Goal: Obtain resource: Download file/media

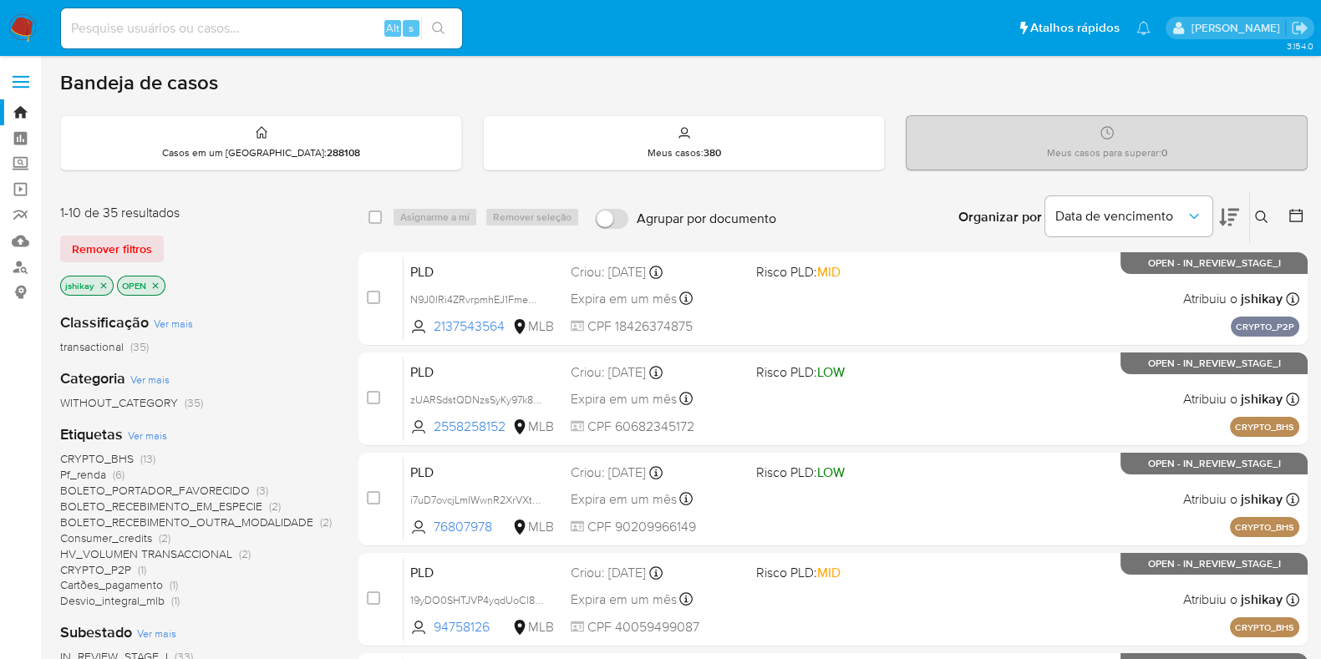
click at [1287, 213] on icon at bounding box center [1295, 215] width 17 height 17
click at [1287, 214] on icon at bounding box center [1295, 215] width 17 height 17
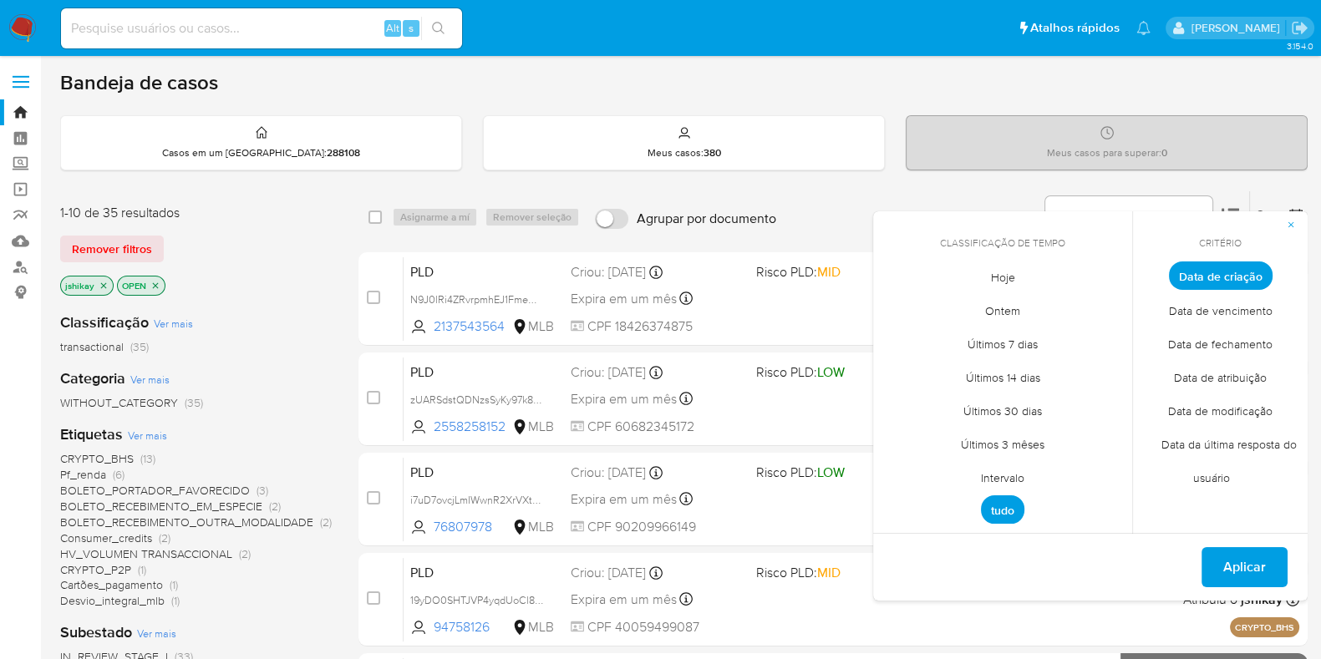
click at [1011, 480] on span "Intervalo" at bounding box center [1002, 477] width 79 height 34
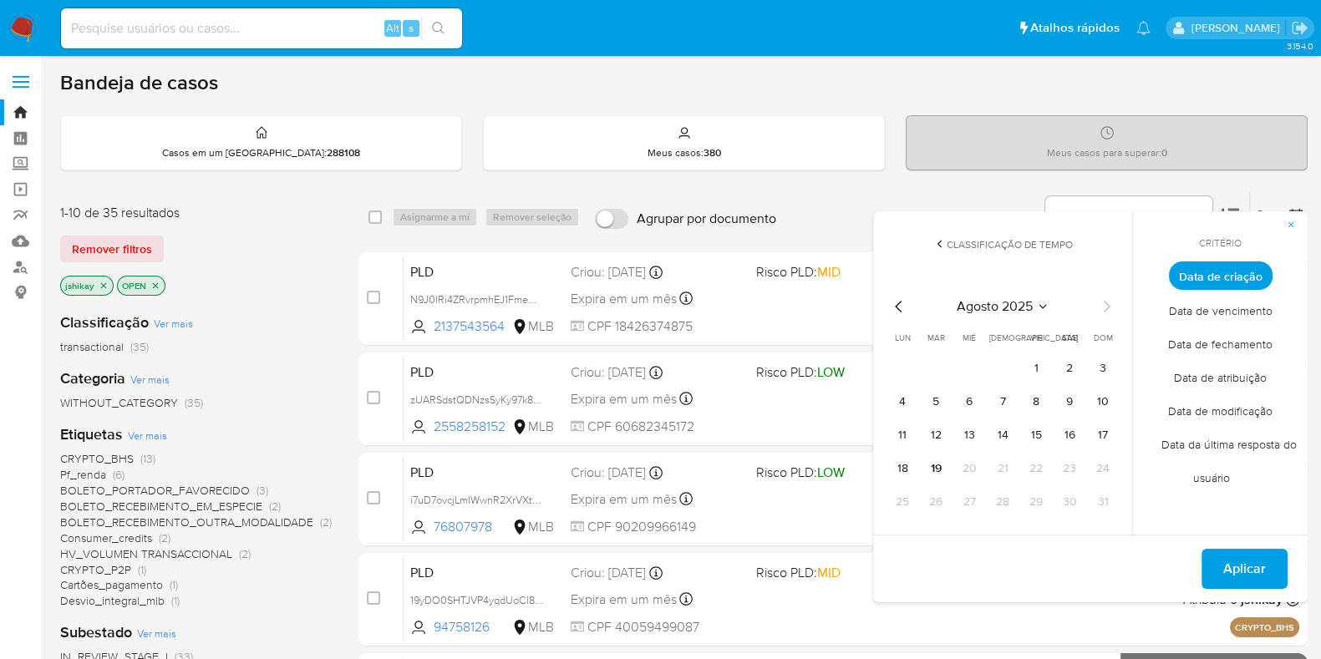
click at [897, 300] on icon "Mes anterior" at bounding box center [899, 307] width 20 height 20
click at [944, 362] on button "1" at bounding box center [935, 368] width 27 height 27
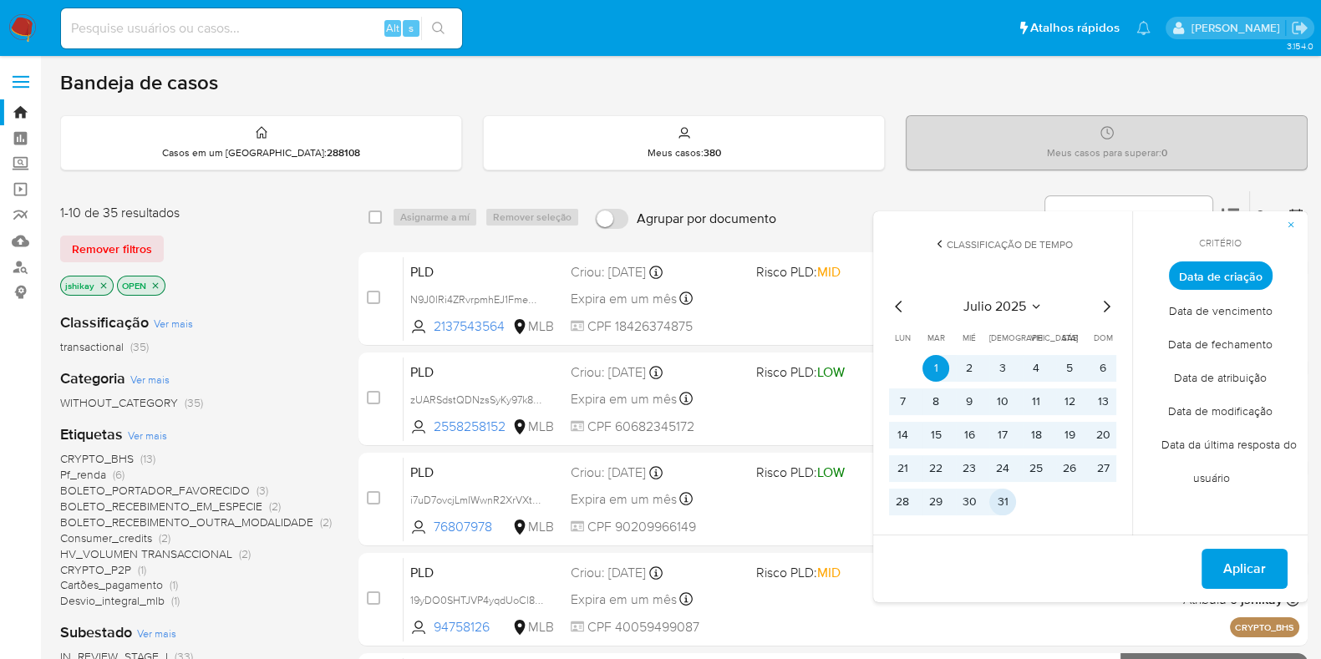
click at [1011, 502] on button "31" at bounding box center [1002, 502] width 27 height 27
click at [1230, 571] on span "Aplicar" at bounding box center [1244, 568] width 43 height 37
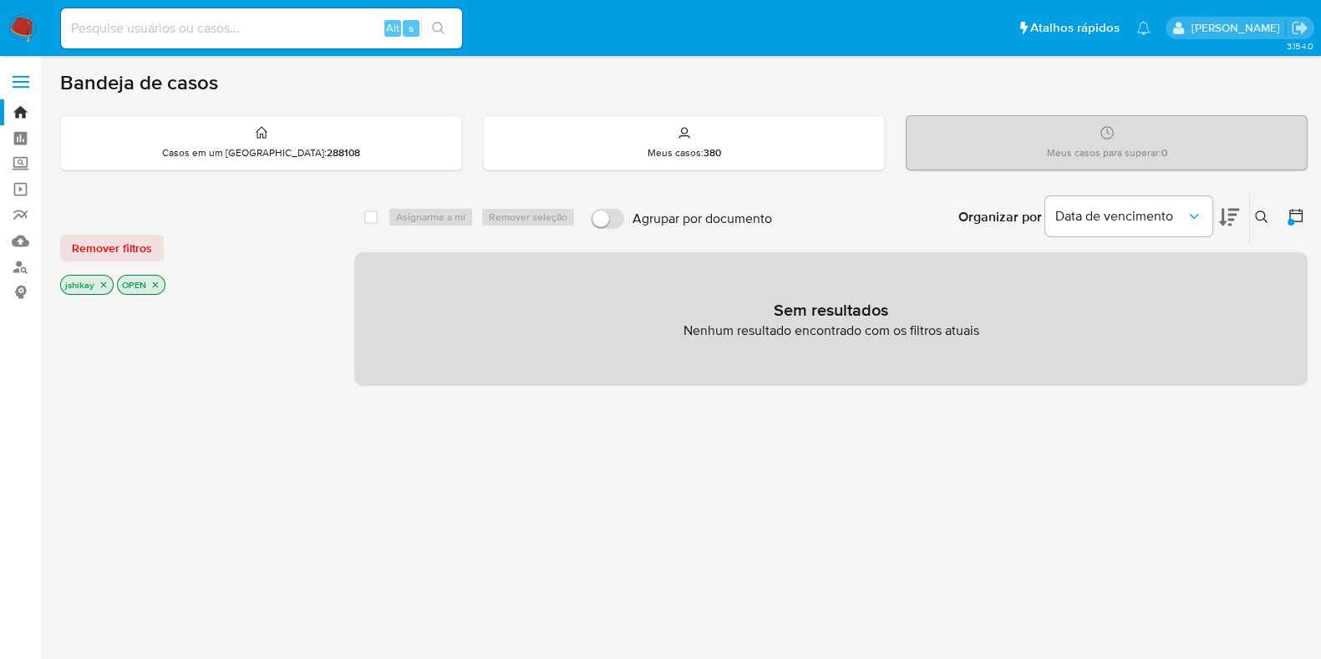
click at [1303, 215] on icon at bounding box center [1295, 215] width 17 height 17
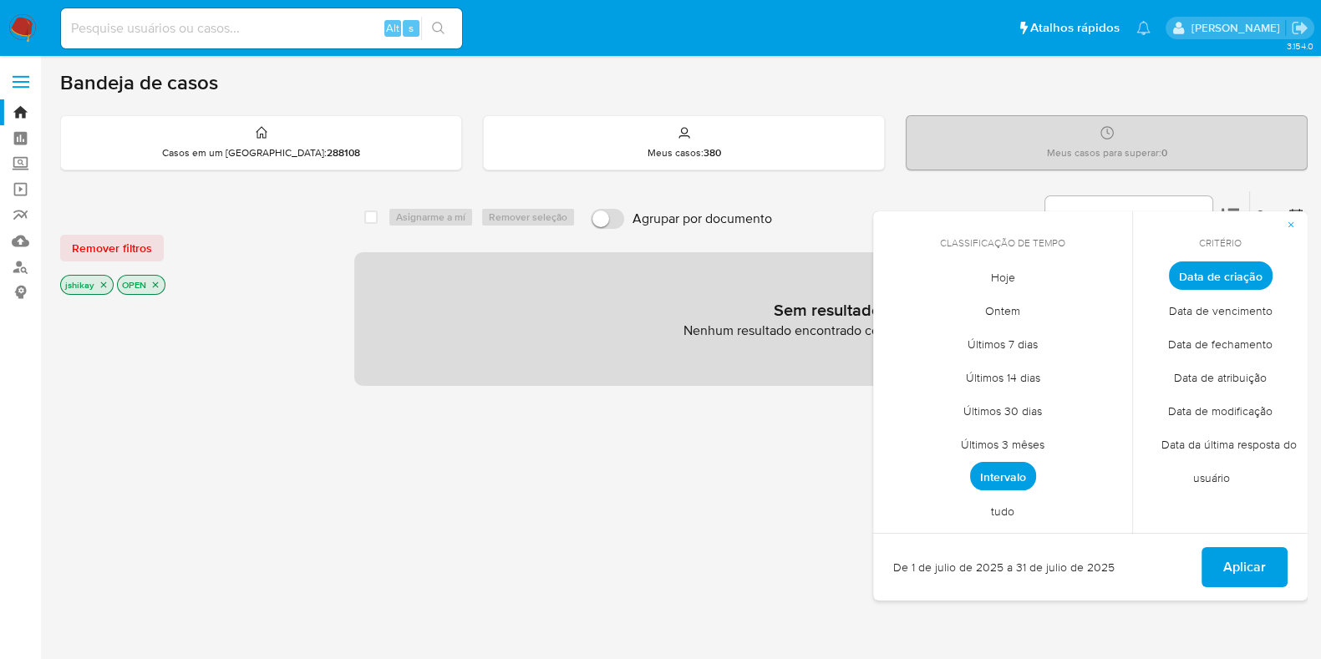
click at [1011, 507] on span "tudo" at bounding box center [1002, 511] width 58 height 34
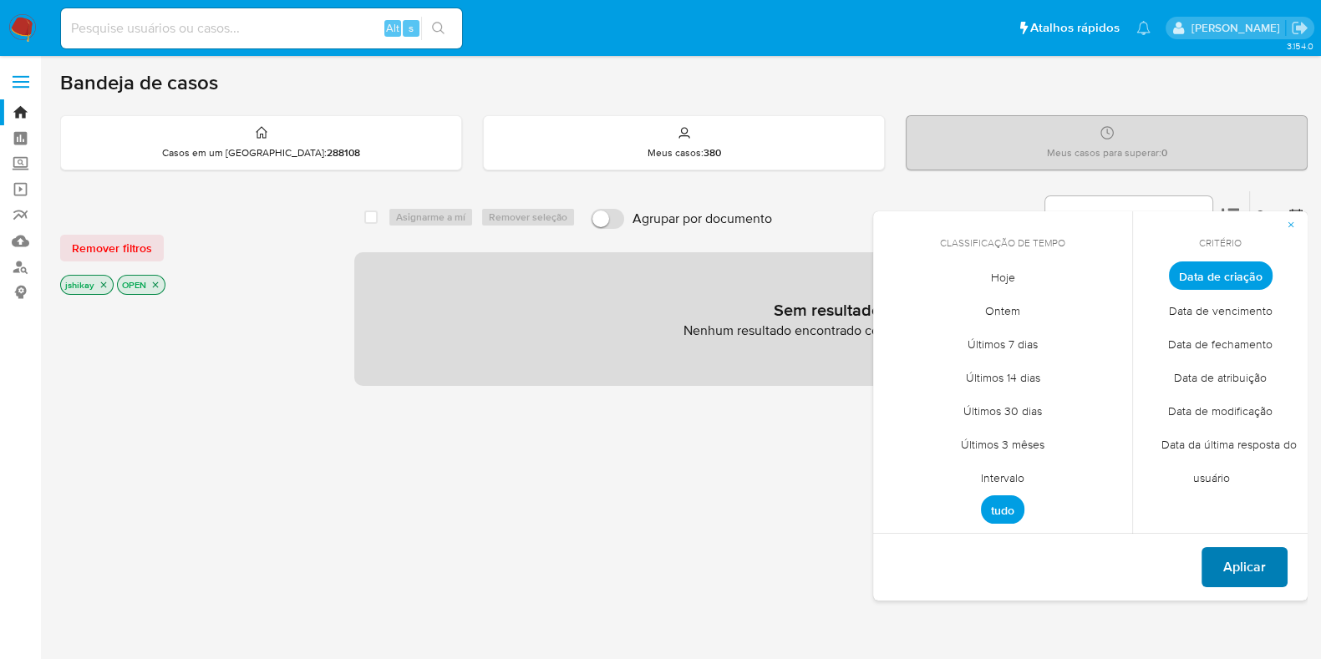
click at [1241, 565] on span "Aplicar" at bounding box center [1244, 567] width 43 height 37
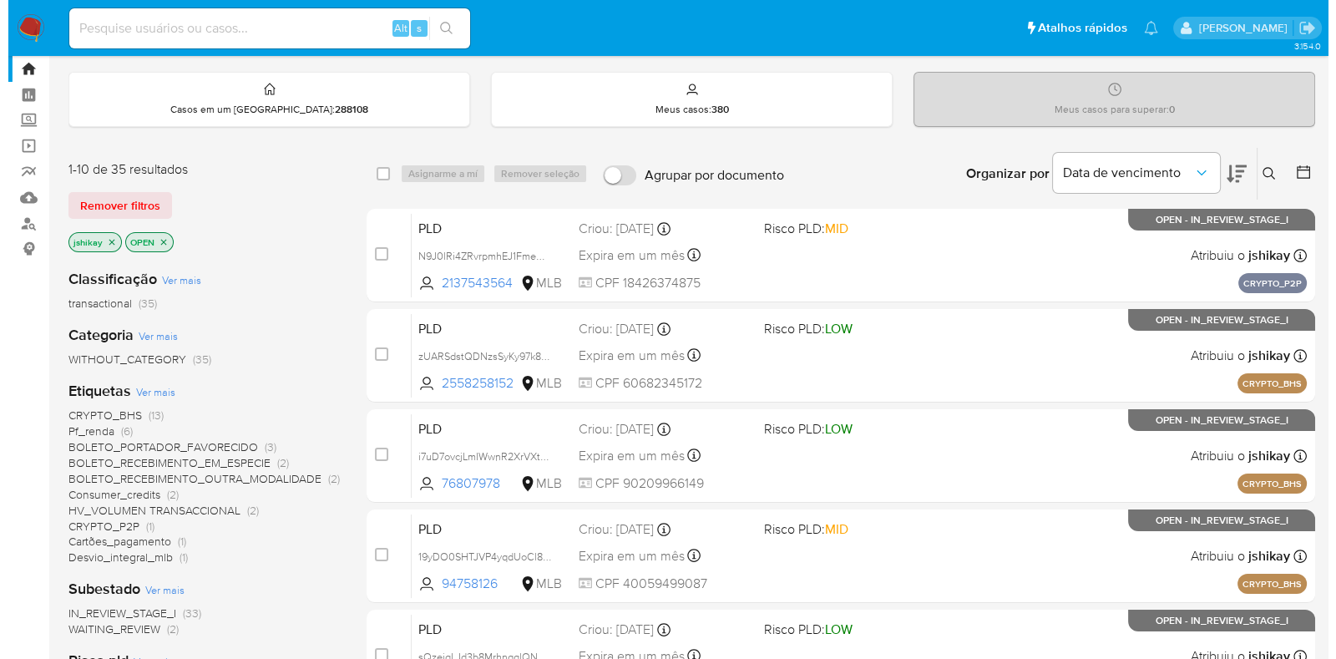
scroll to position [32, 0]
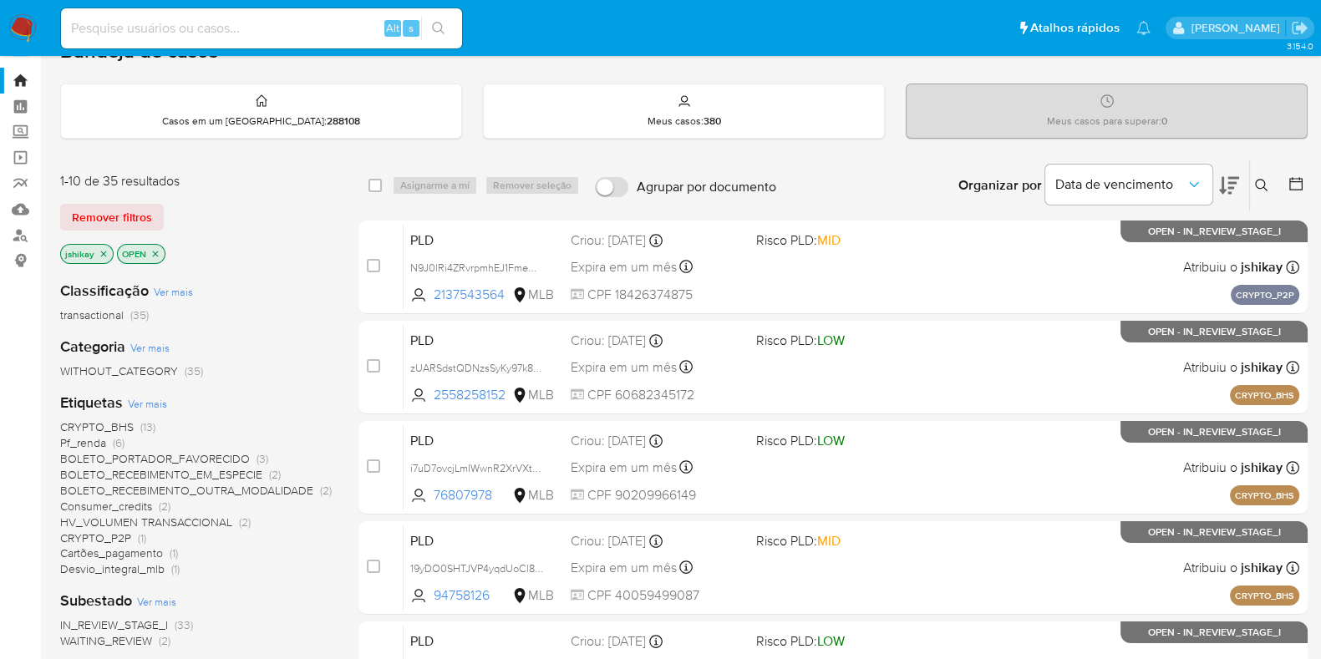
click at [153, 400] on span "Ver mais" at bounding box center [147, 403] width 39 height 15
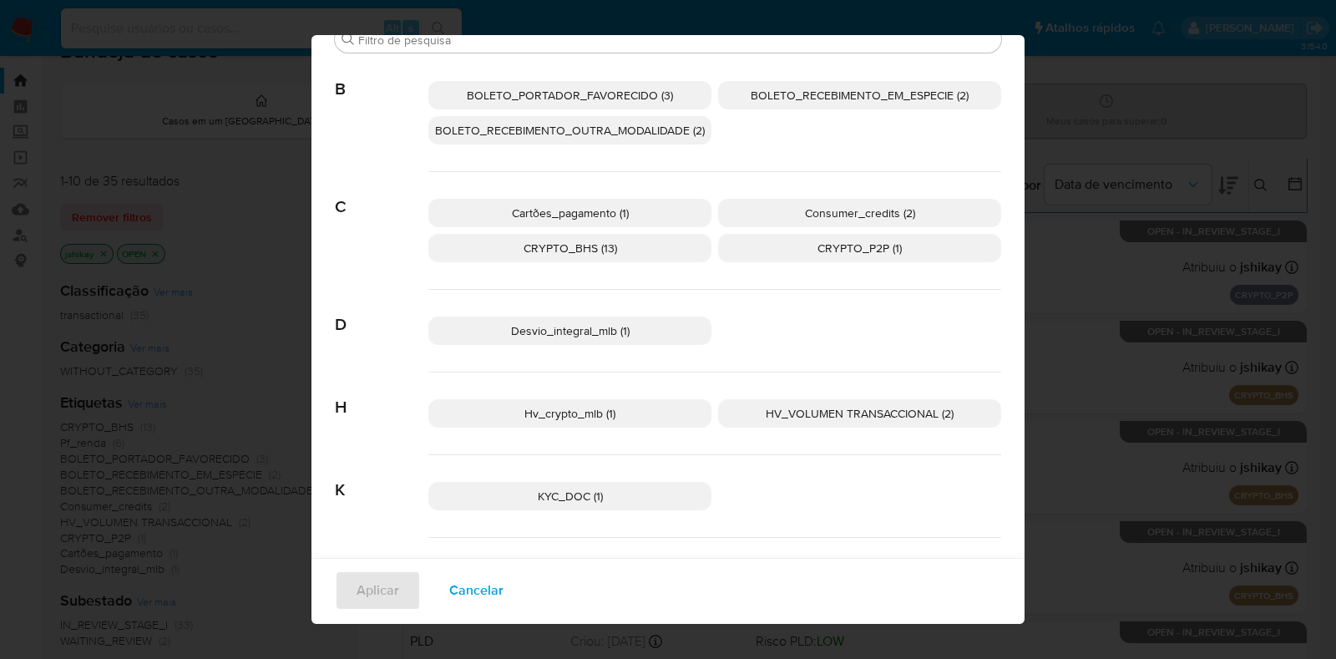
scroll to position [4, 0]
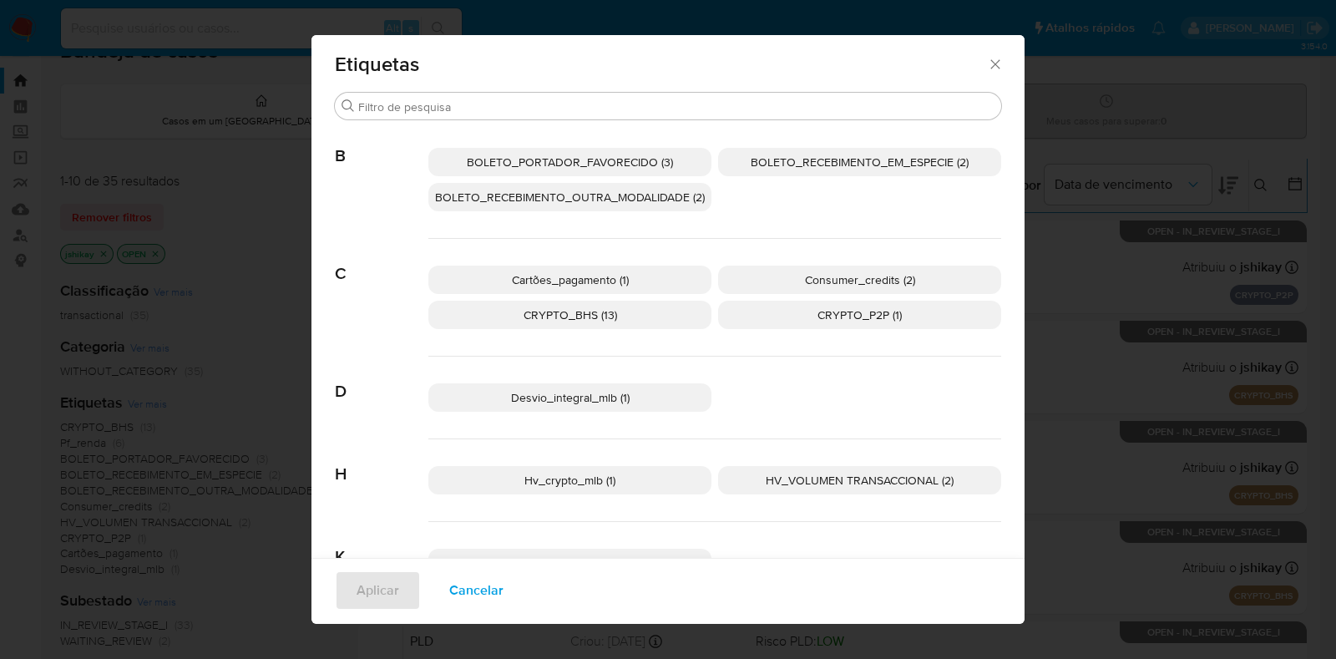
click at [641, 320] on p "CRYPTO_BHS (13)" at bounding box center [569, 315] width 283 height 28
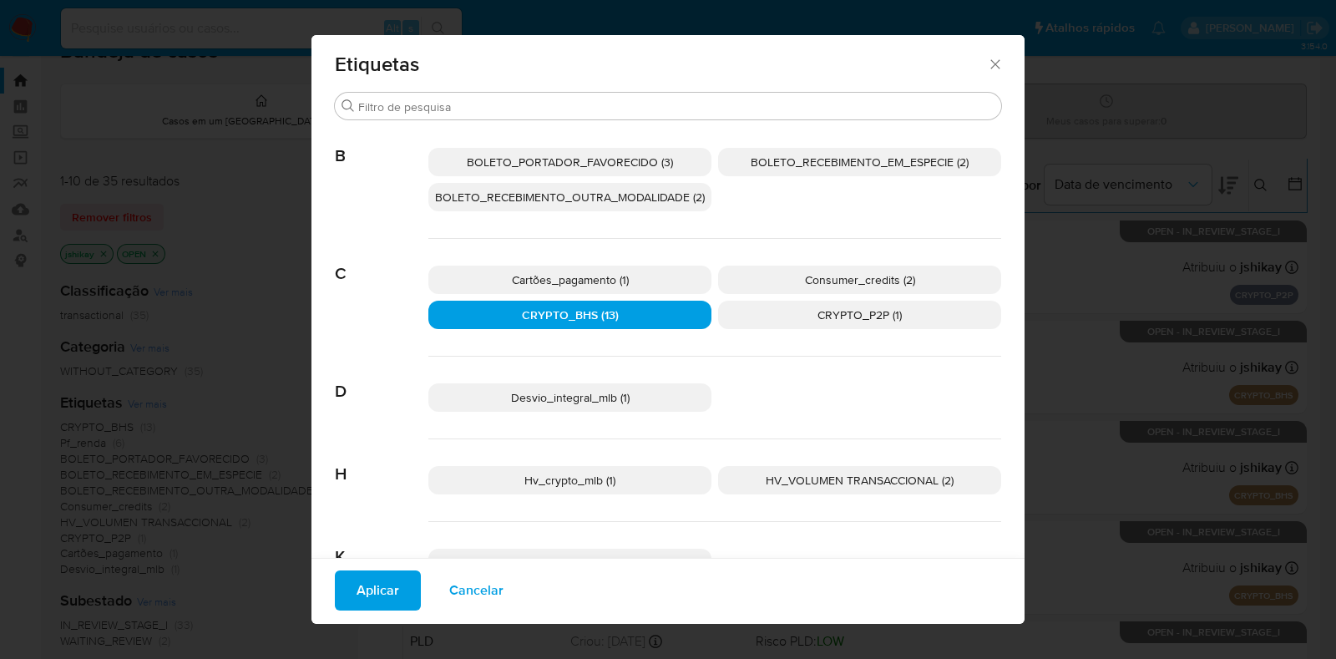
click at [547, 327] on p "CRYPTO_BHS (13)" at bounding box center [569, 315] width 283 height 28
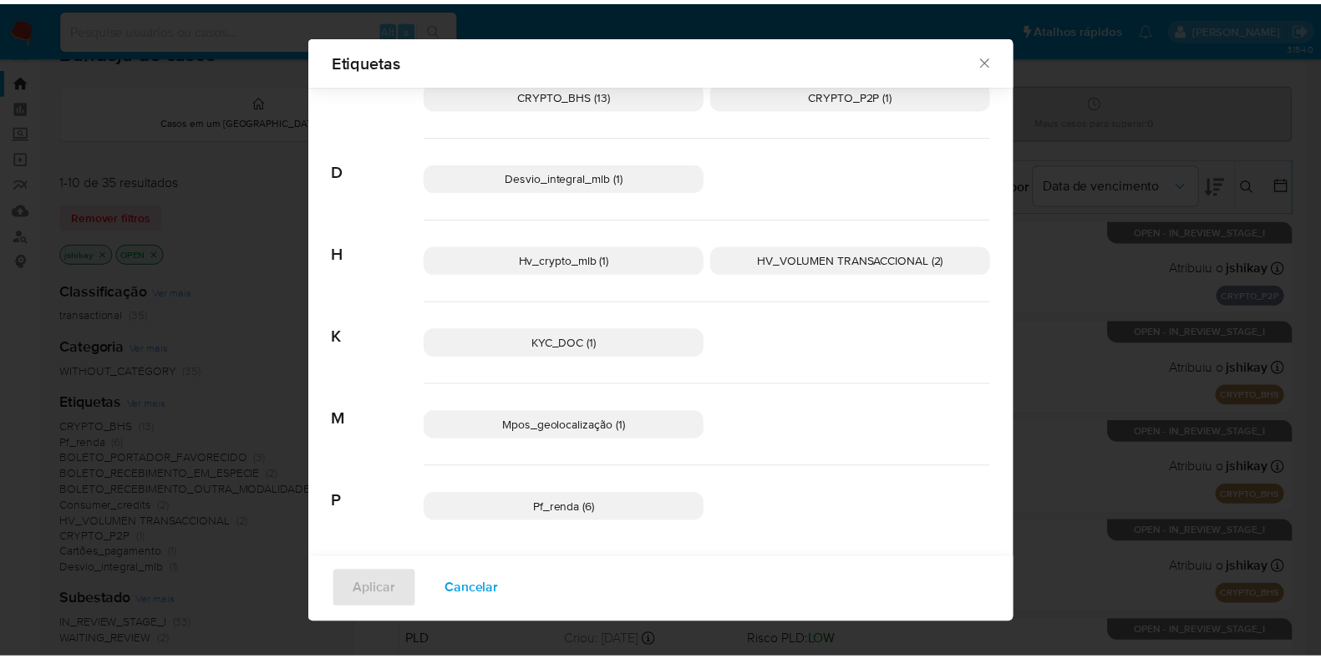
scroll to position [212, 0]
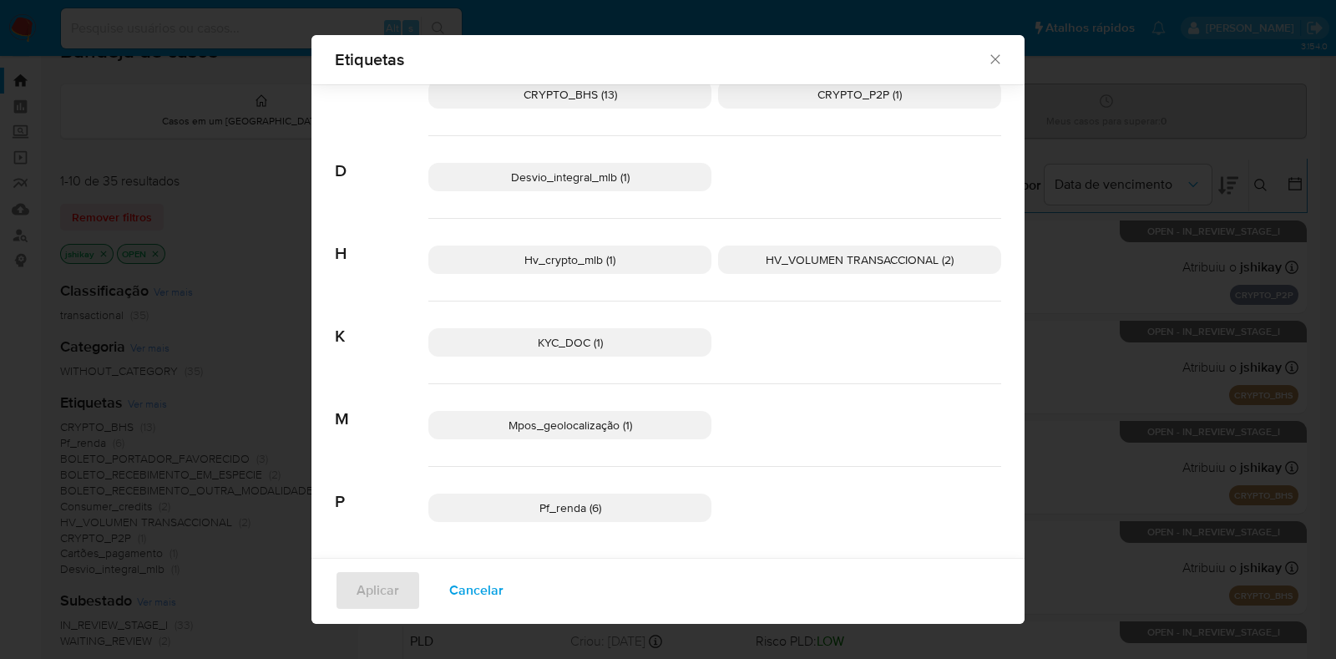
click at [525, 500] on p "Pf_renda (6)" at bounding box center [569, 508] width 283 height 28
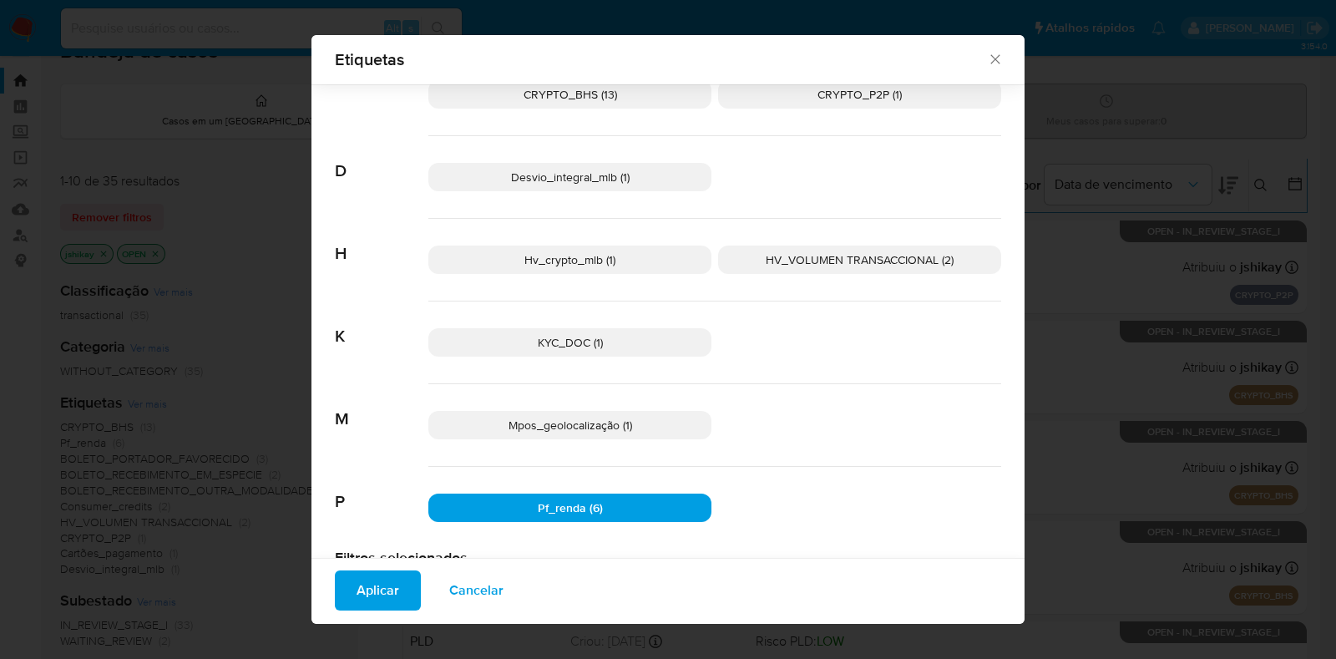
click at [372, 576] on span "Aplicar" at bounding box center [378, 590] width 43 height 37
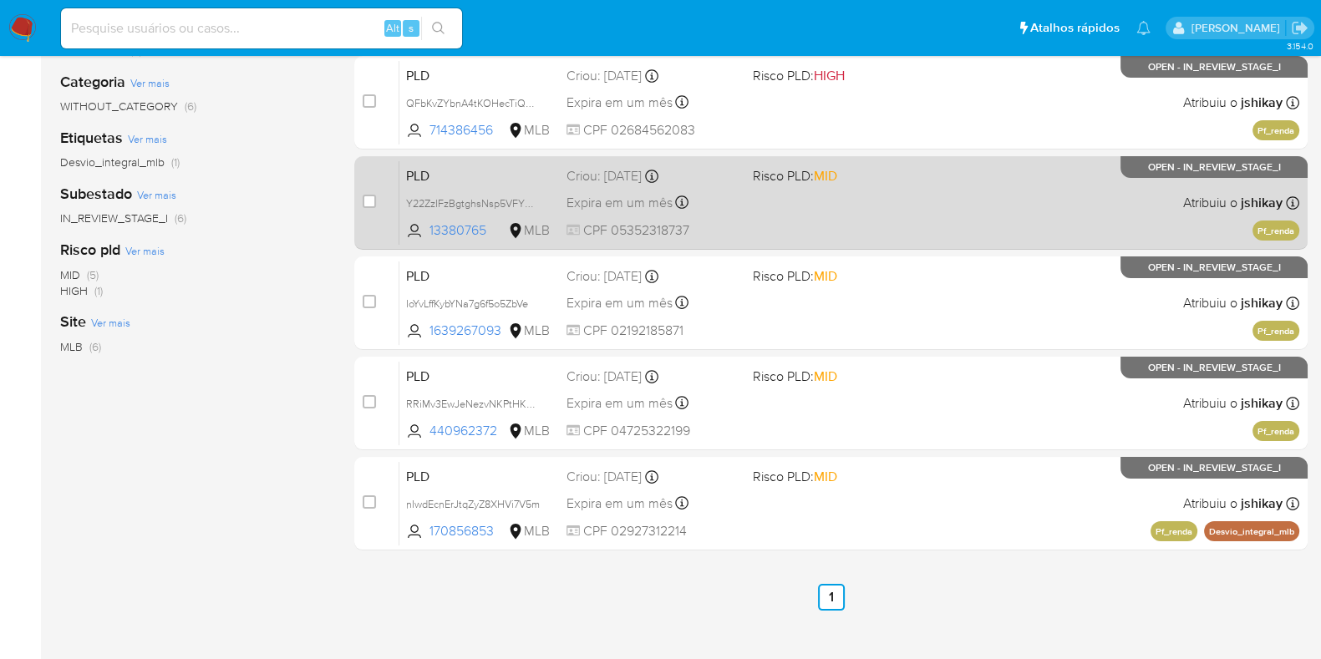
scroll to position [192, 0]
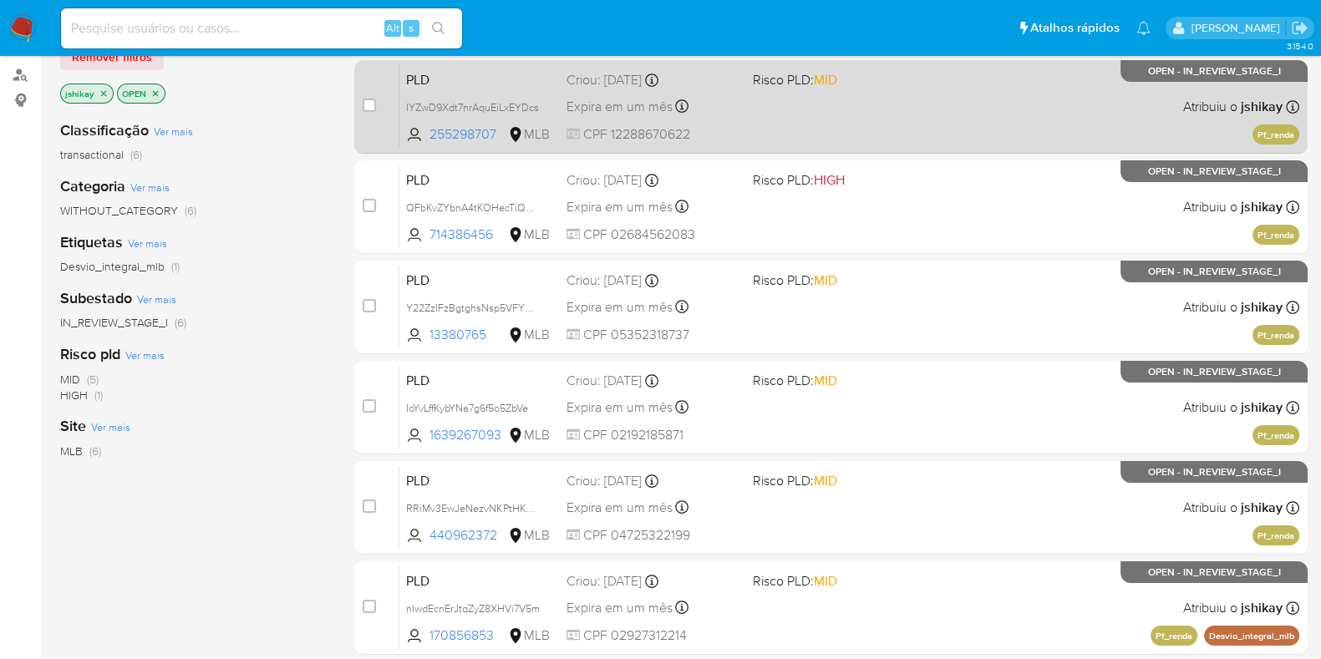
click at [936, 106] on div "PLD IYZwD9Xdt7nrAquEiLxEYDcs 255298707 MLB Risco PLD: MID Criou: 12/08/2025 Cri…" at bounding box center [849, 106] width 900 height 84
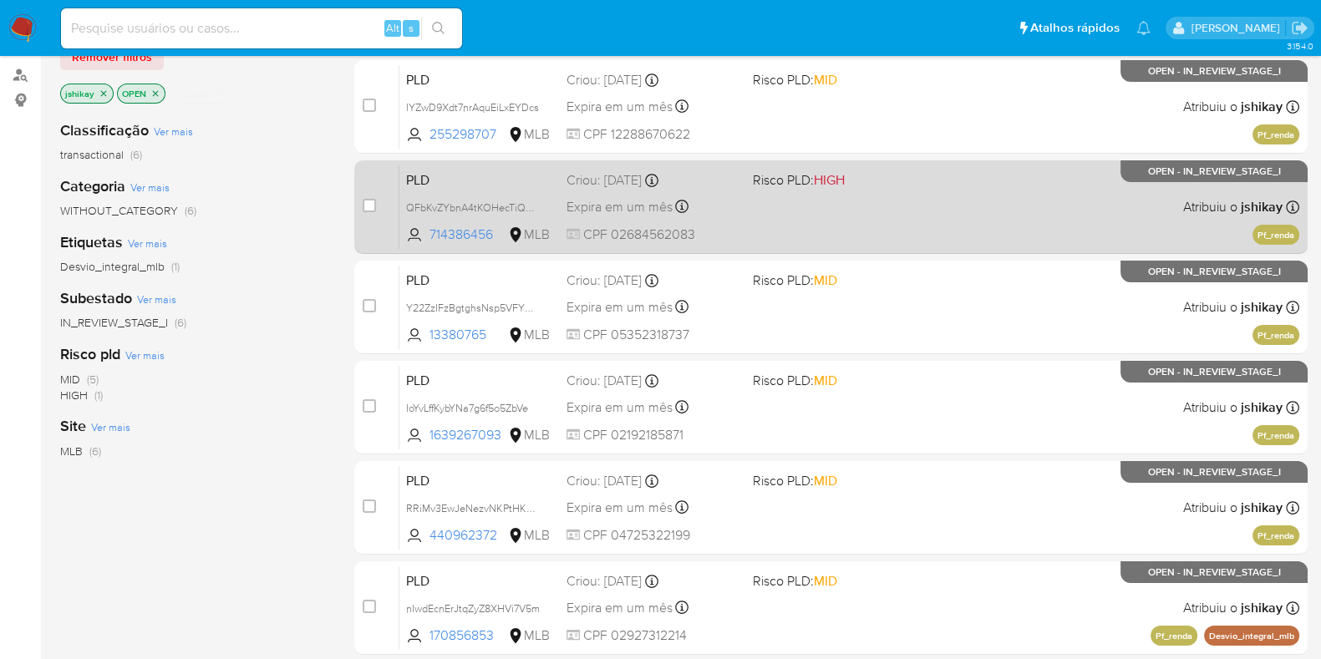
click at [941, 196] on div "PLD QFbKvZYbnA4tKOHecTiQRpxi 714386456 MLB Risco PLD: HIGH Criou: 12/08/2025 Cr…" at bounding box center [849, 207] width 900 height 84
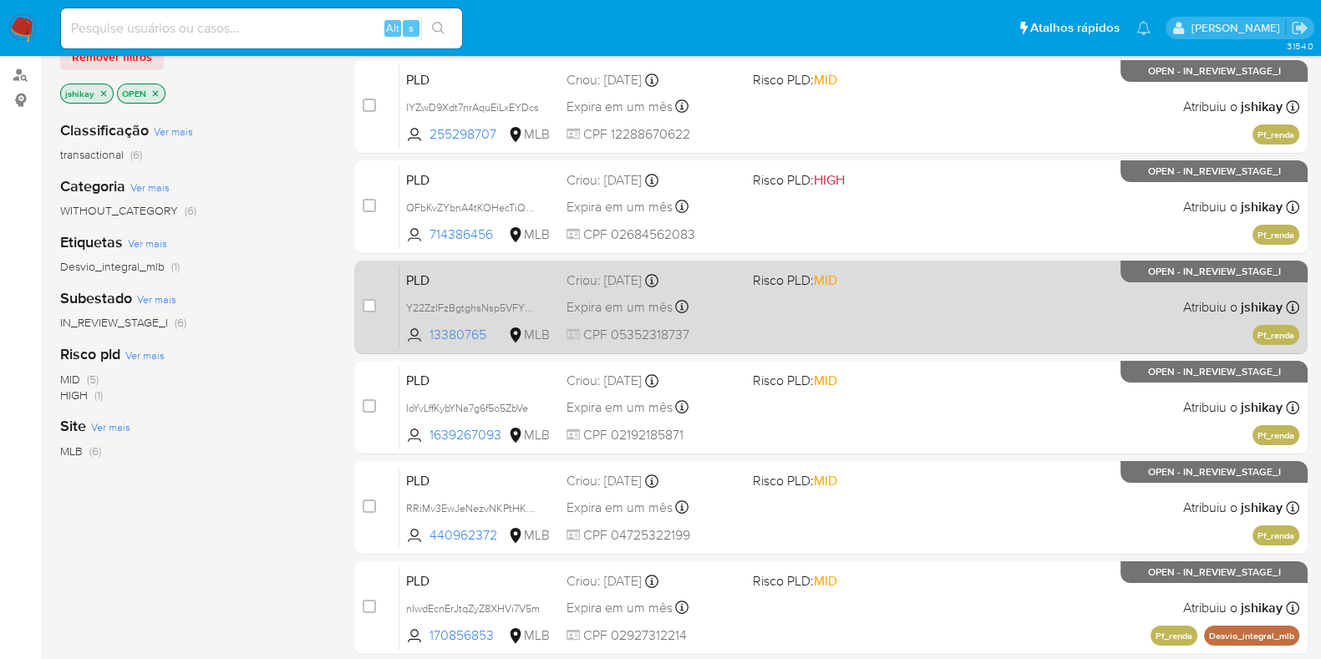
click at [934, 294] on div "PLD Y22ZzIFzBgtghsNsp5VFYM27 13380765 MLB Risco PLD: MID Criou: 12/08/2025 Crio…" at bounding box center [849, 307] width 900 height 84
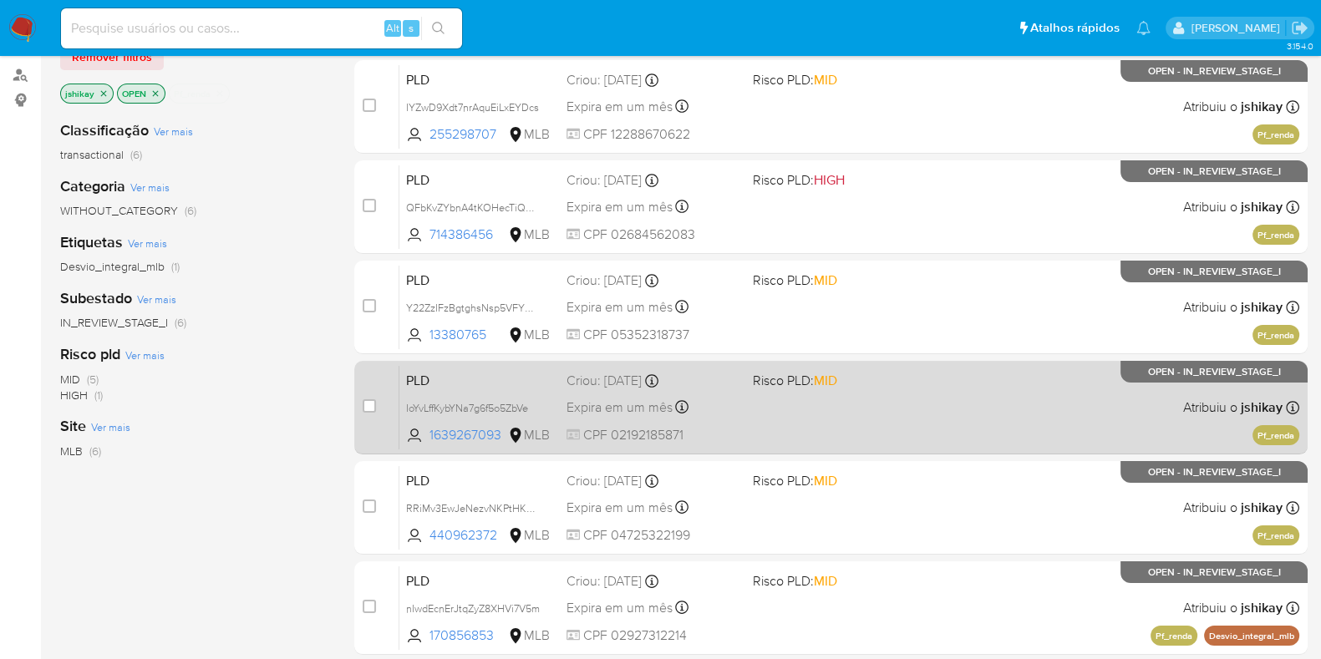
drag, startPoint x: 910, startPoint y: 410, endPoint x: 902, endPoint y: 426, distance: 17.9
click at [909, 413] on div "PLD IoYvLffKybYNa7g6f5o5ZbVe 1639267093 MLB Risco PLD: MID Criou: 12/08/2025 Cr…" at bounding box center [849, 407] width 900 height 84
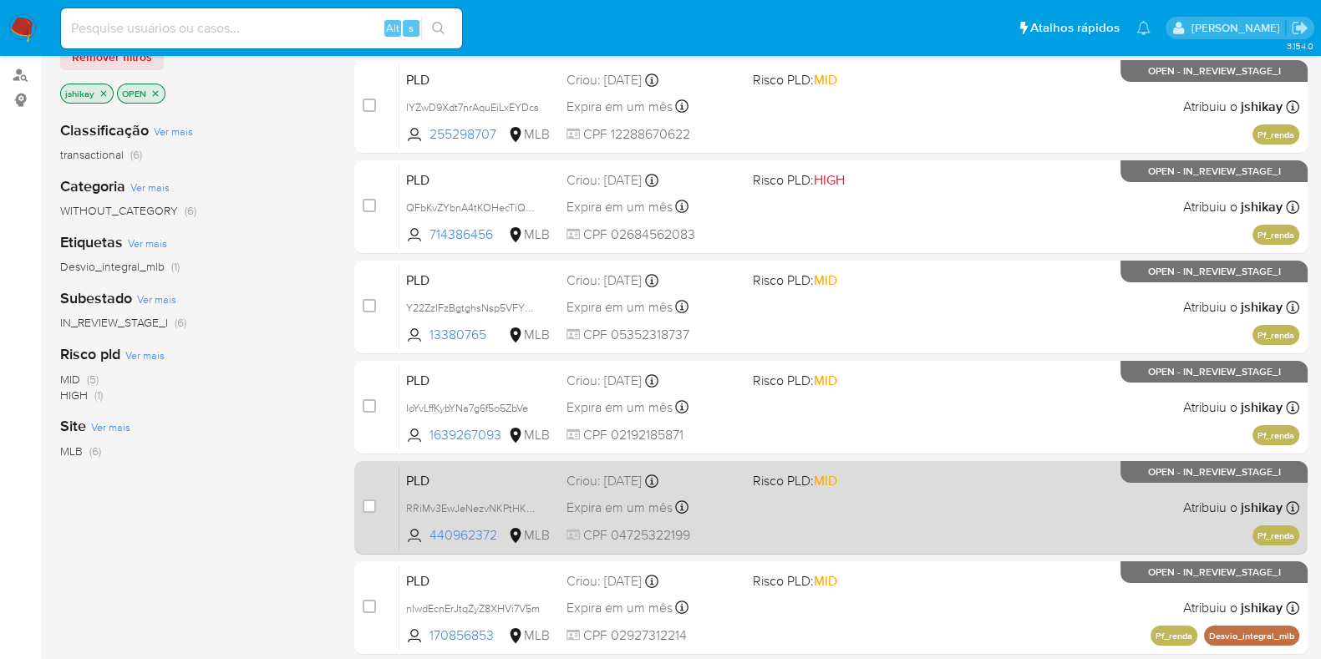
click at [881, 525] on div "PLD RRiMv3EwJeNezvNKPtHKnWpc 440962372 MLB Risco PLD: MID Criou: 12/08/2025 Cri…" at bounding box center [849, 507] width 900 height 84
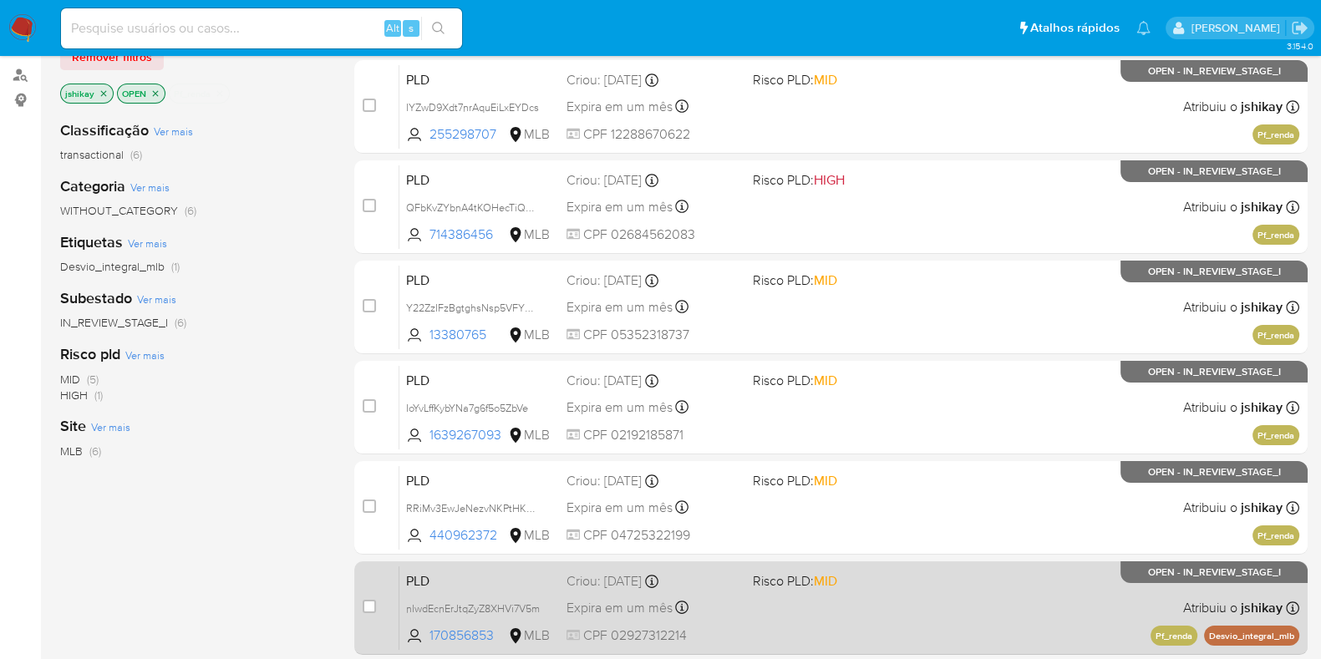
click at [886, 606] on div "PLD nIwdEcnErJtqZyZ8XHVi7V5m 170856853 MLB Risco PLD: MID Criou: 12/08/2025 Cri…" at bounding box center [849, 607] width 900 height 84
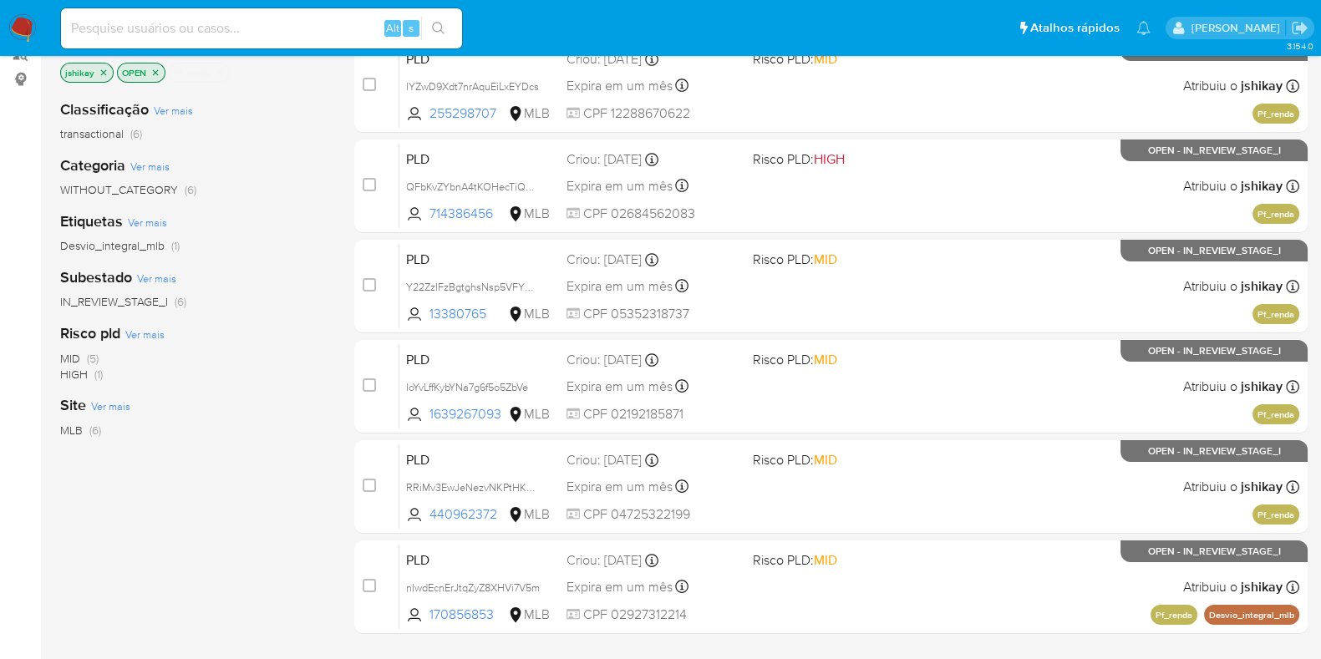
scroll to position [0, 0]
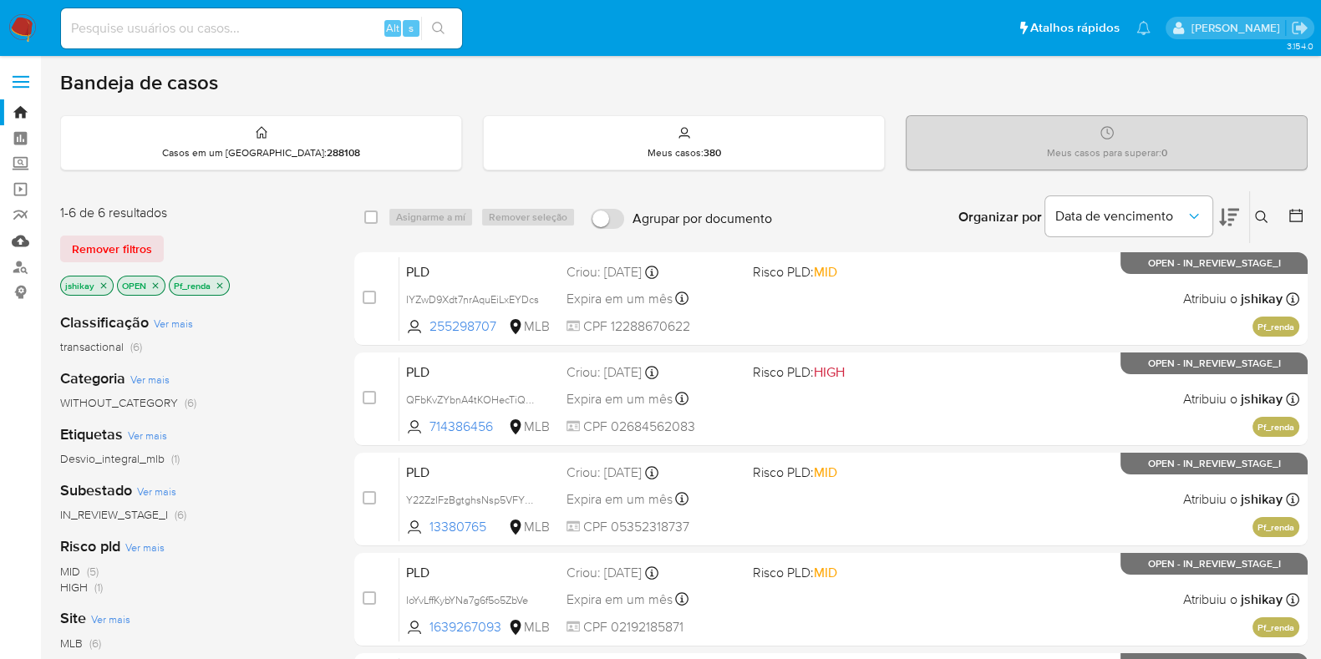
click at [15, 244] on link "Mulan" at bounding box center [99, 241] width 199 height 26
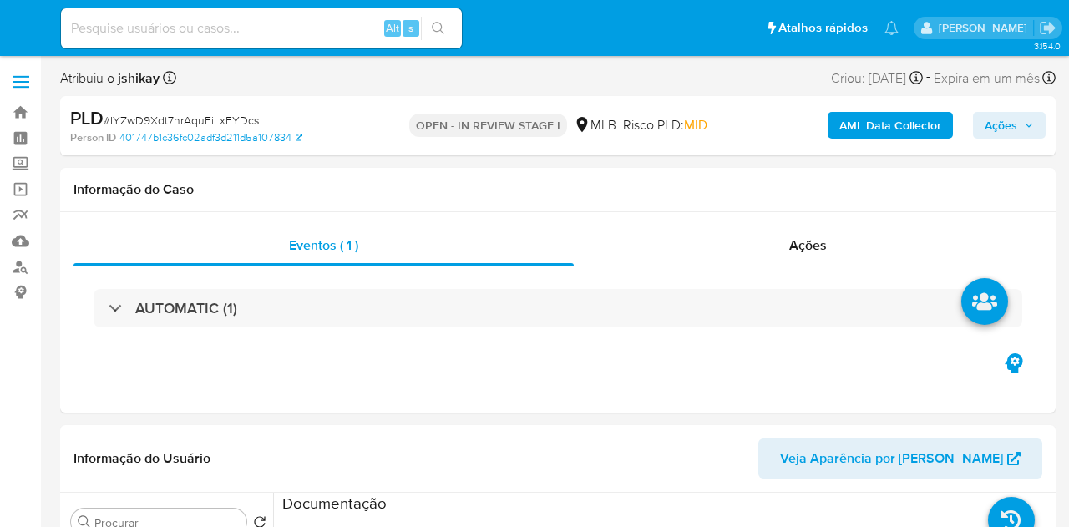
select select "10"
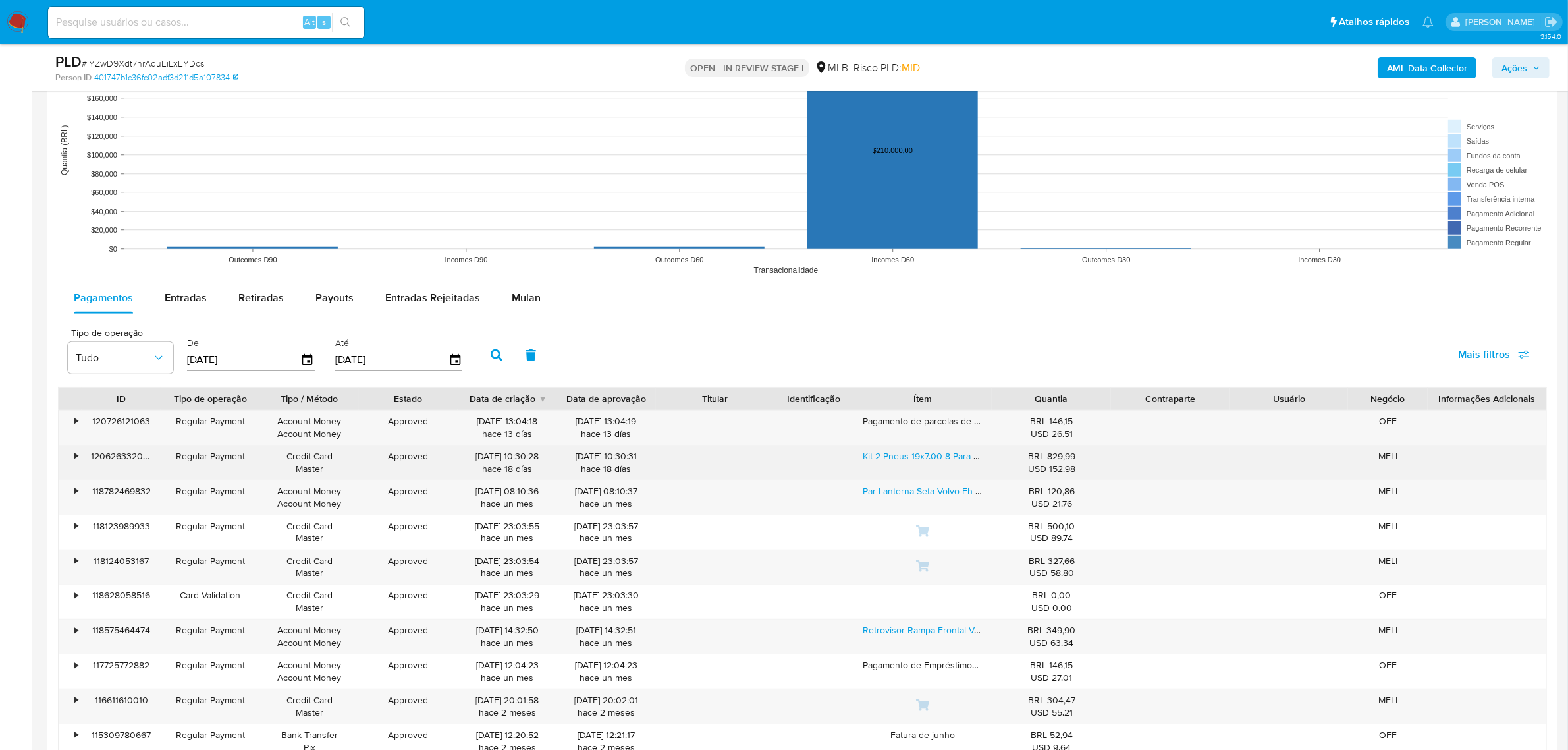
scroll to position [1235, 0]
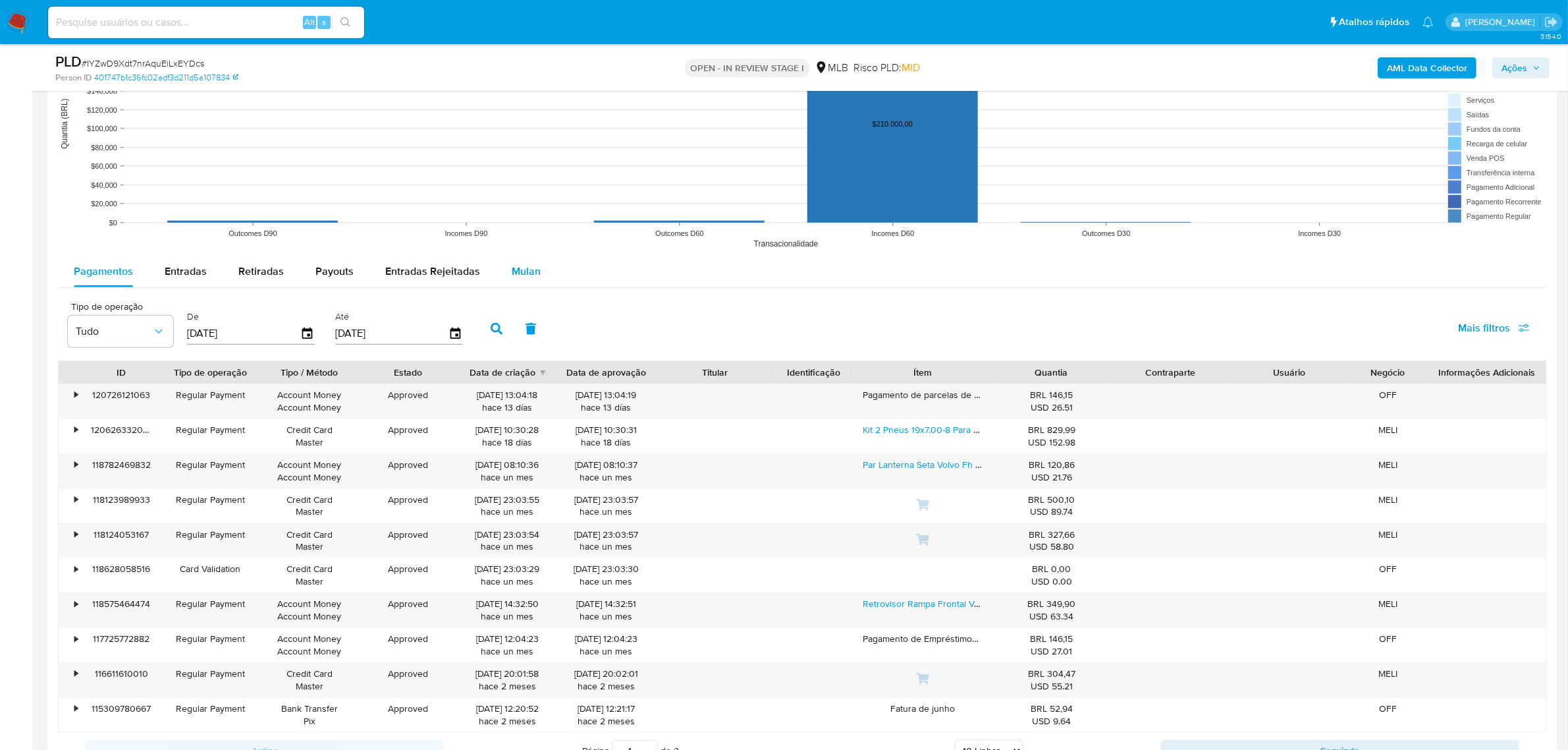
click at [518, 256] on div "Mulan" at bounding box center [526, 271] width 29 height 32
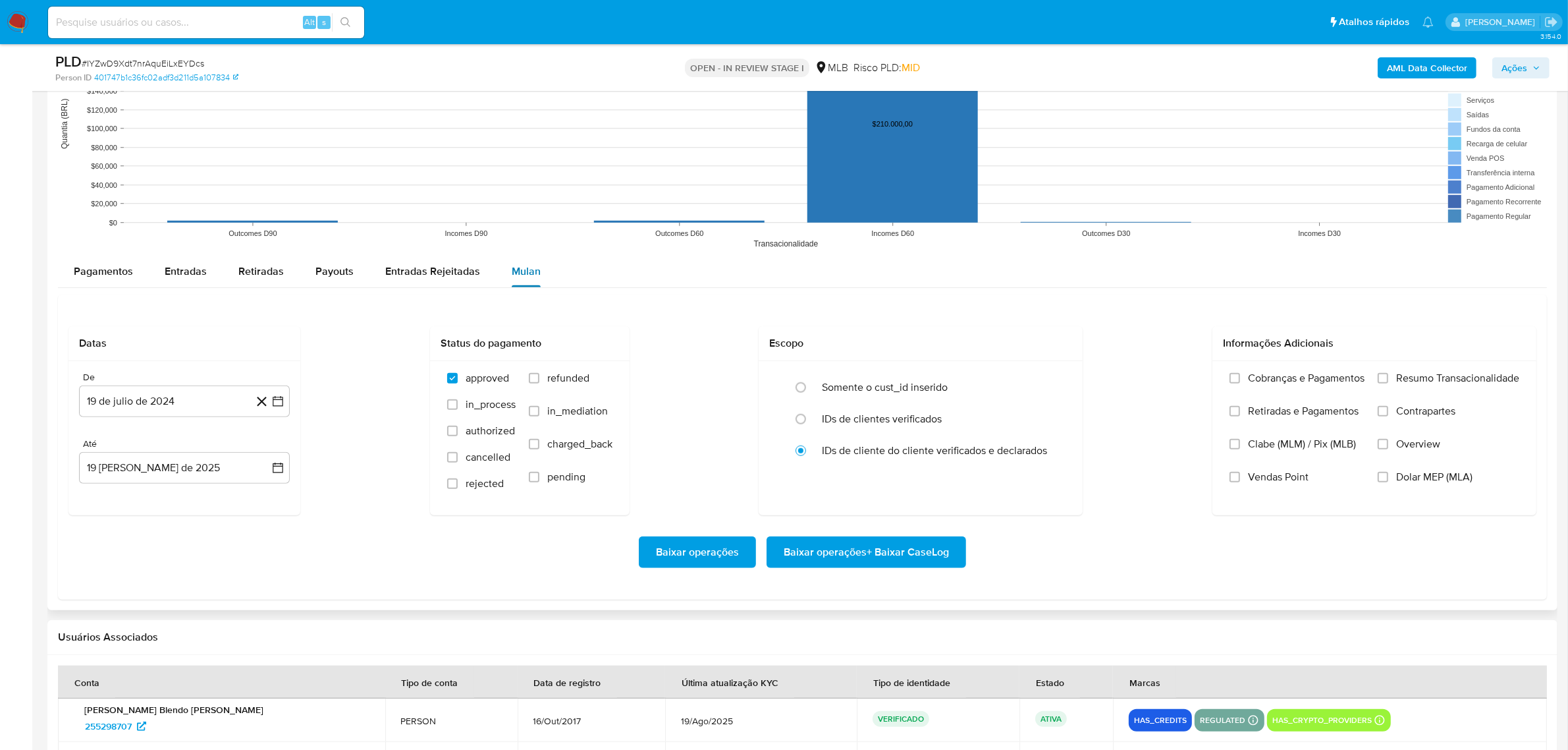
click at [526, 274] on span "Mulan" at bounding box center [526, 271] width 29 height 15
click at [275, 404] on icon "button" at bounding box center [277, 401] width 13 height 13
click at [203, 415] on button "julio 2024" at bounding box center [184, 448] width 62 height 13
click at [263, 415] on icon "Año siguiente" at bounding box center [264, 449] width 6 height 9
click at [246, 415] on span "jun" at bounding box center [240, 533] width 15 height 10
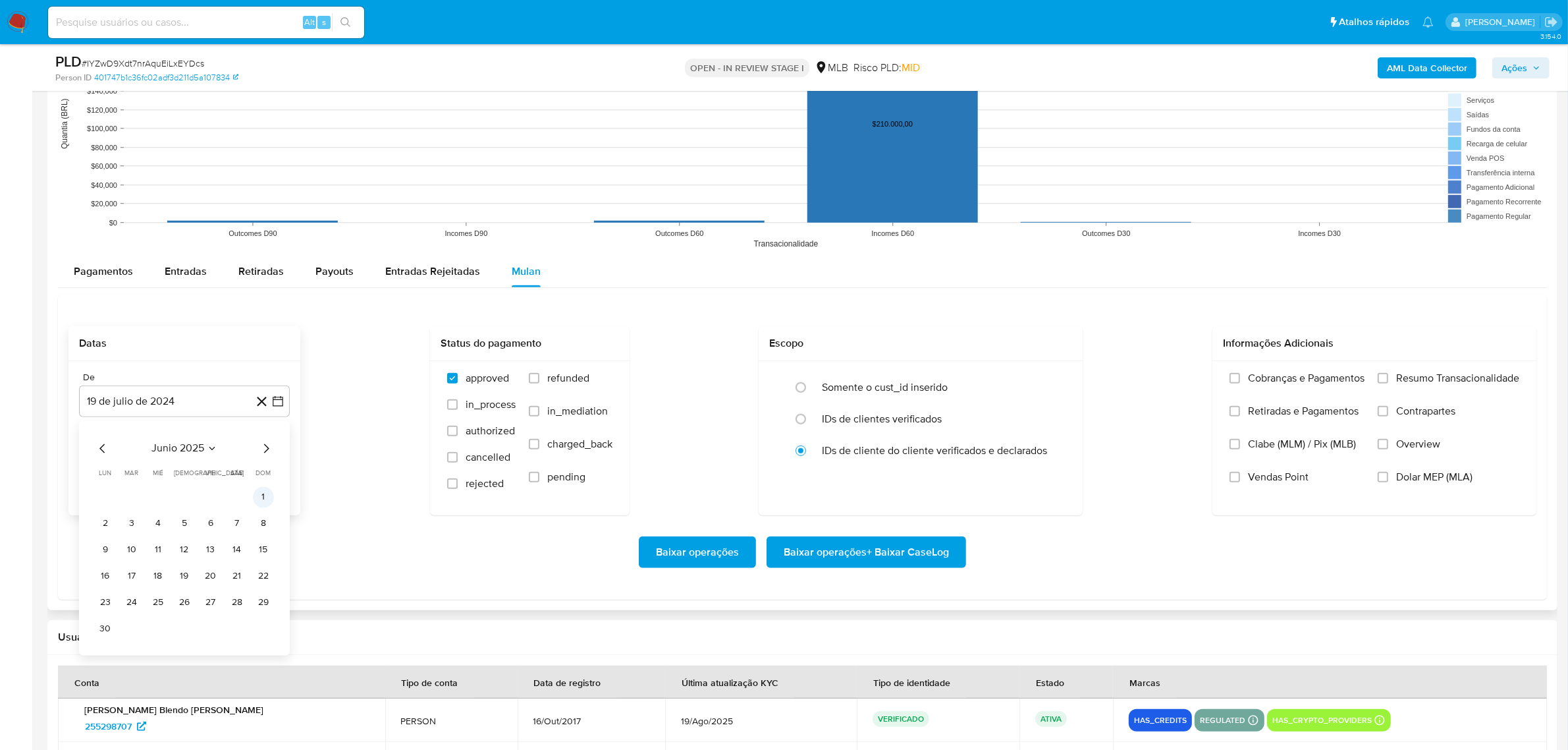
click at [262, 415] on button "1" at bounding box center [263, 497] width 21 height 21
click at [274, 415] on icon "button" at bounding box center [277, 468] width 13 height 13
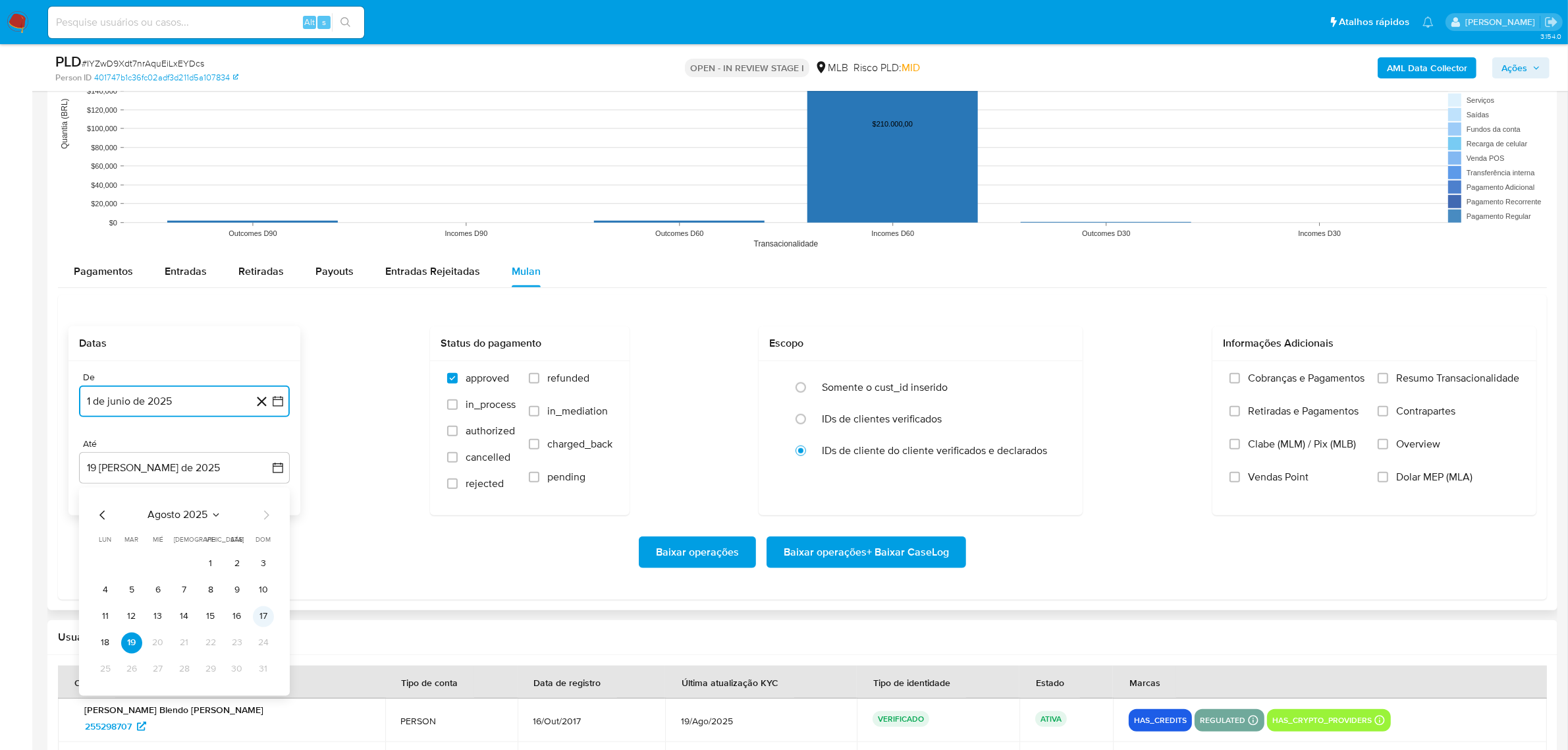
click at [259, 415] on button "17" at bounding box center [263, 616] width 21 height 21
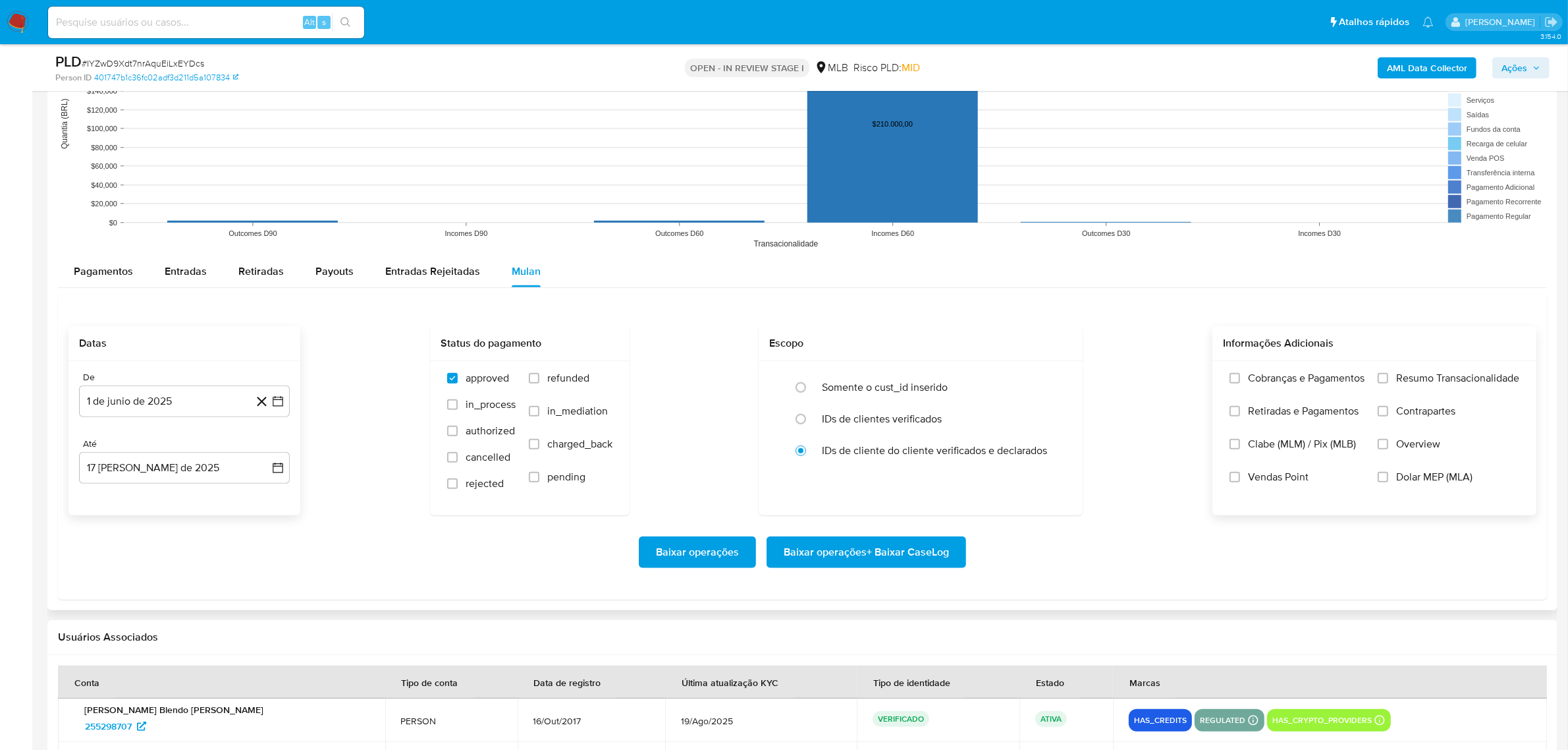
click at [842, 380] on span "Resumo Transacionalidade" at bounding box center [1458, 378] width 123 height 13
click at [842, 380] on input "Resumo Transacionalidade" at bounding box center [1382, 378] width 10 height 10
click at [842, 415] on span "Baixar operações + Baixar CaseLog" at bounding box center [866, 552] width 166 height 29
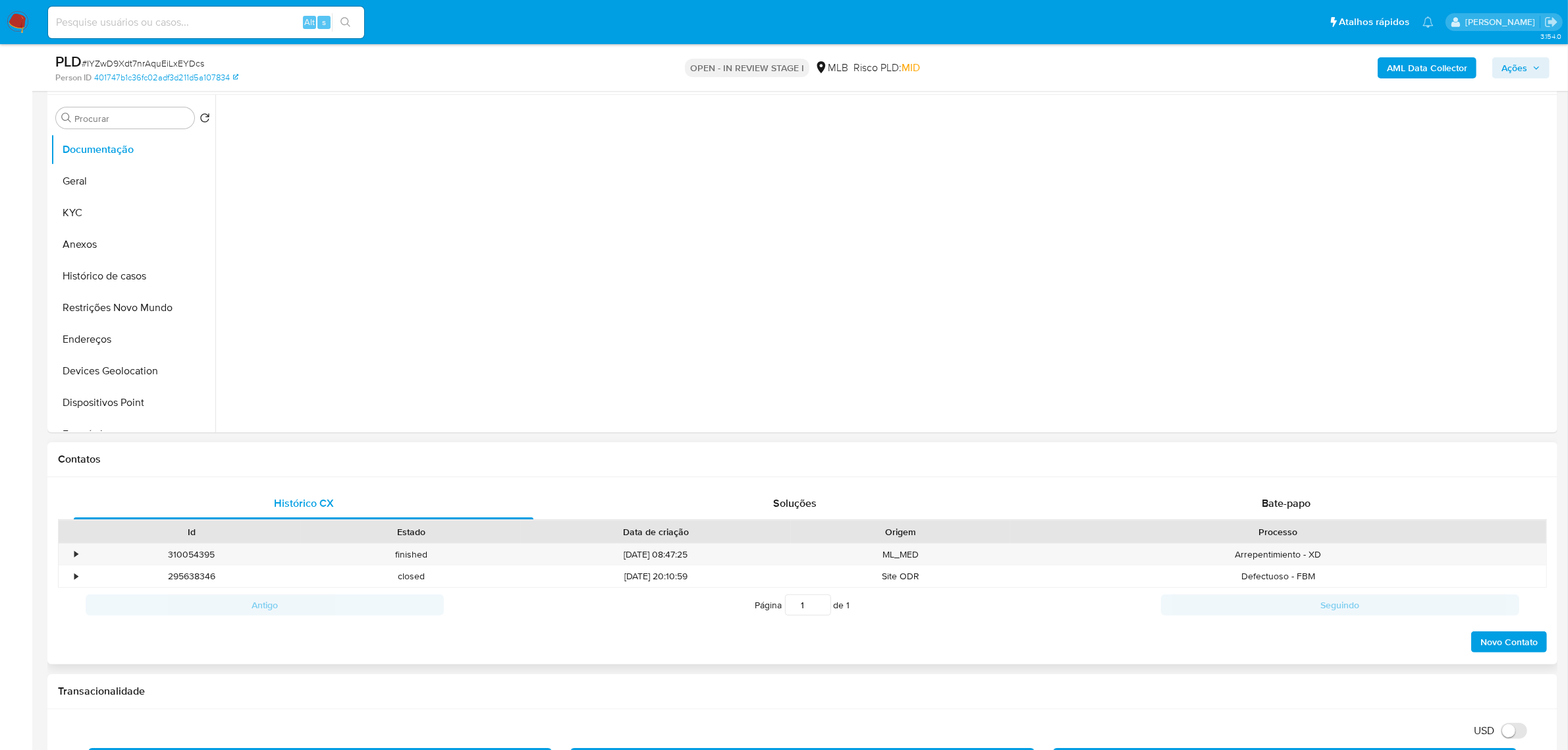
scroll to position [0, 0]
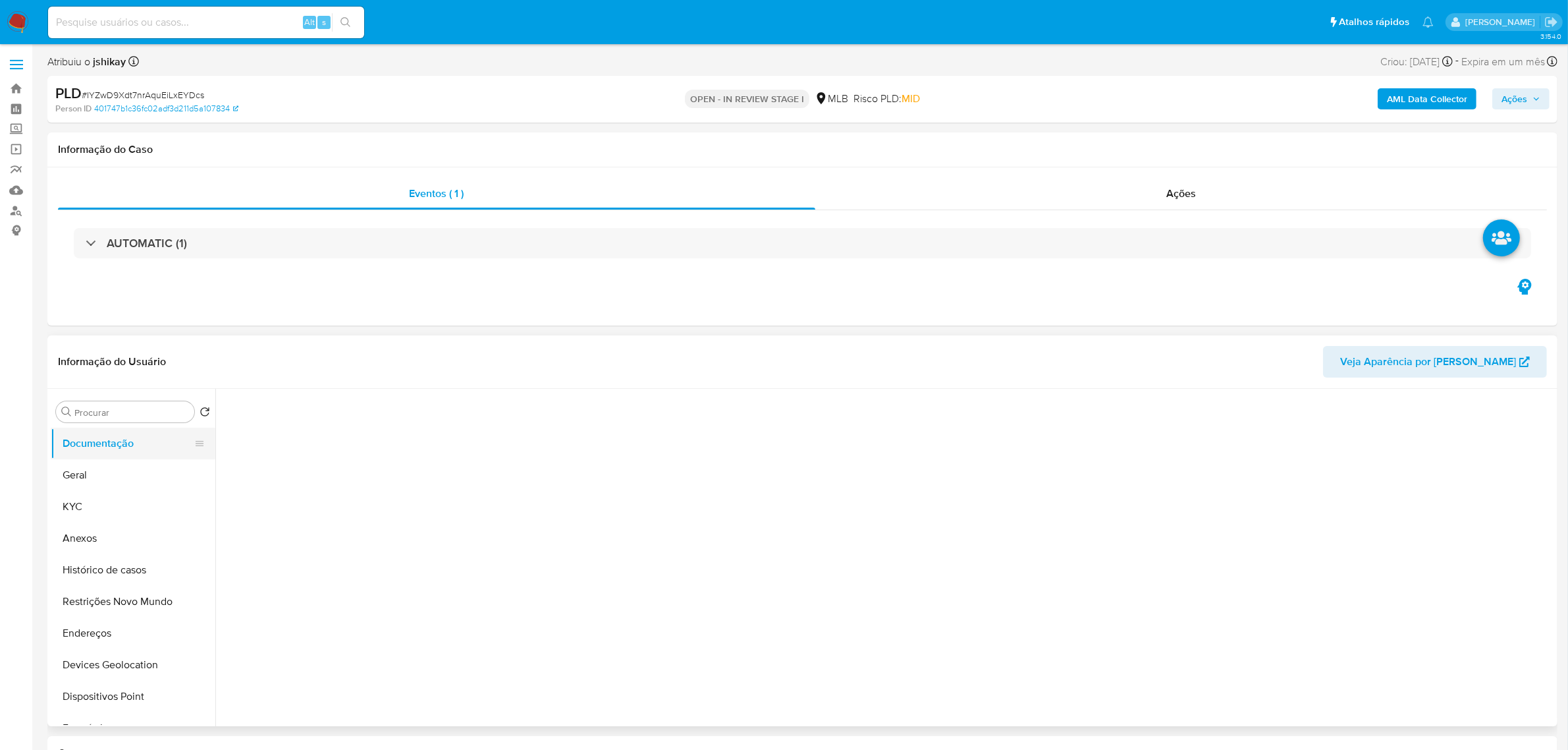
click at [118, 415] on button "Geral" at bounding box center [132, 475] width 165 height 32
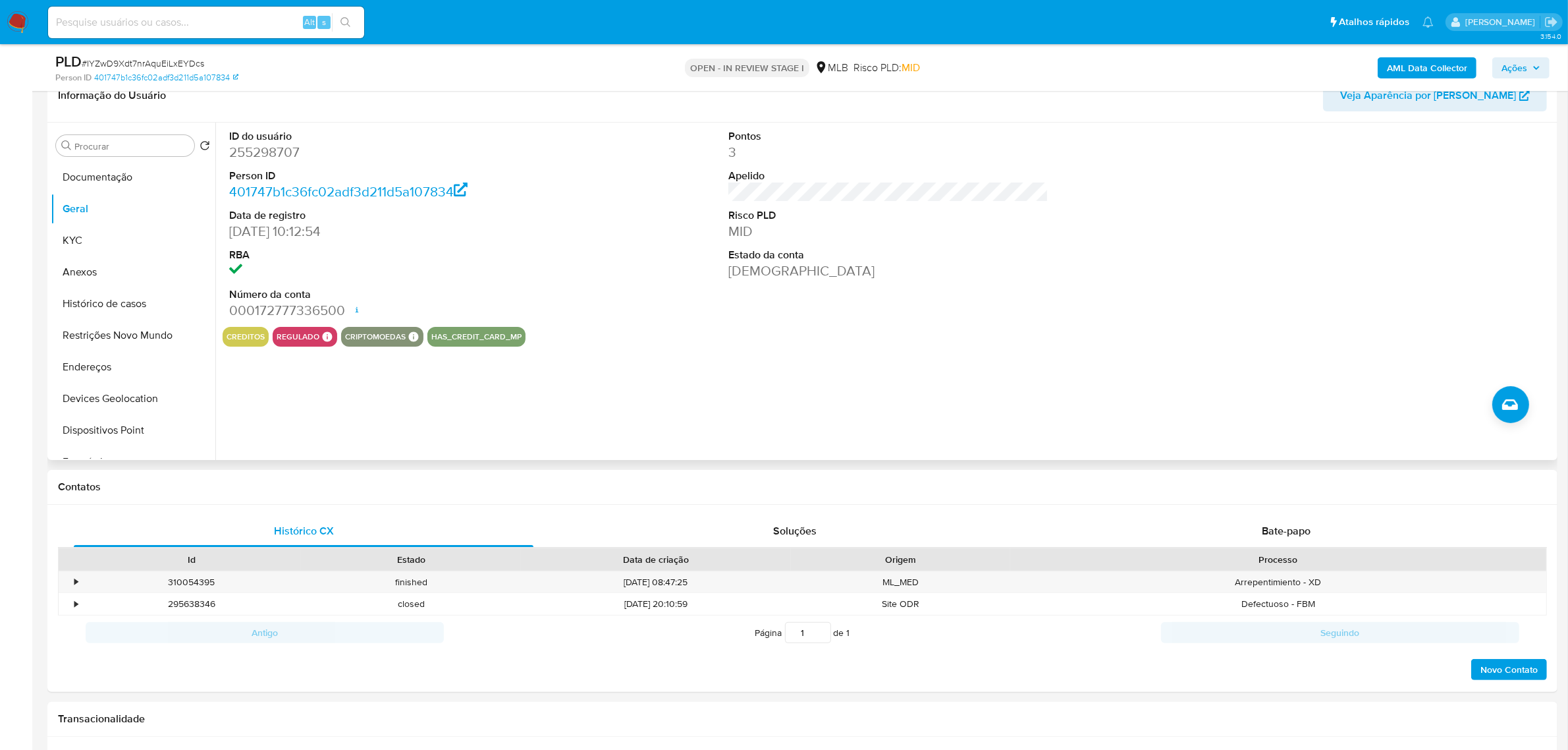
scroll to position [82, 0]
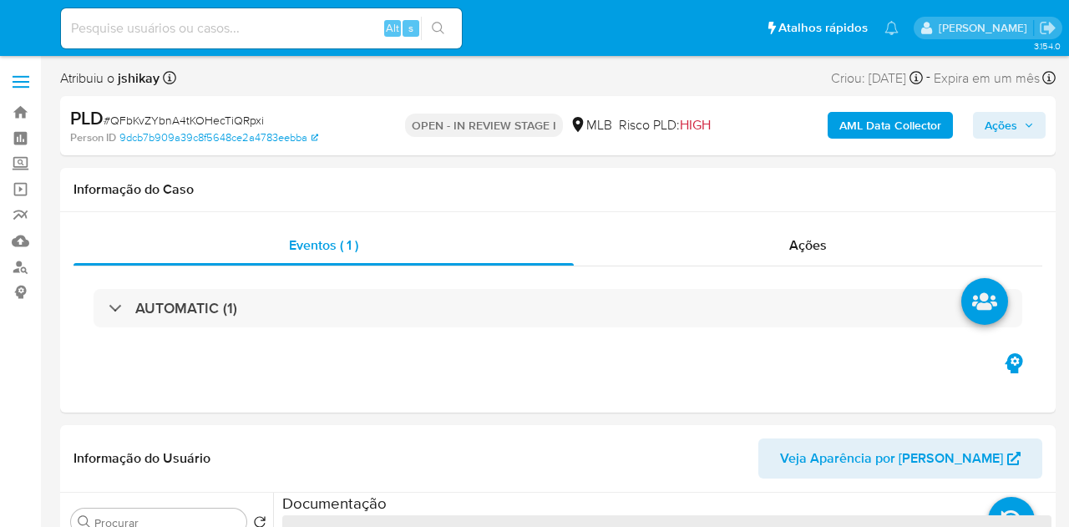
select select "10"
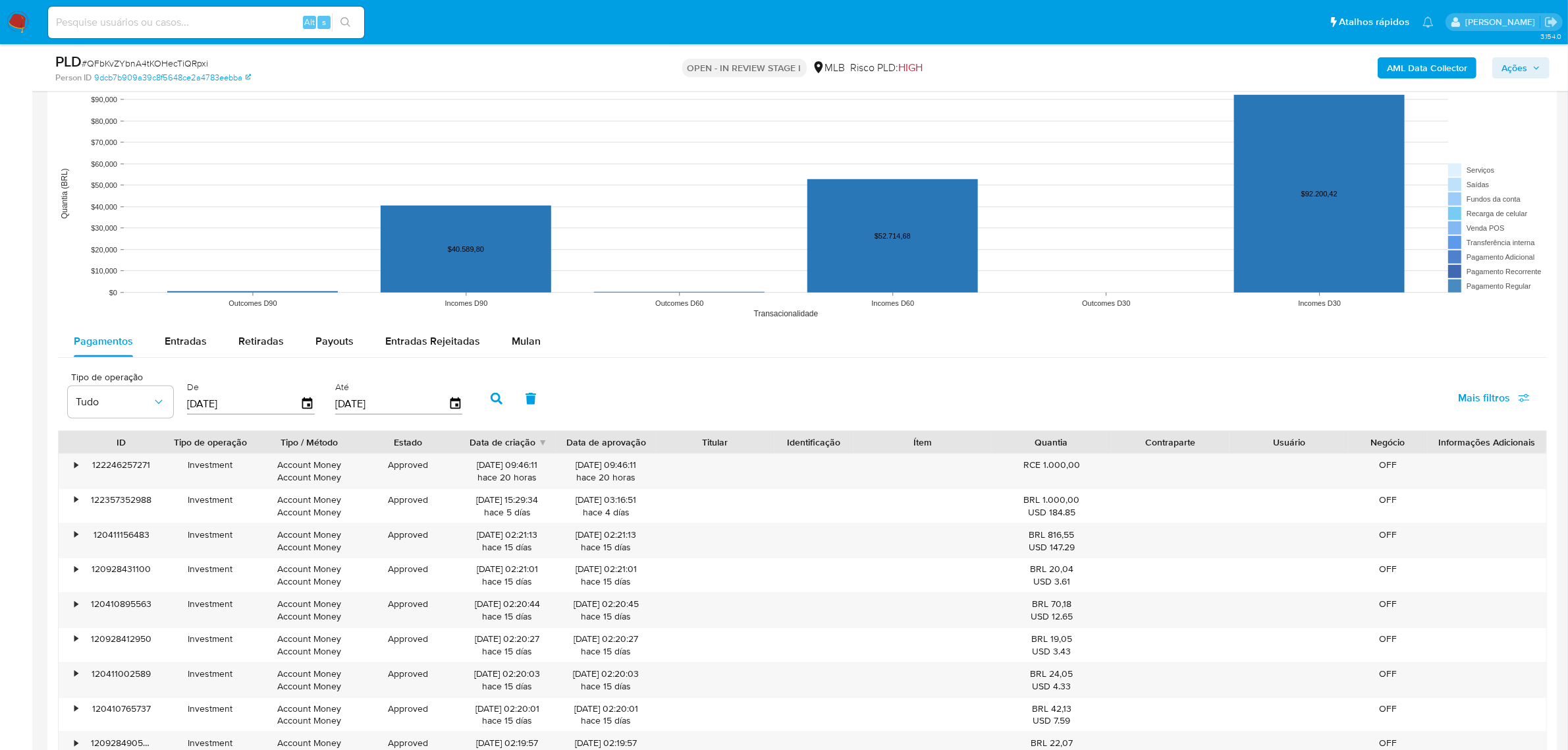
scroll to position [1153, 0]
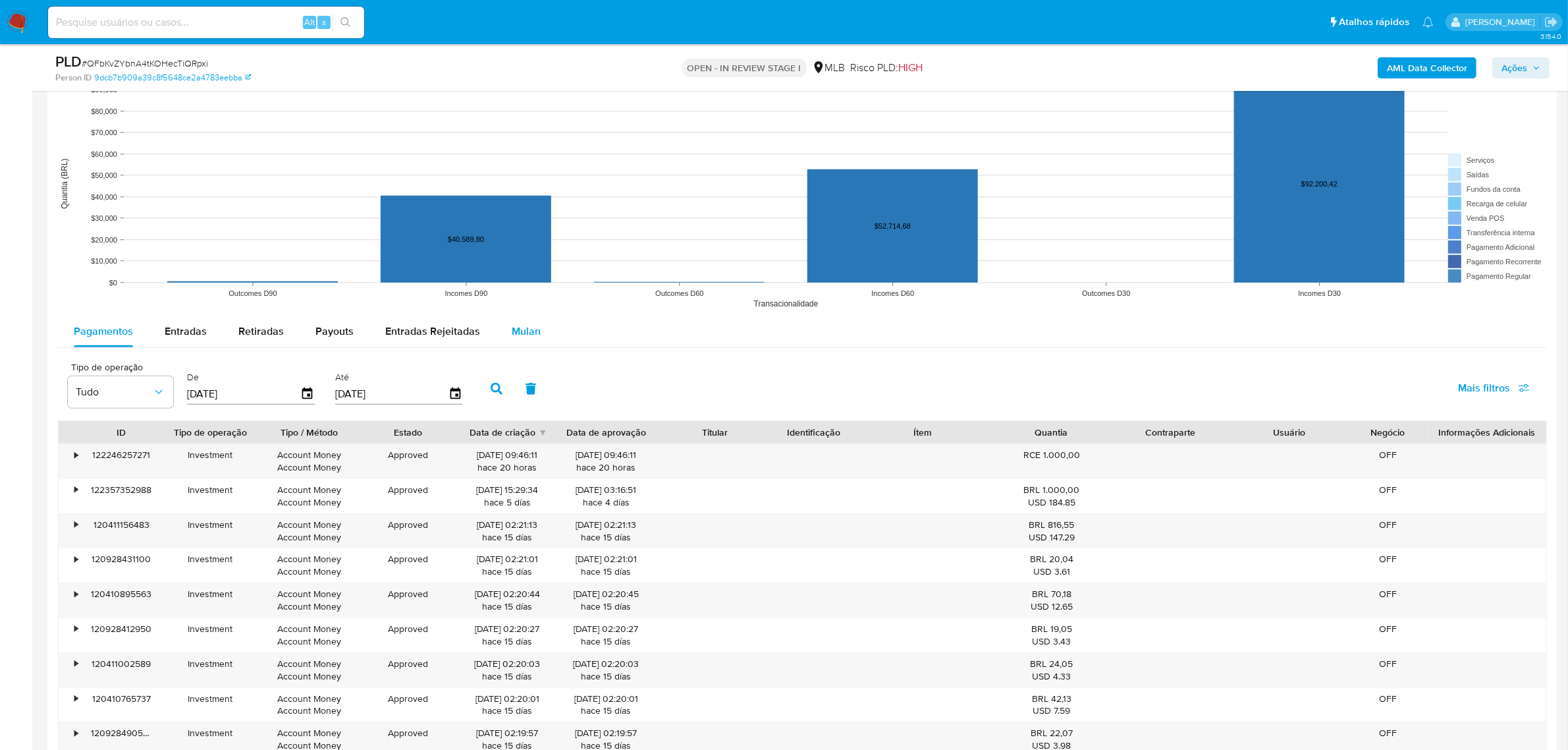
click at [519, 328] on span "Mulan" at bounding box center [526, 330] width 29 height 15
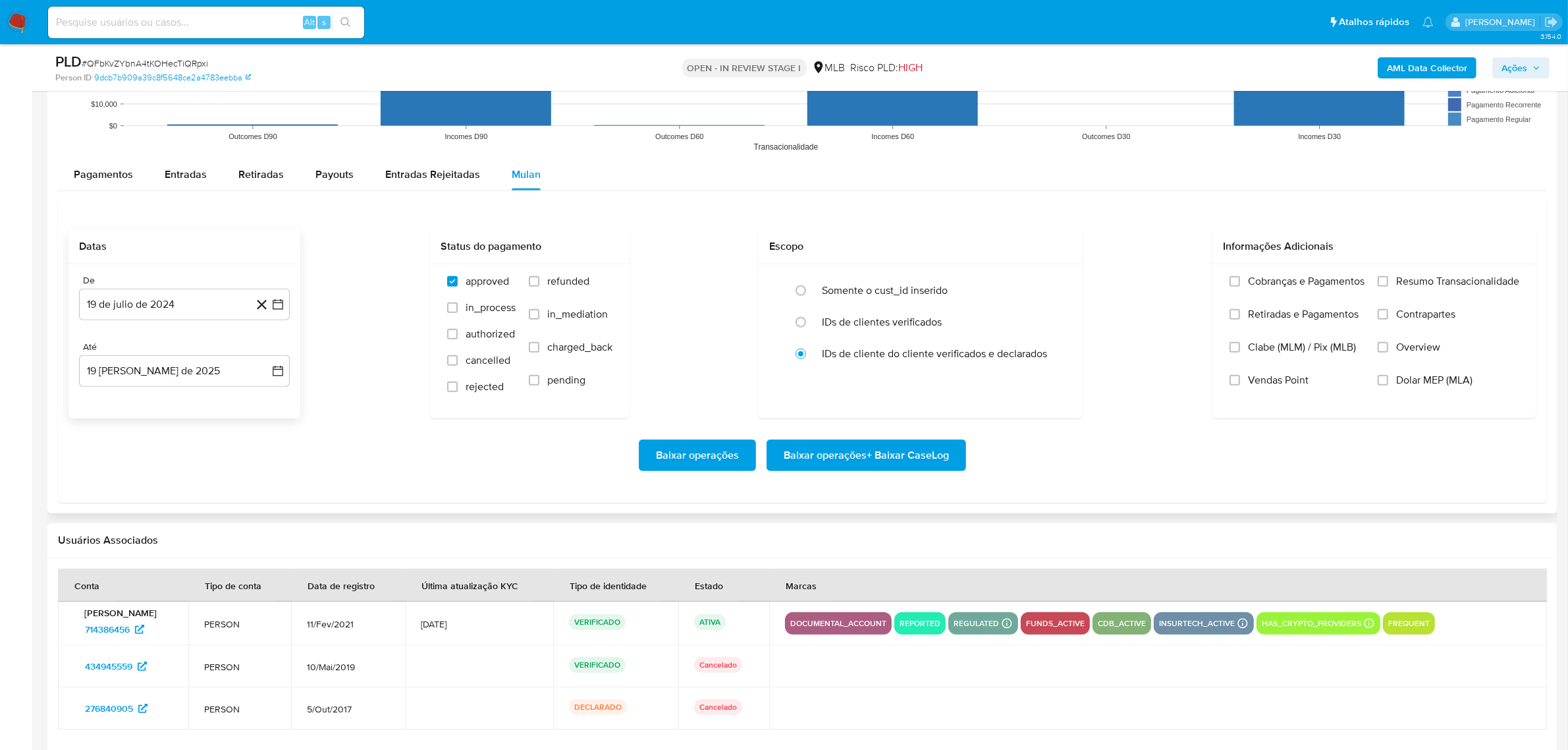
scroll to position [1318, 0]
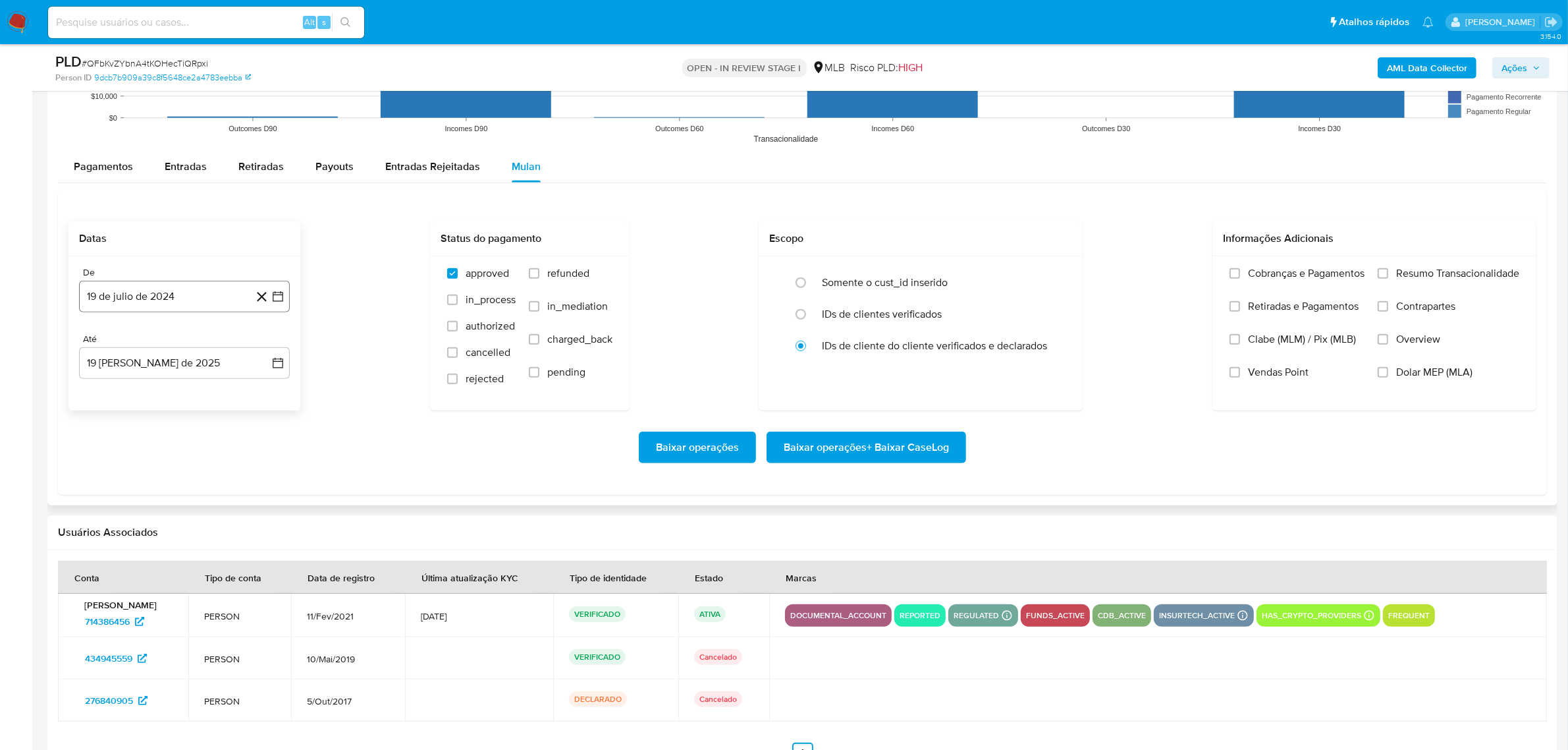
click at [281, 290] on icon "button" at bounding box center [277, 297] width 13 height 13
click at [192, 345] on span "julio 2024" at bounding box center [178, 344] width 50 height 13
click at [261, 343] on icon "Año siguiente" at bounding box center [263, 344] width 16 height 16
click at [244, 415] on span "jun" at bounding box center [240, 428] width 15 height 10
click at [262, 394] on button "1" at bounding box center [263, 392] width 21 height 21
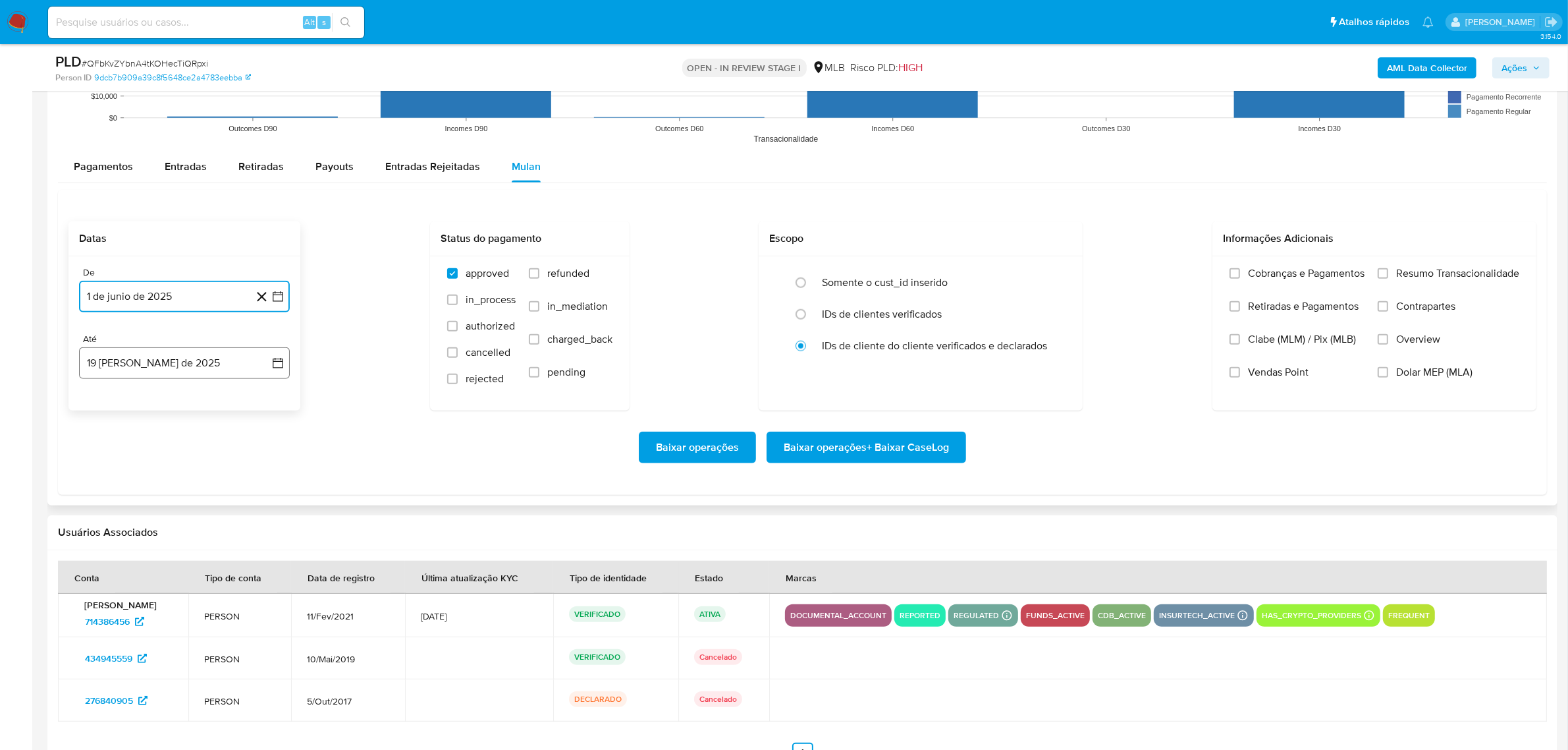
click at [281, 358] on icon "button" at bounding box center [277, 363] width 13 height 13
click at [264, 415] on button "17" at bounding box center [263, 512] width 21 height 21
click at [842, 285] on label "Resumo Transacionalidade" at bounding box center [1448, 283] width 142 height 33
click at [842, 278] on input "Resumo Transacionalidade" at bounding box center [1382, 273] width 10 height 10
click at [842, 415] on span "Baixar operações + Baixar CaseLog" at bounding box center [866, 447] width 166 height 29
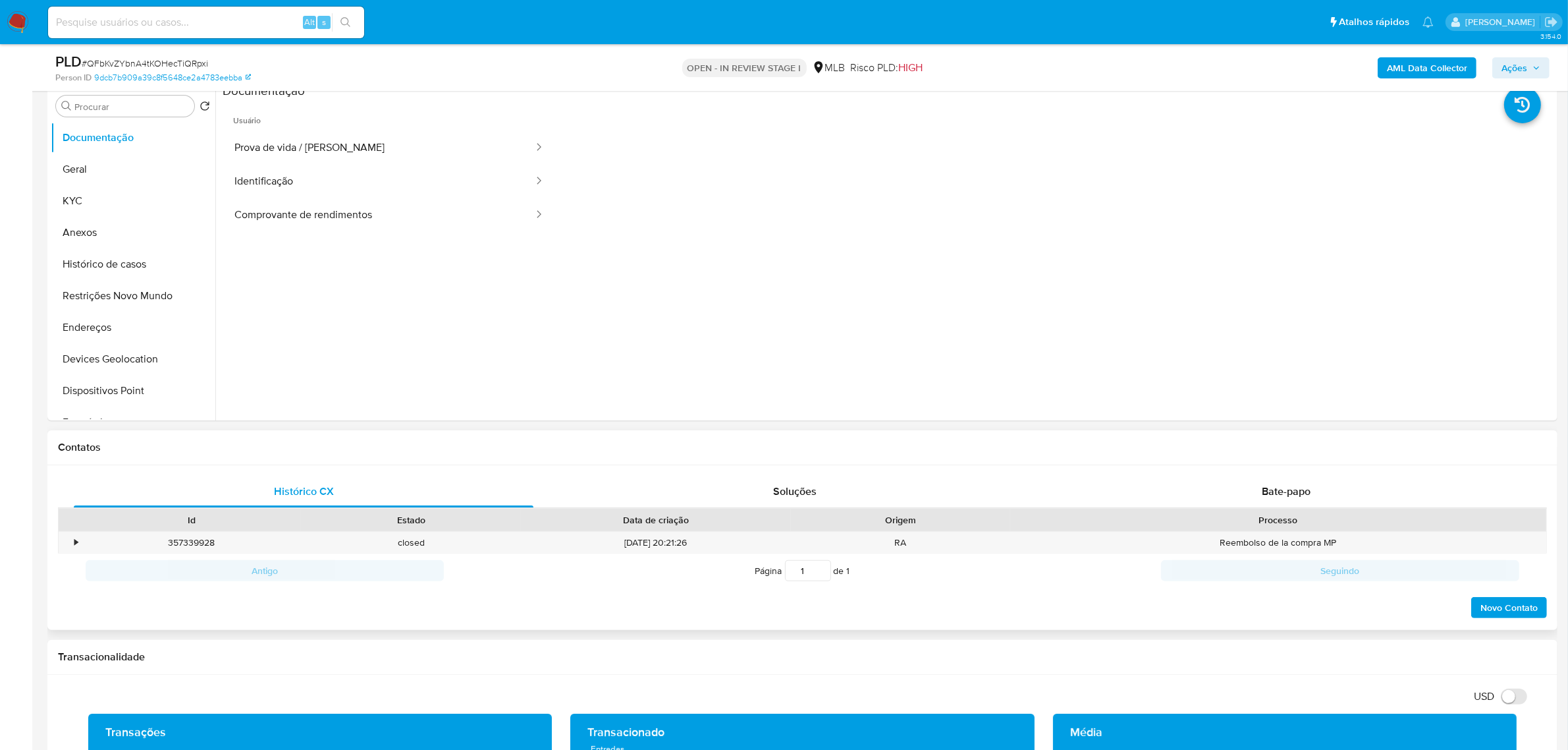
scroll to position [82, 0]
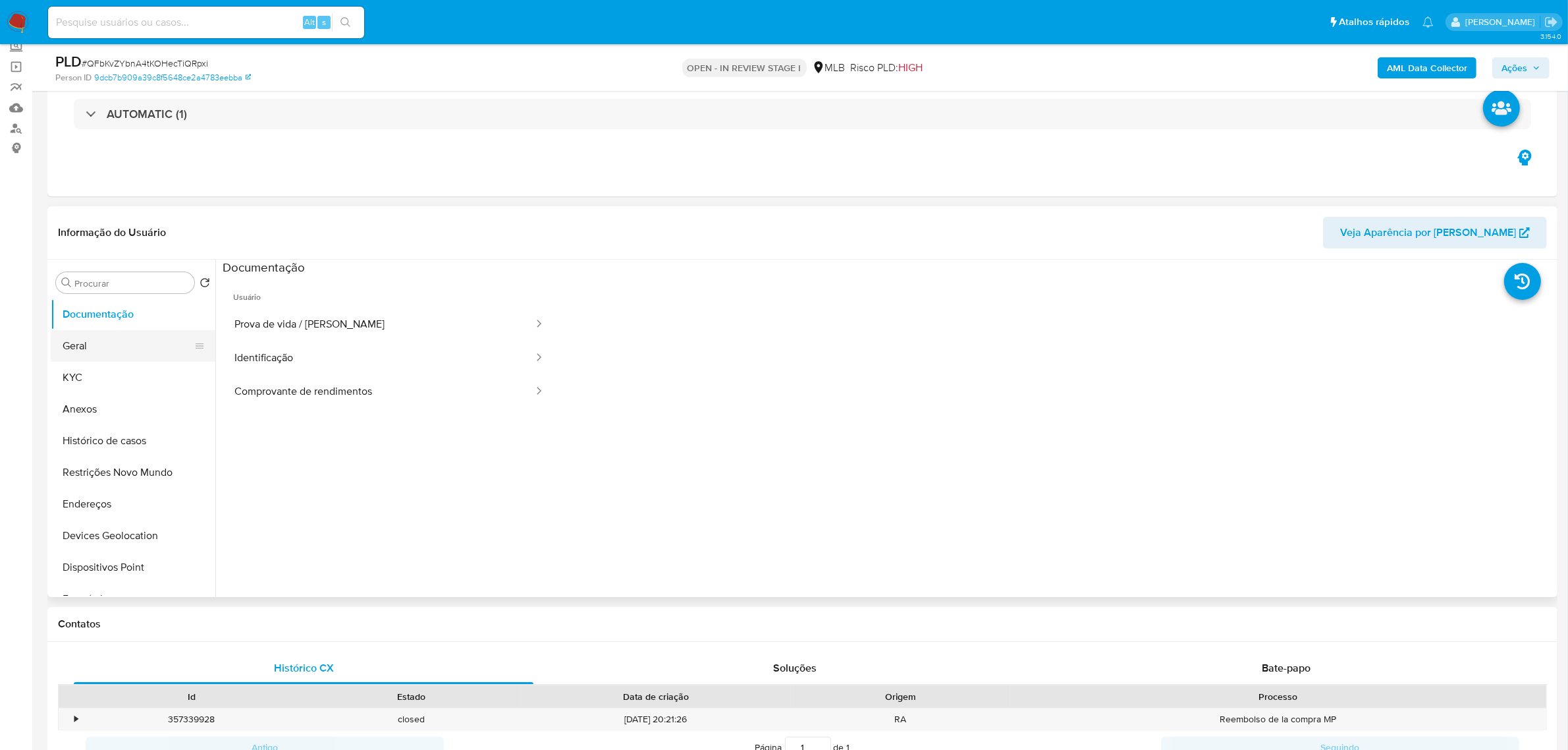
click at [122, 353] on button "Geral" at bounding box center [127, 345] width 154 height 32
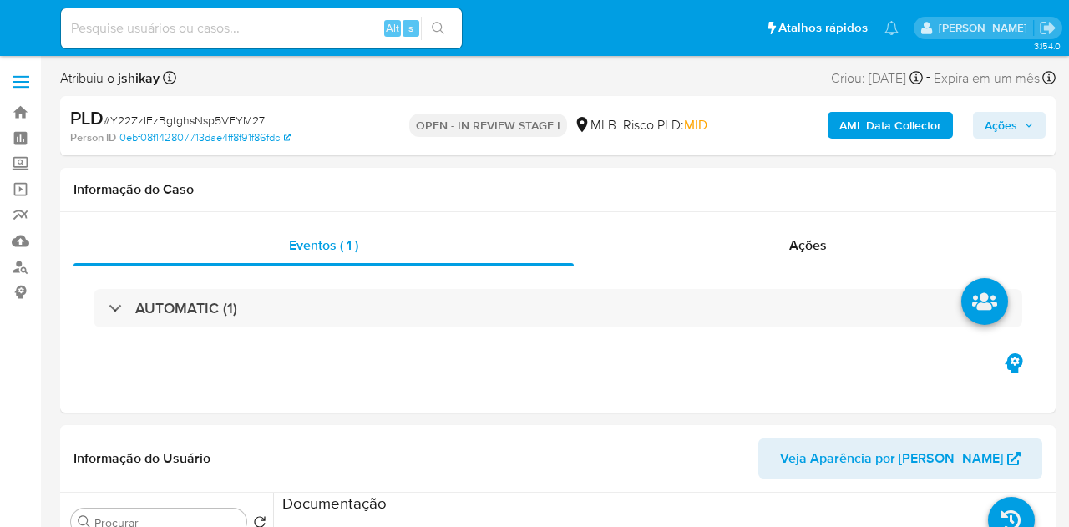
select select "10"
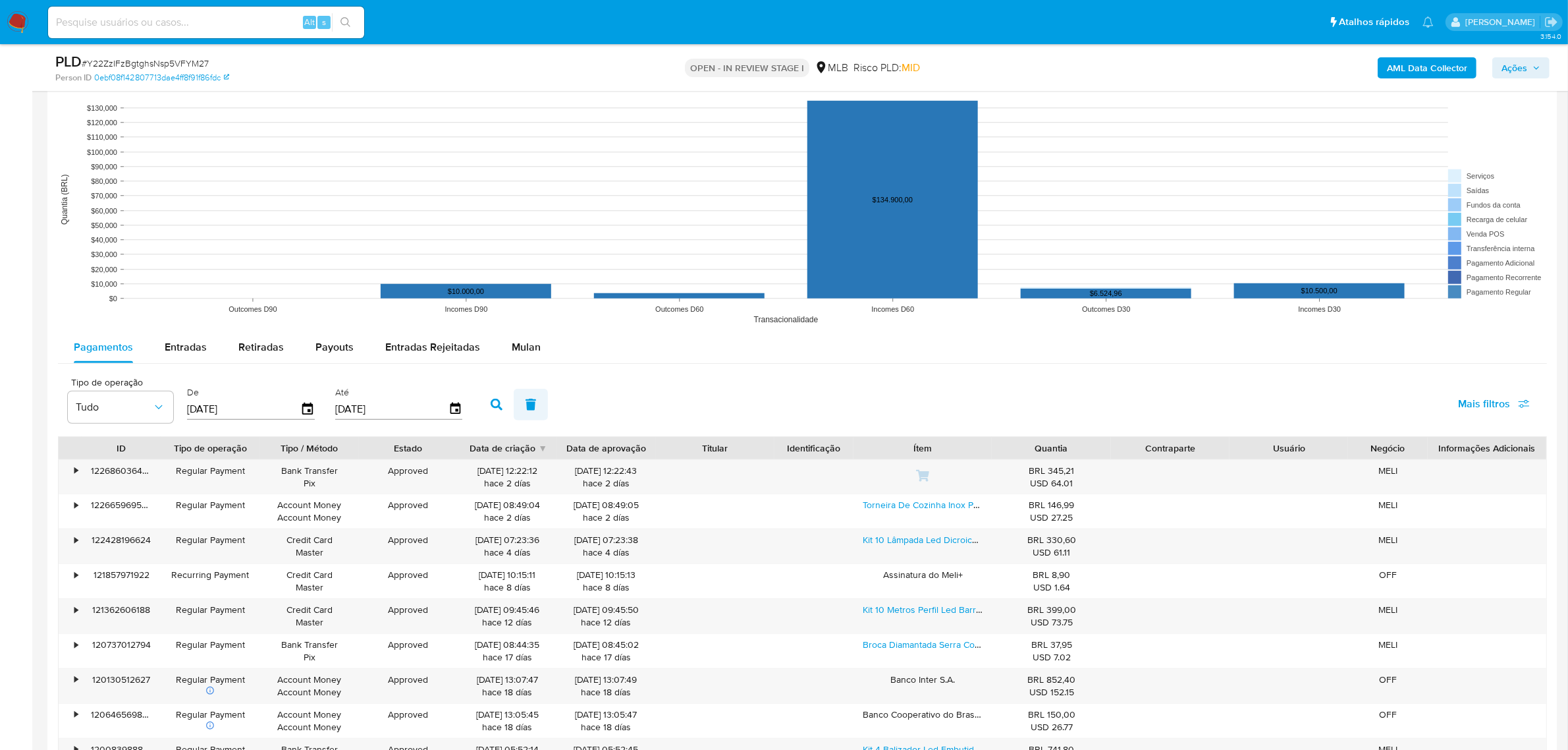
scroll to position [1235, 0]
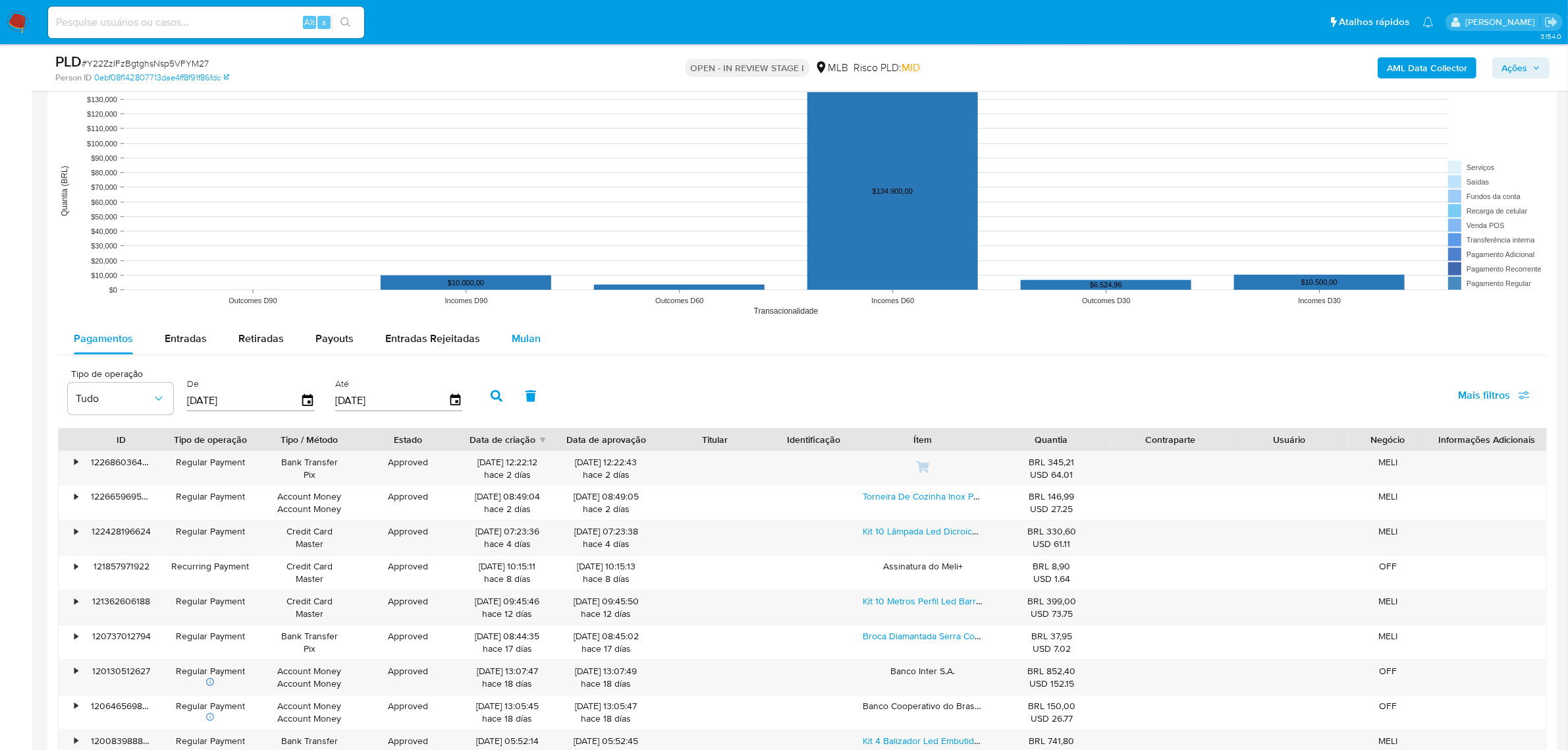
click at [522, 330] on div "Mulan" at bounding box center [526, 338] width 29 height 32
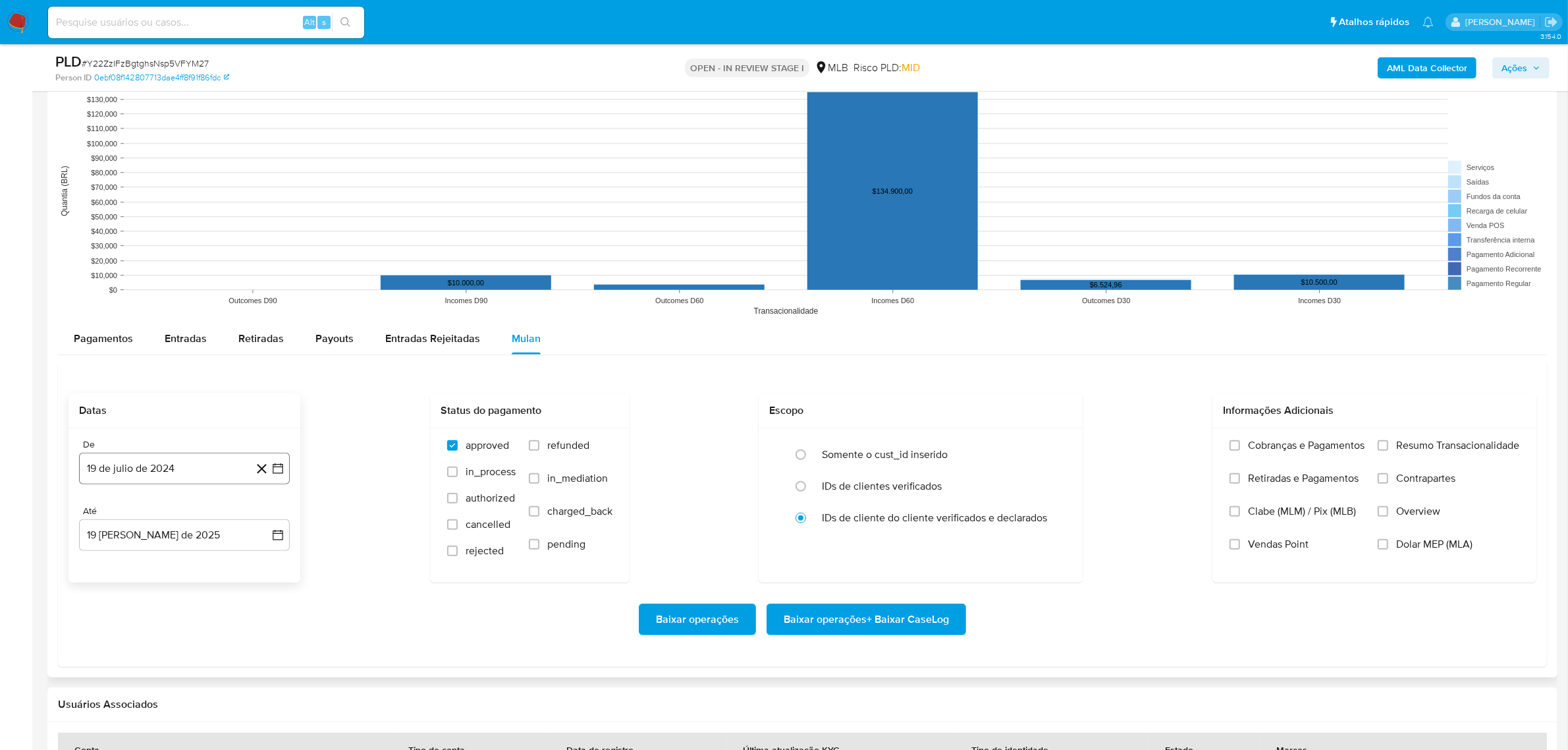
click at [274, 415] on icon "button" at bounding box center [277, 468] width 13 height 13
click at [206, 415] on icon "Seleccionar mes y año" at bounding box center [210, 515] width 10 height 10
click at [259, 415] on icon "Año siguiente" at bounding box center [263, 515] width 16 height 16
click at [239, 415] on button "jun" at bounding box center [240, 600] width 37 height 21
click at [266, 415] on button "1" at bounding box center [263, 564] width 21 height 21
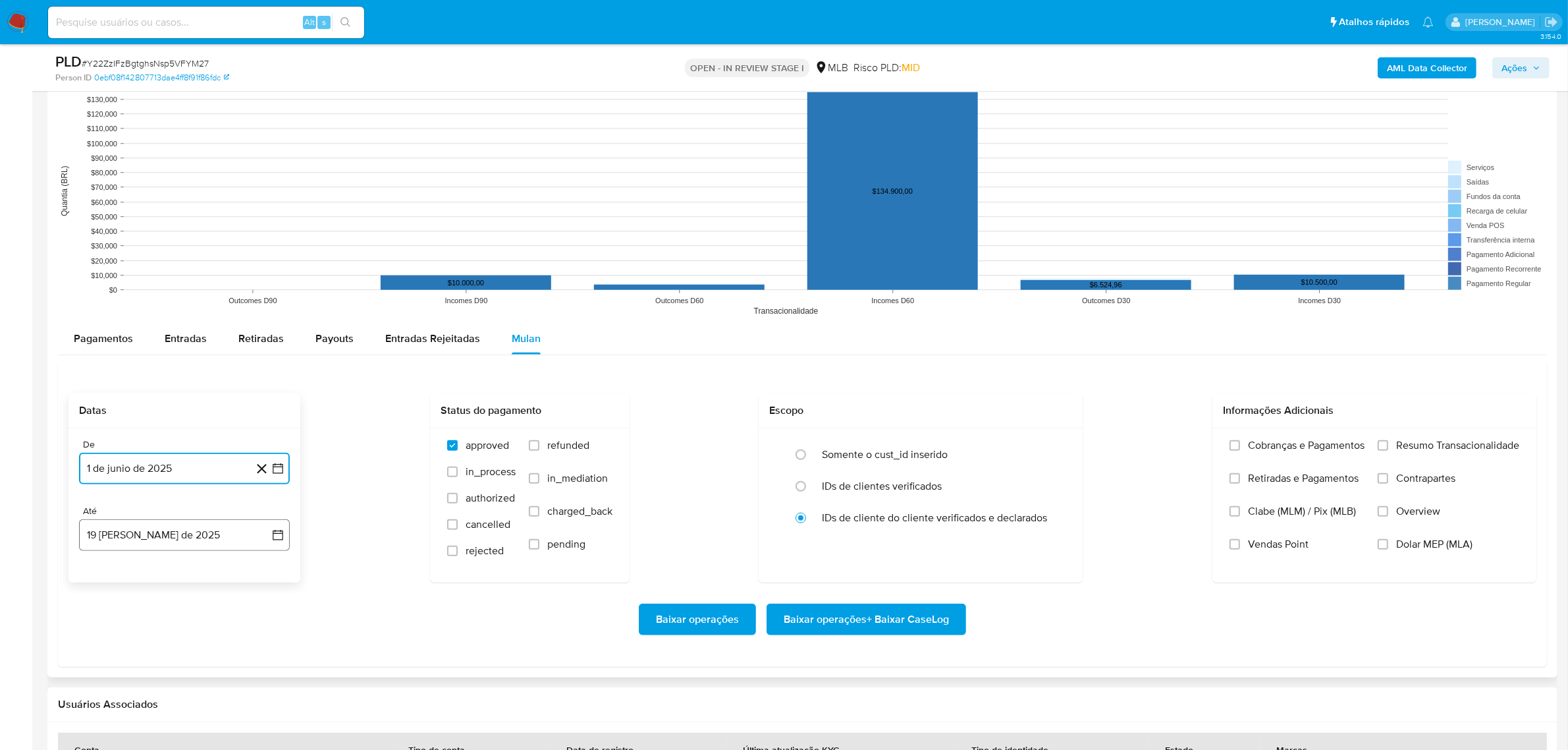
click at [277, 415] on icon "button" at bounding box center [277, 535] width 13 height 13
click at [262, 415] on button "17" at bounding box center [263, 436] width 21 height 21
click at [842, 415] on label "Resumo Transacionalidade" at bounding box center [1448, 455] width 142 height 33
click at [842, 415] on input "Resumo Transacionalidade" at bounding box center [1382, 445] width 10 height 10
click at [842, 415] on span "Baixar operações + Baixar CaseLog" at bounding box center [866, 619] width 166 height 29
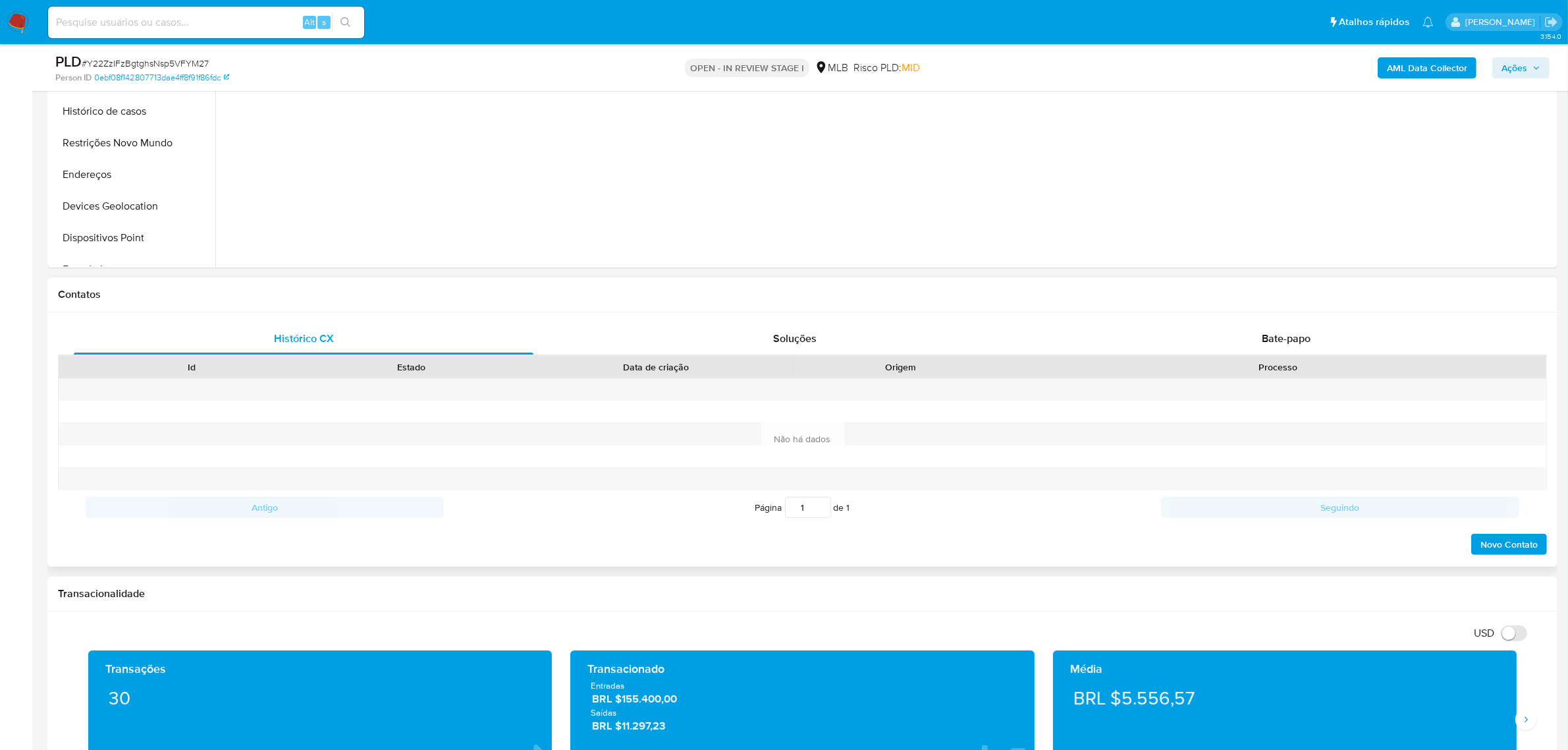
scroll to position [165, 0]
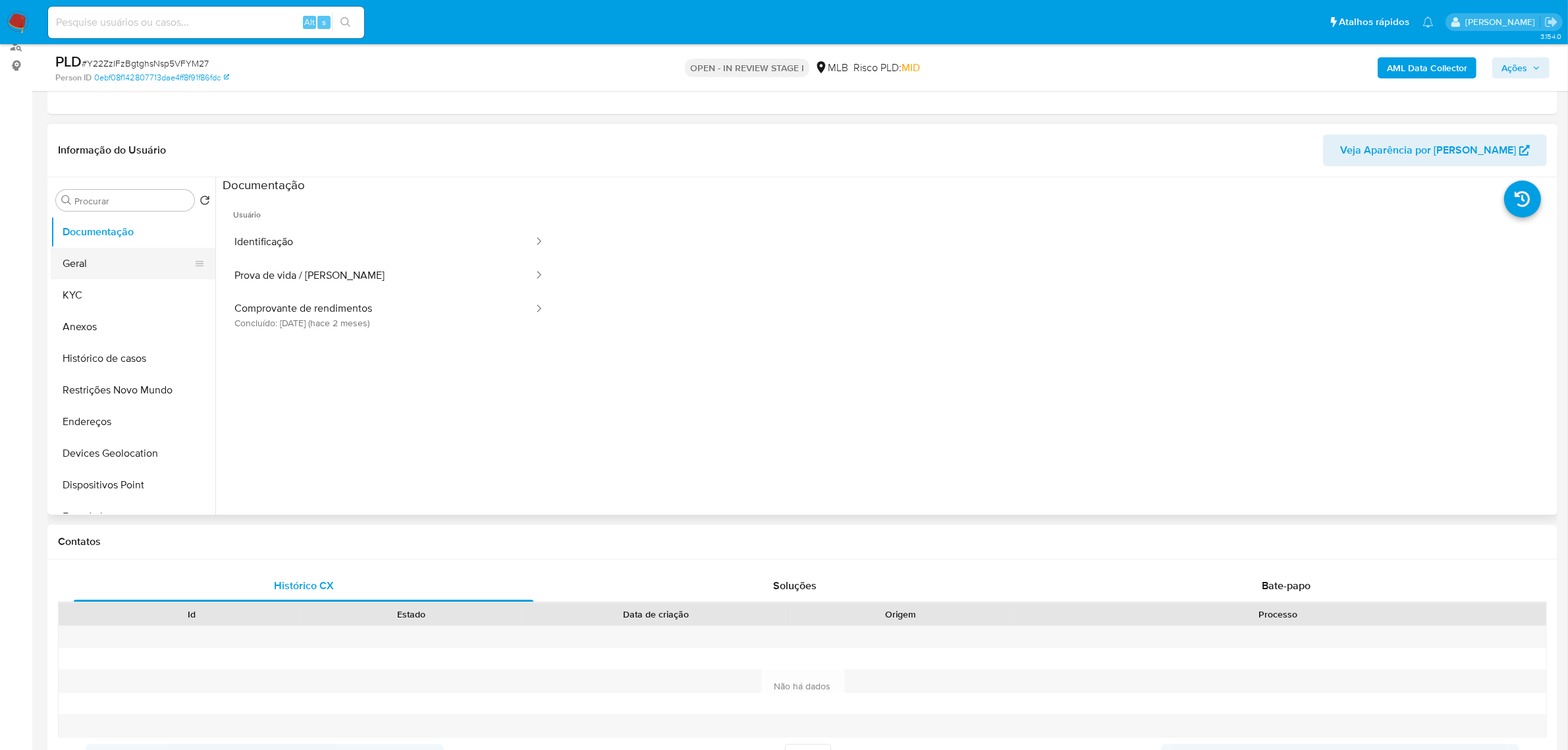
click at [126, 256] on button "Geral" at bounding box center [127, 263] width 154 height 32
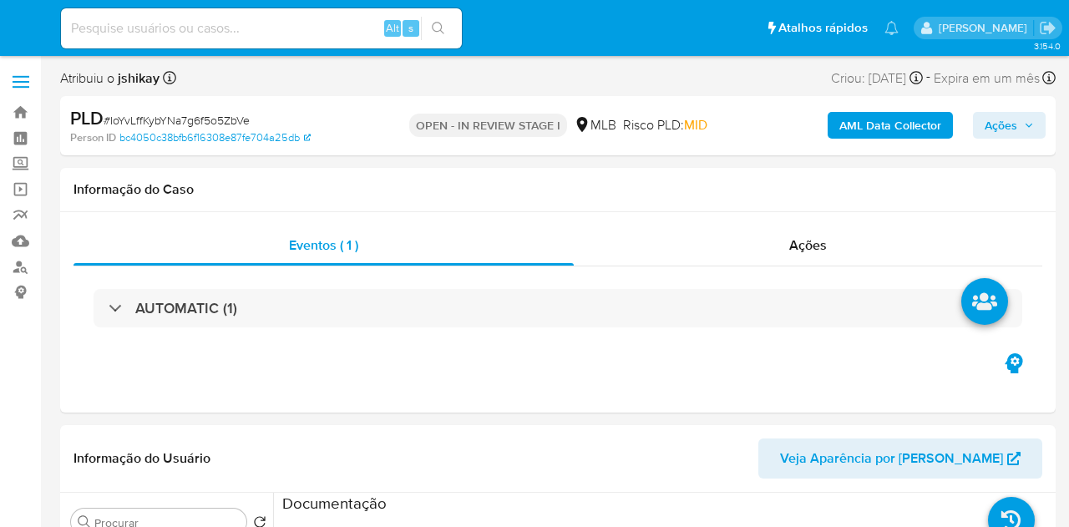
select select "10"
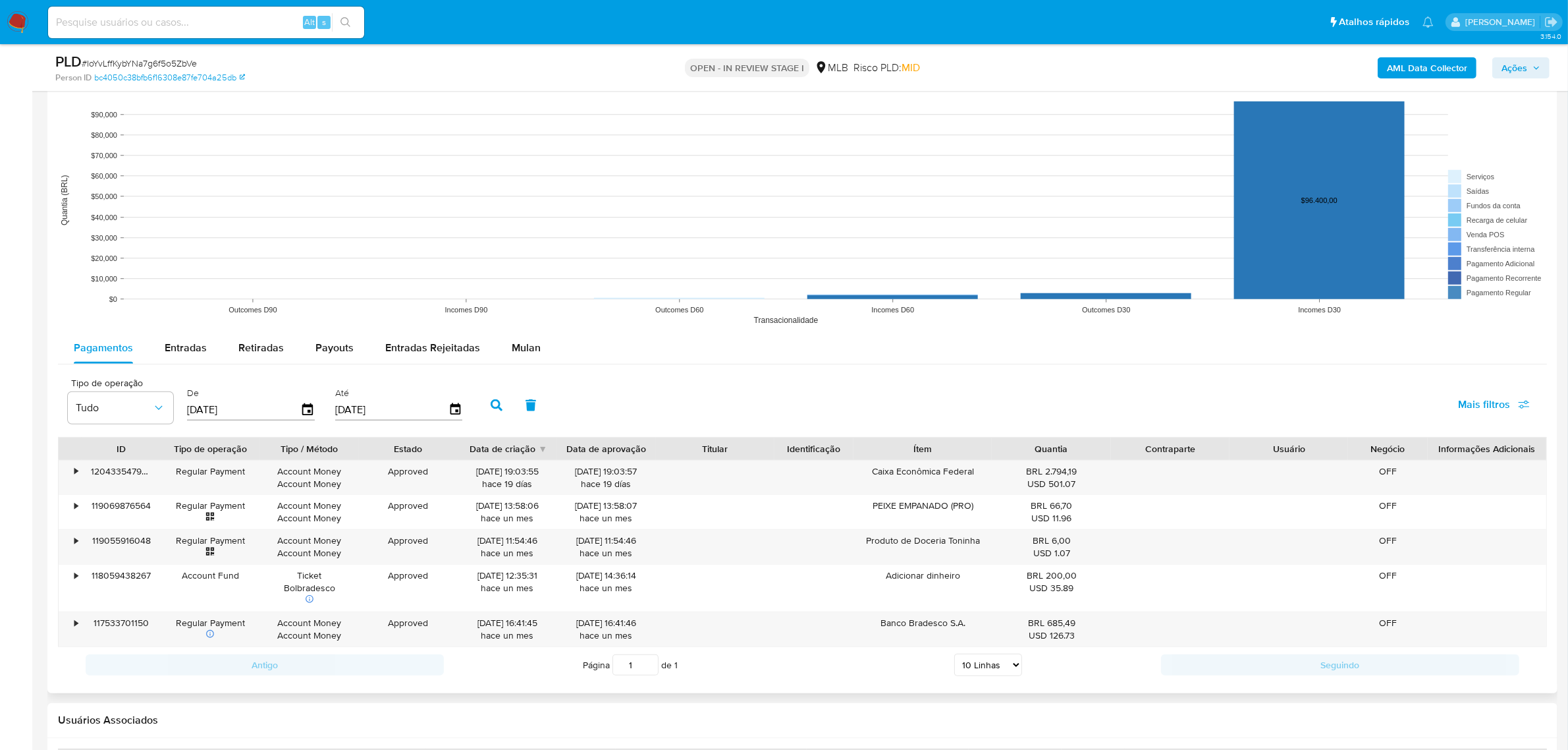
scroll to position [1235, 0]
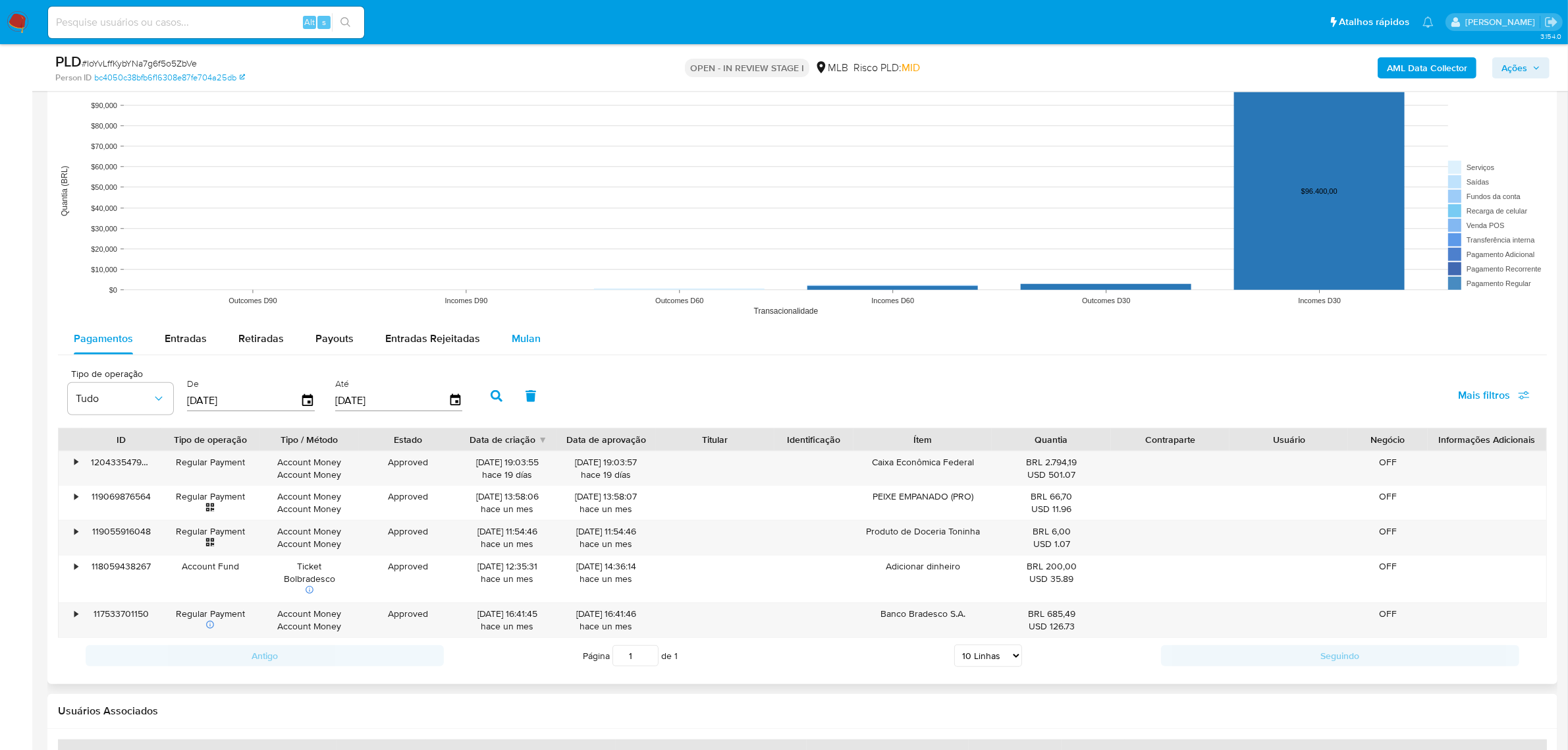
click at [541, 341] on button "Mulan" at bounding box center [526, 338] width 61 height 32
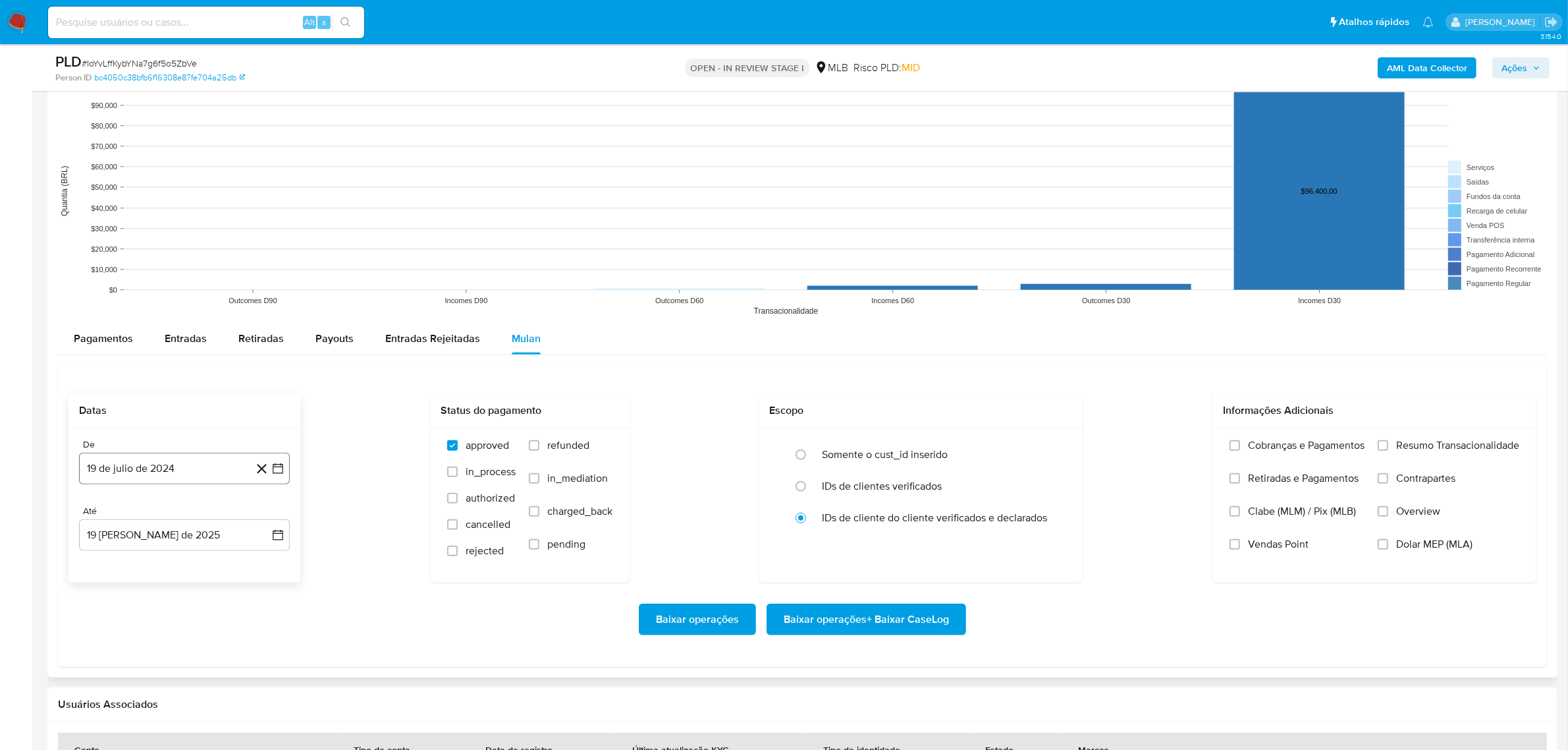
click at [281, 415] on icon "button" at bounding box center [277, 468] width 10 height 10
click at [202, 415] on button "julio 2024" at bounding box center [184, 515] width 62 height 13
drag, startPoint x: 265, startPoint y: 516, endPoint x: 262, endPoint y: 522, distance: 6.7
click at [265, 415] on icon "Año siguiente" at bounding box center [263, 515] width 16 height 16
click at [248, 415] on button "jun" at bounding box center [240, 600] width 37 height 21
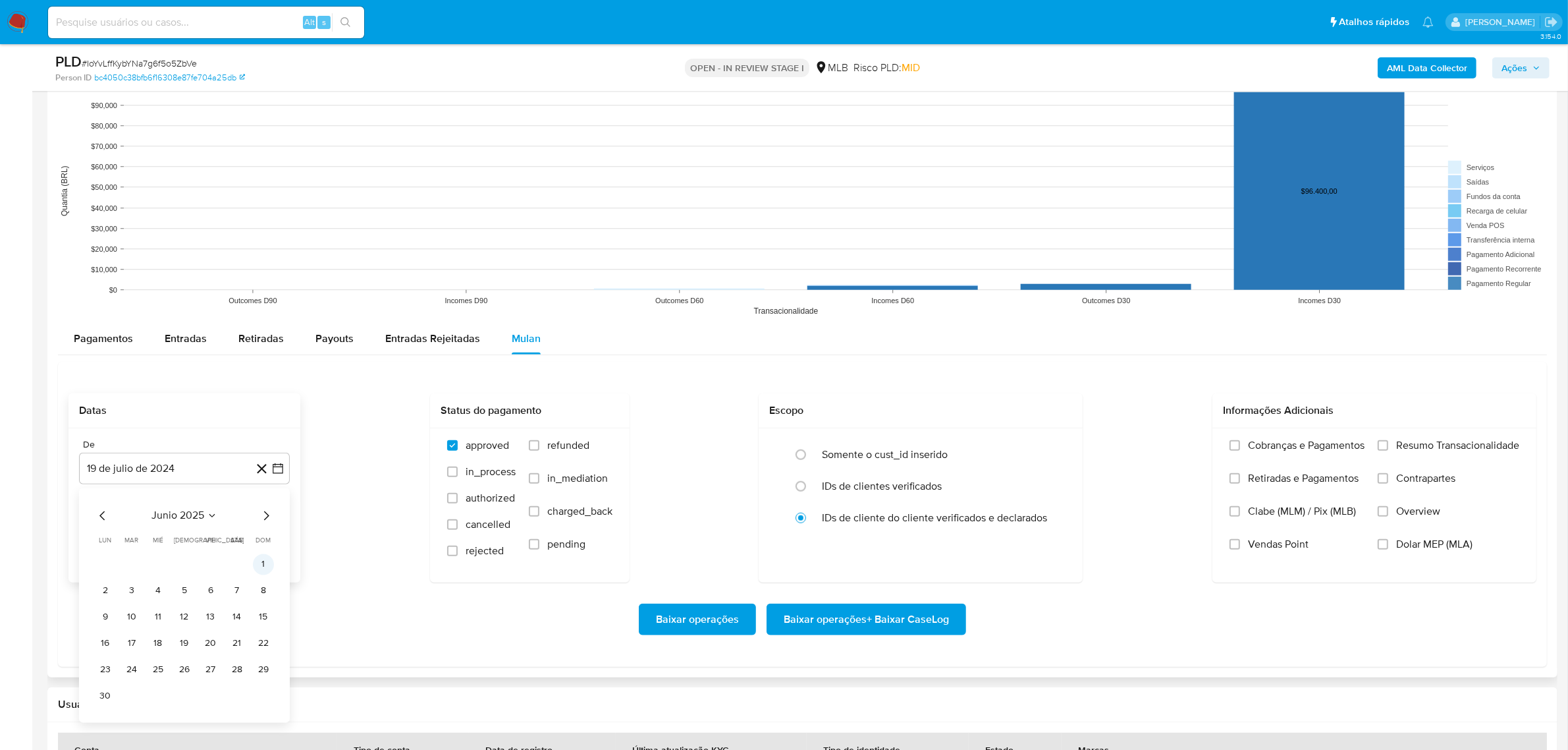
click at [261, 415] on button "1" at bounding box center [263, 564] width 21 height 21
click at [280, 415] on button "19 [PERSON_NAME] de 2025" at bounding box center [184, 535] width 210 height 32
click at [261, 415] on button "17" at bounding box center [263, 436] width 21 height 21
click at [842, 415] on span "Resumo Transacionalidade" at bounding box center [1458, 445] width 123 height 13
click at [842, 415] on input "Resumo Transacionalidade" at bounding box center [1382, 445] width 10 height 10
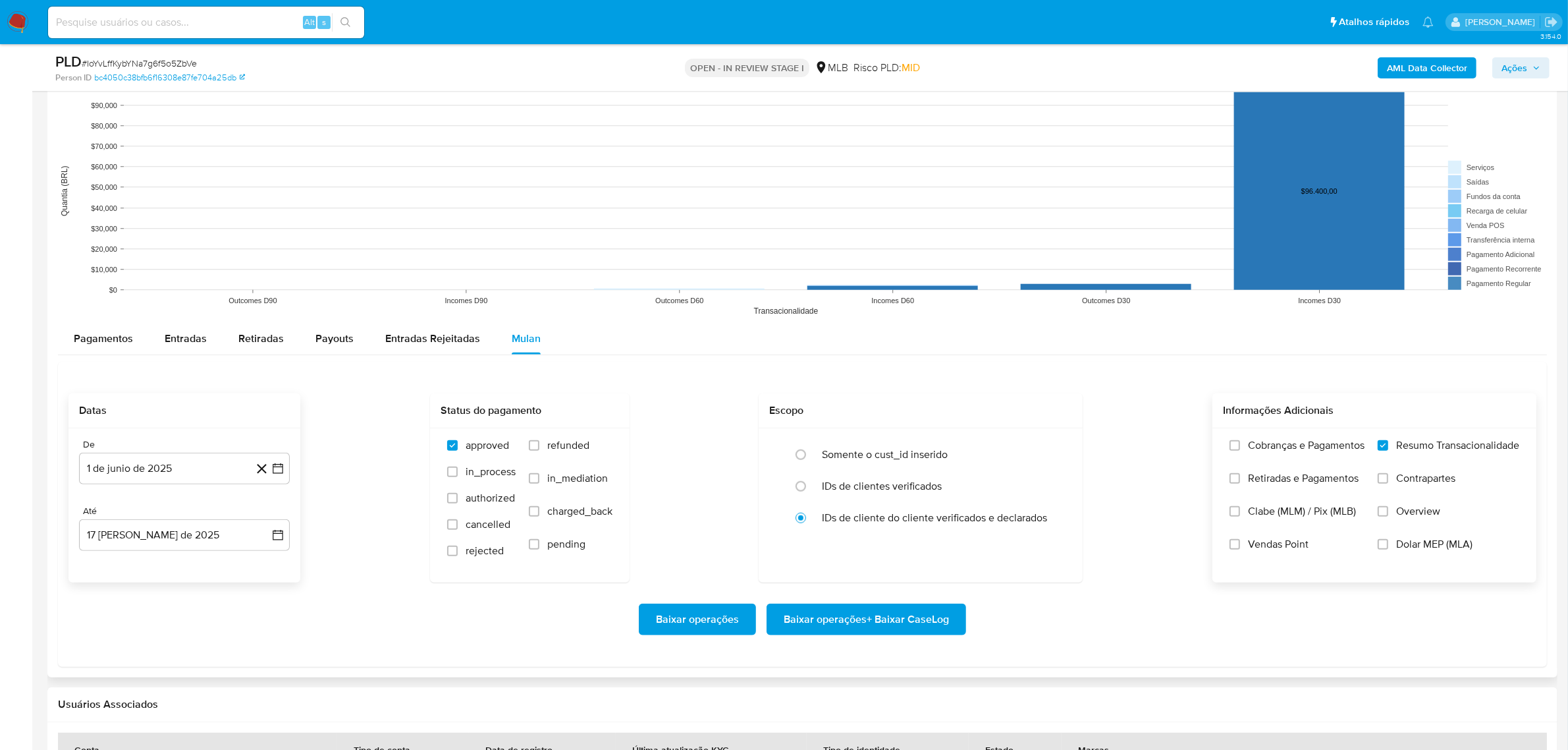
click at [842, 415] on span "Baixar operações + Baixar CaseLog" at bounding box center [866, 619] width 166 height 29
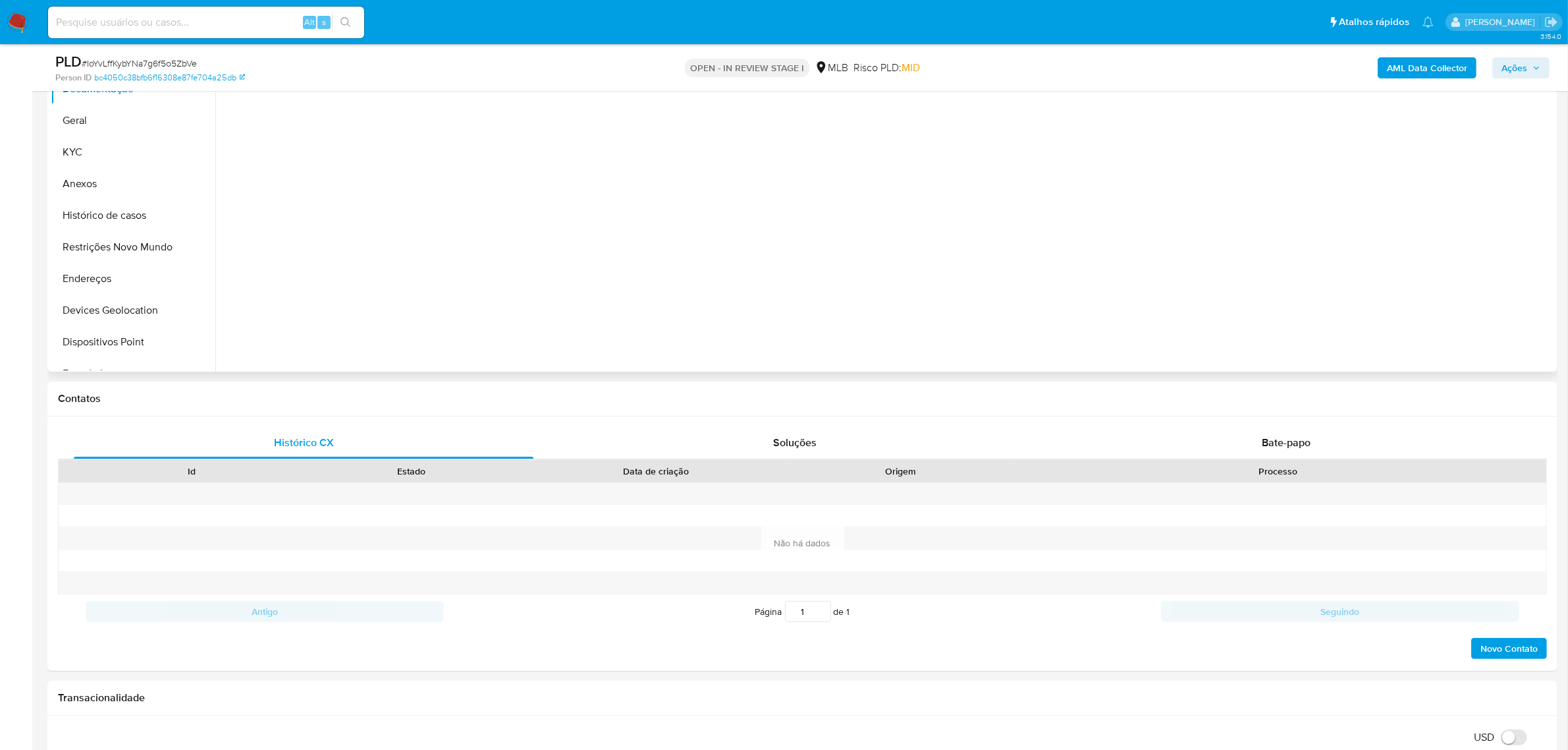
scroll to position [82, 0]
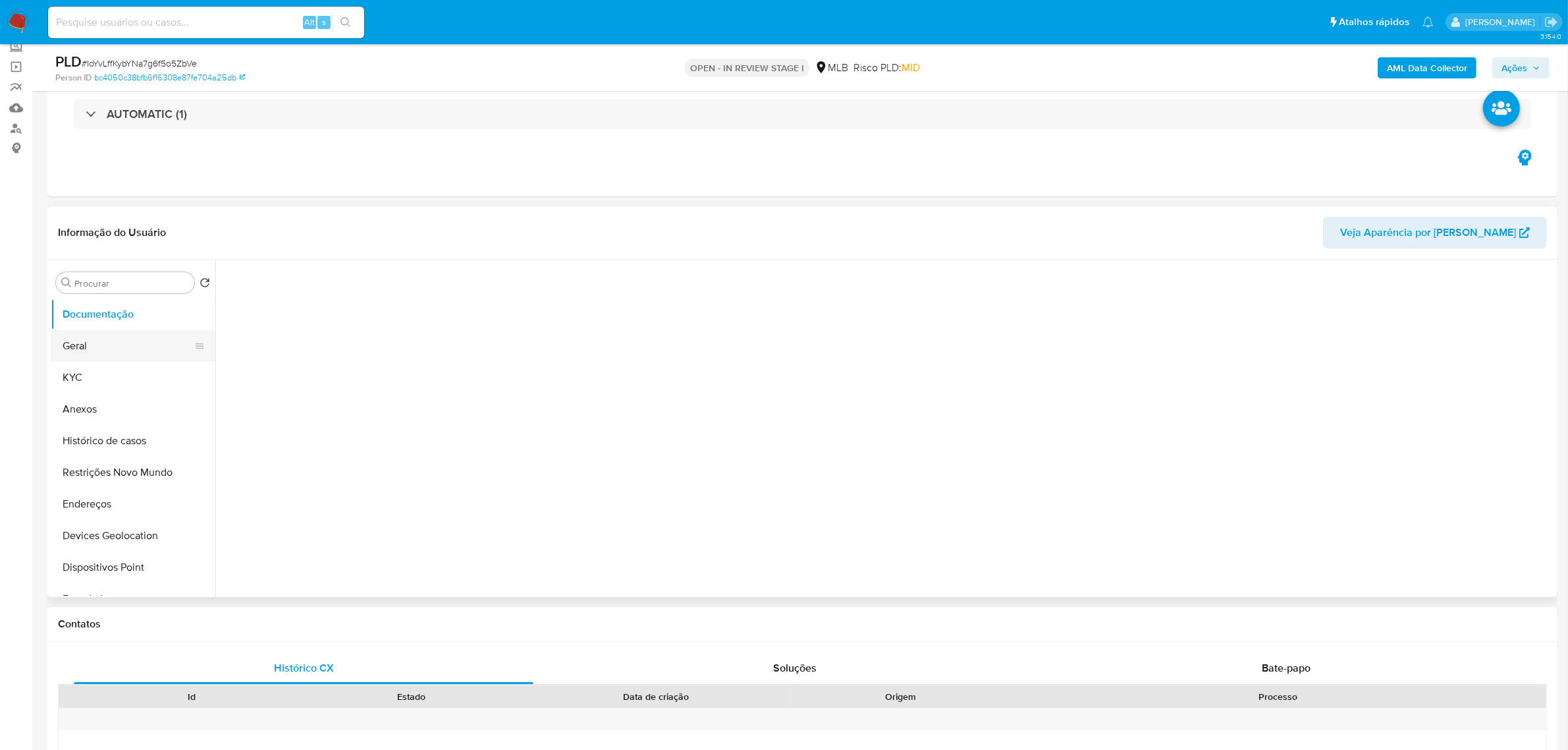
drag, startPoint x: 126, startPoint y: 343, endPoint x: 150, endPoint y: 346, distance: 24.2
click at [126, 344] on button "Geral" at bounding box center [127, 345] width 154 height 32
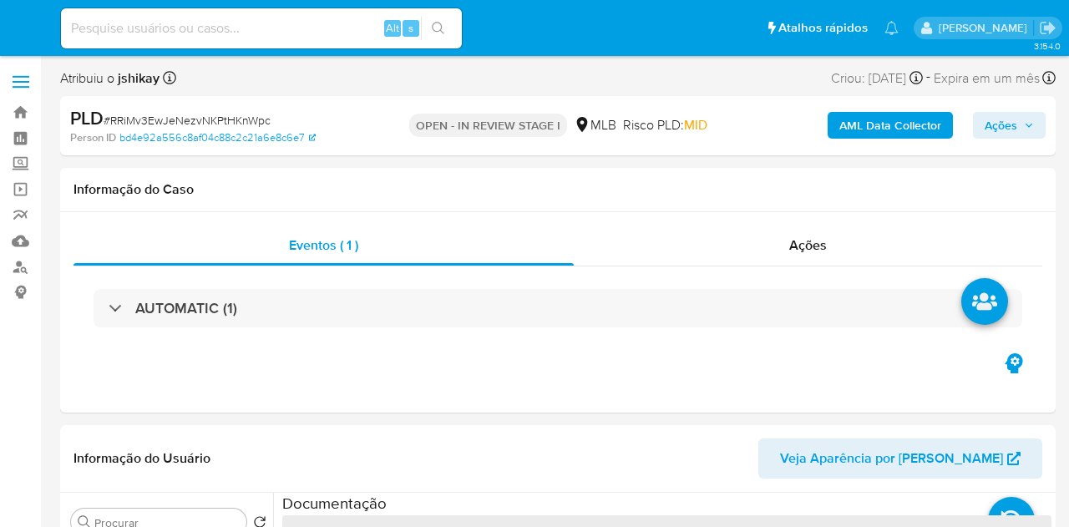
select select "10"
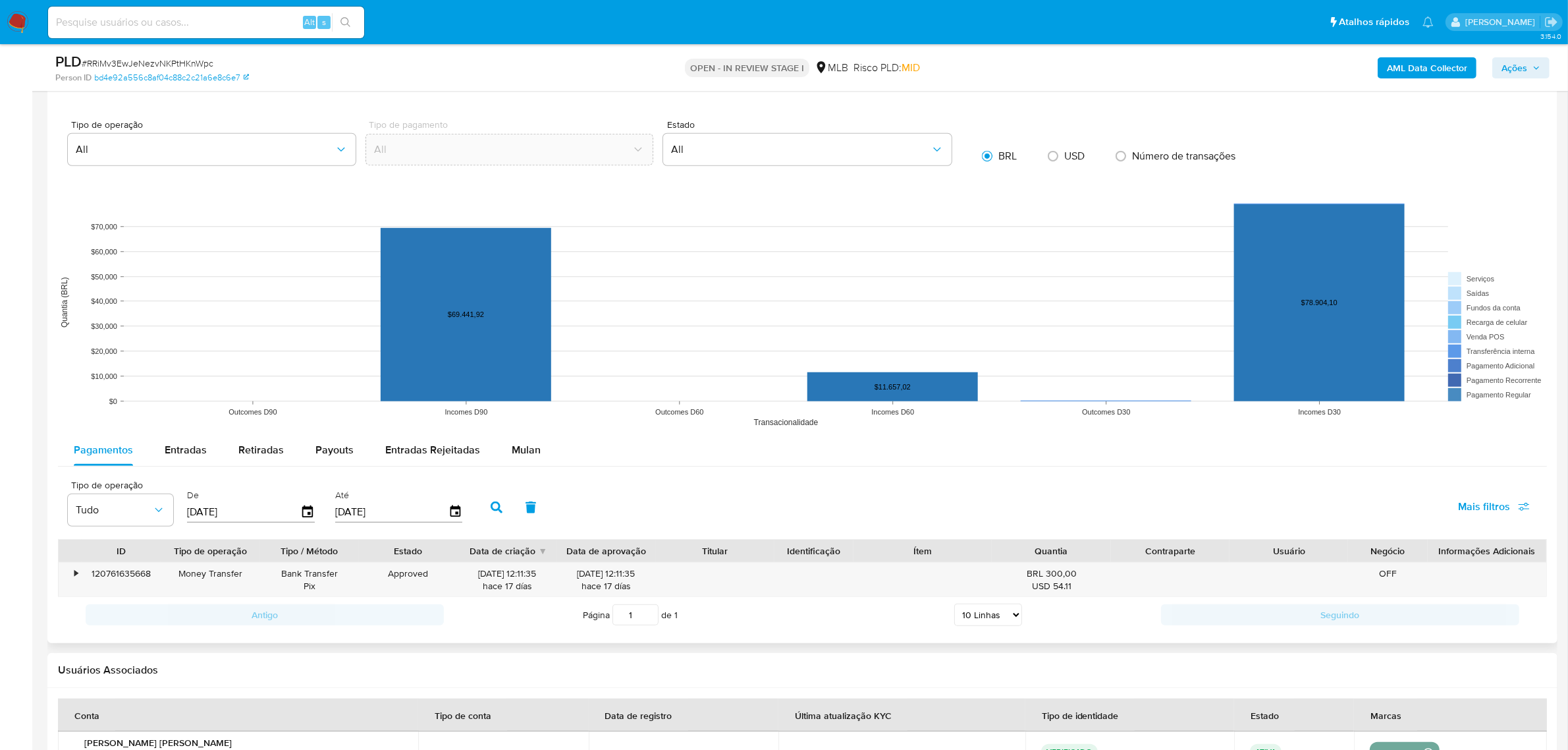
scroll to position [1153, 0]
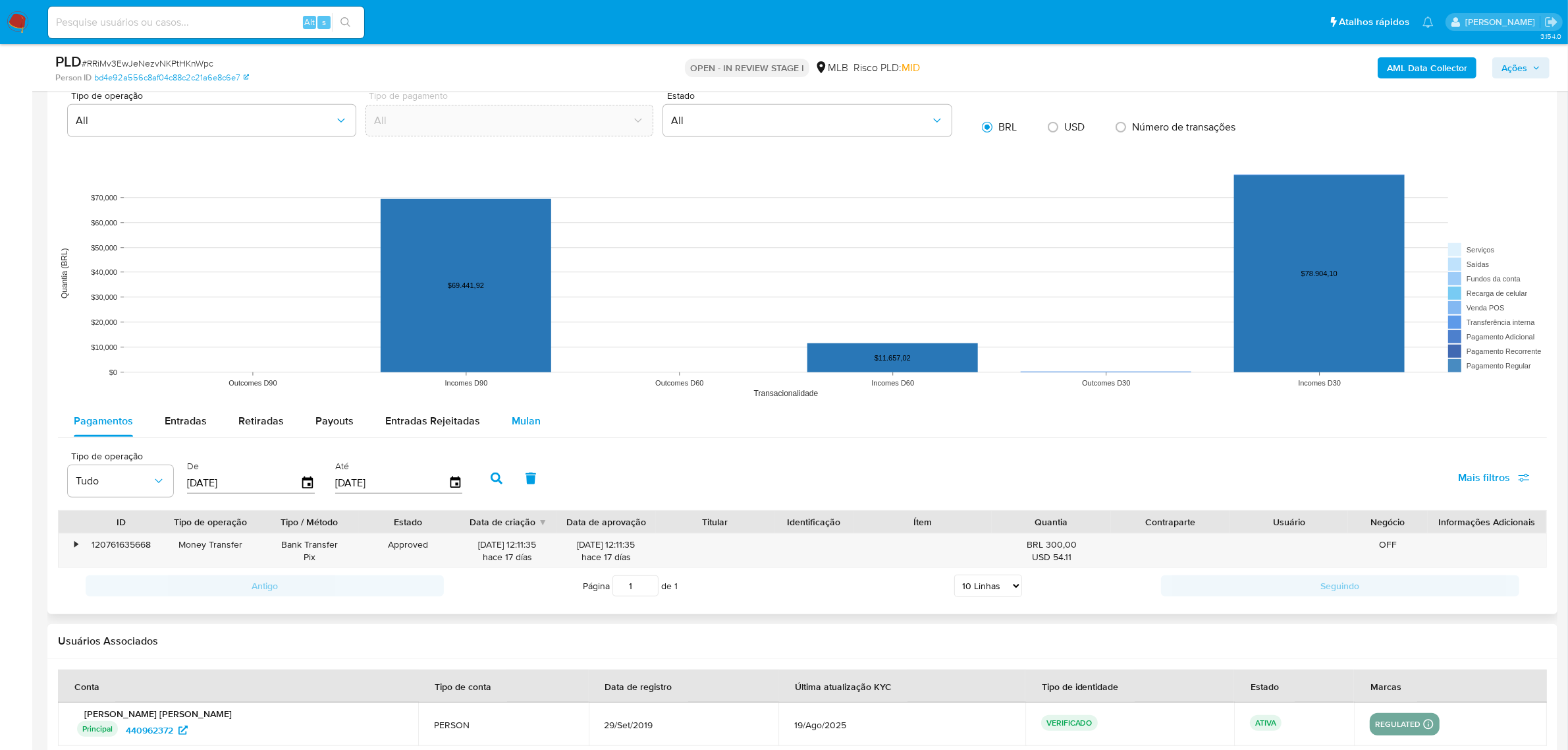
click at [535, 415] on button "Mulan" at bounding box center [526, 421] width 61 height 32
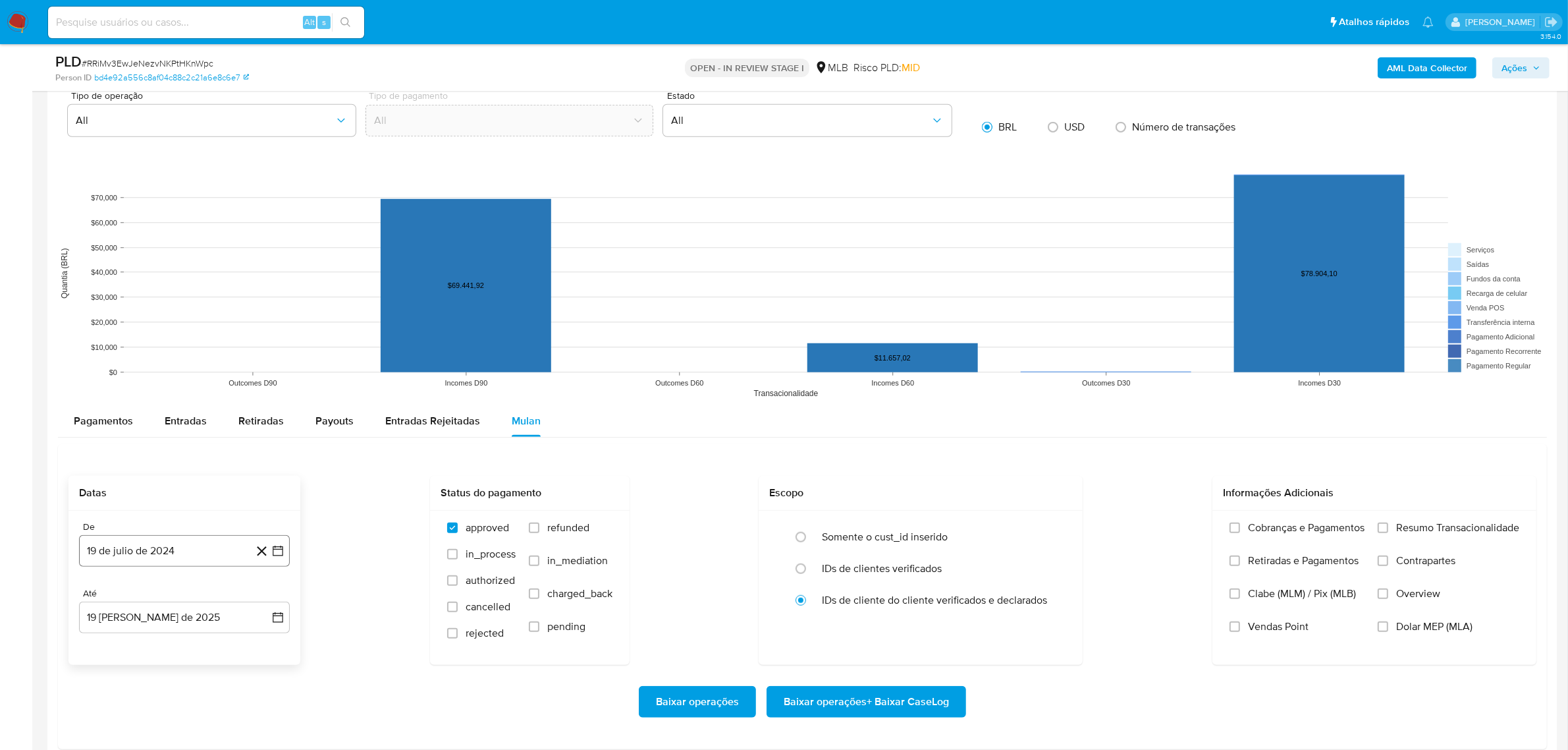
click at [281, 415] on icon "button" at bounding box center [277, 550] width 13 height 13
click at [192, 353] on span "julio 2024" at bounding box center [178, 350] width 50 height 13
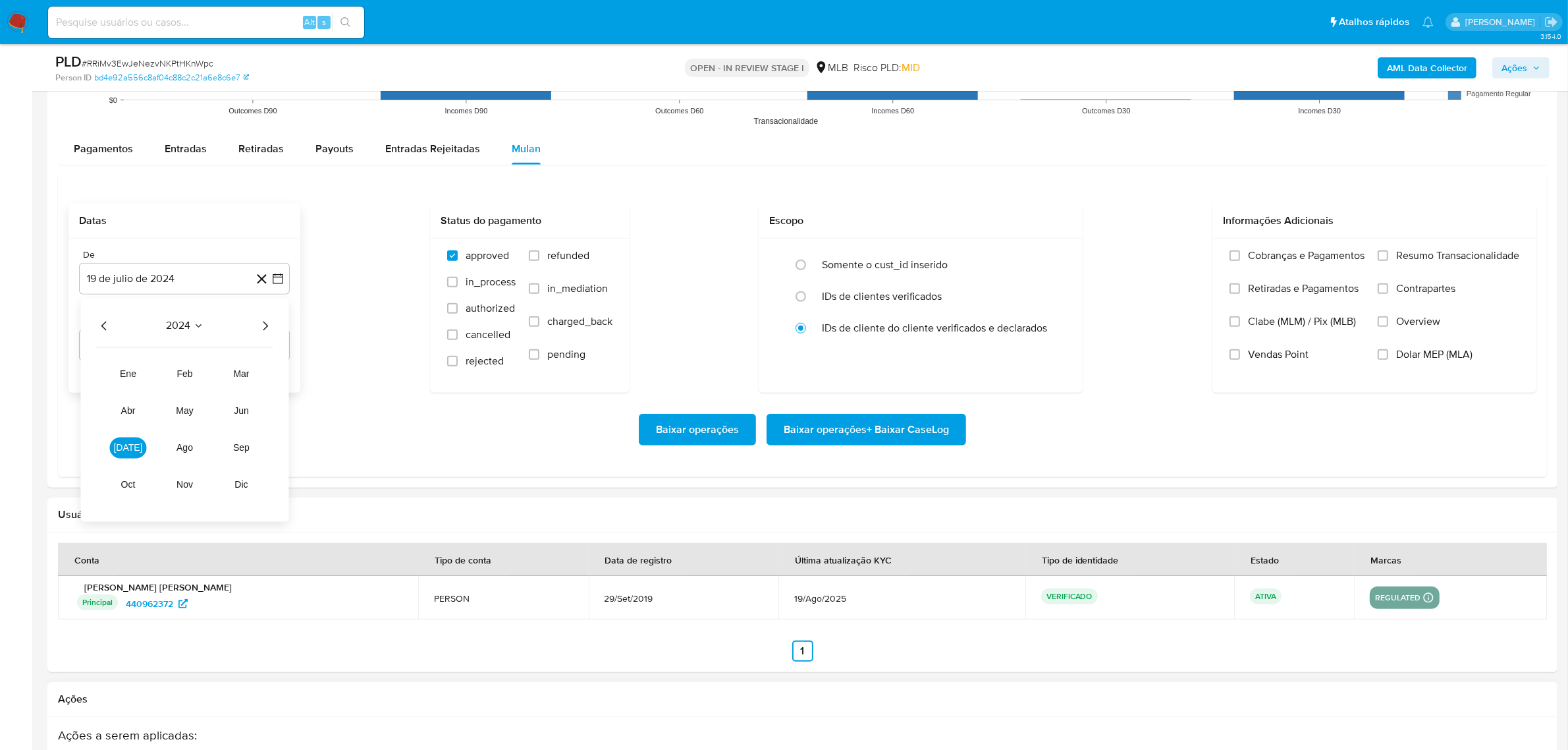
scroll to position [1318, 0]
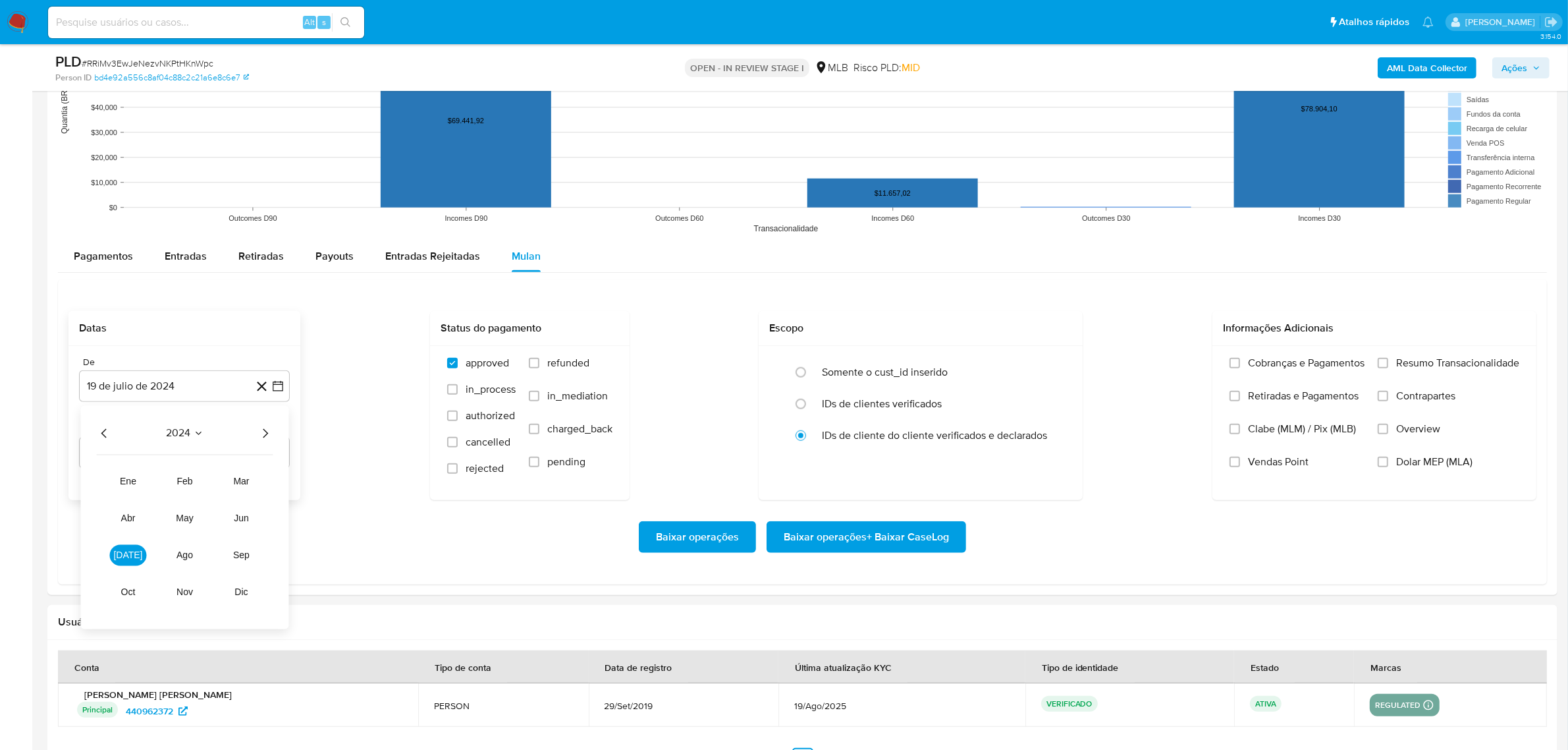
drag, startPoint x: 238, startPoint y: 521, endPoint x: 257, endPoint y: 426, distance: 96.9
click at [254, 415] on div "2024 2024 ene feb mar abr may jun jul ago sep oct nov dic" at bounding box center [185, 517] width 208 height 223
click at [263, 415] on icon "Año siguiente" at bounding box center [266, 433] width 16 height 16
click at [242, 415] on span "jun" at bounding box center [241, 517] width 15 height 10
click at [261, 415] on button "1" at bounding box center [263, 481] width 21 height 21
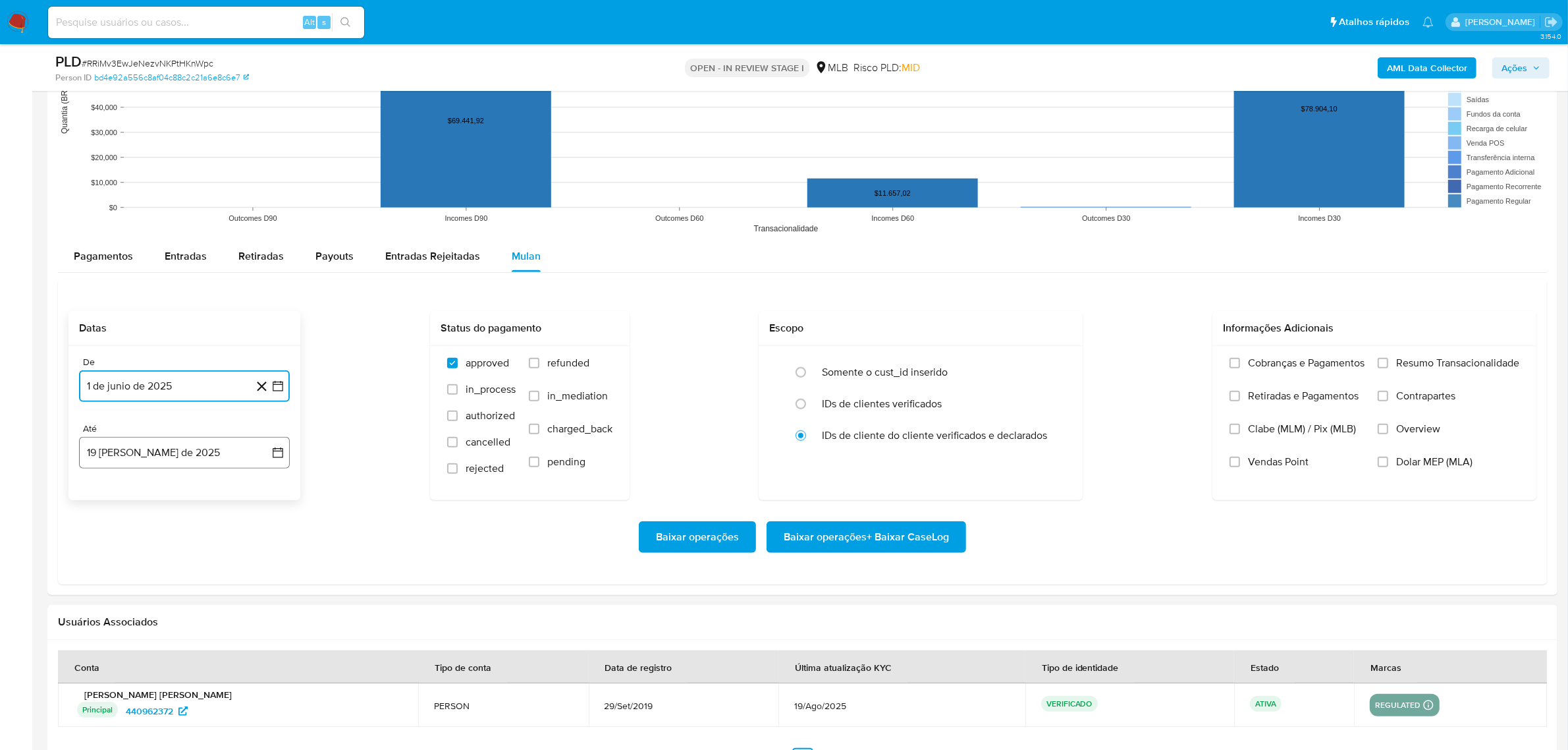
click at [278, 415] on button "19 [PERSON_NAME] de 2025" at bounding box center [184, 453] width 210 height 32
click at [262, 415] on button "17" at bounding box center [263, 600] width 21 height 21
click at [842, 364] on span "Resumo Transacionalidade" at bounding box center [1458, 363] width 123 height 13
click at [842, 369] on span "Resumo Transacionalidade" at bounding box center [1458, 363] width 123 height 13
click at [842, 368] on input "Resumo Transacionalidade" at bounding box center [1382, 363] width 10 height 10
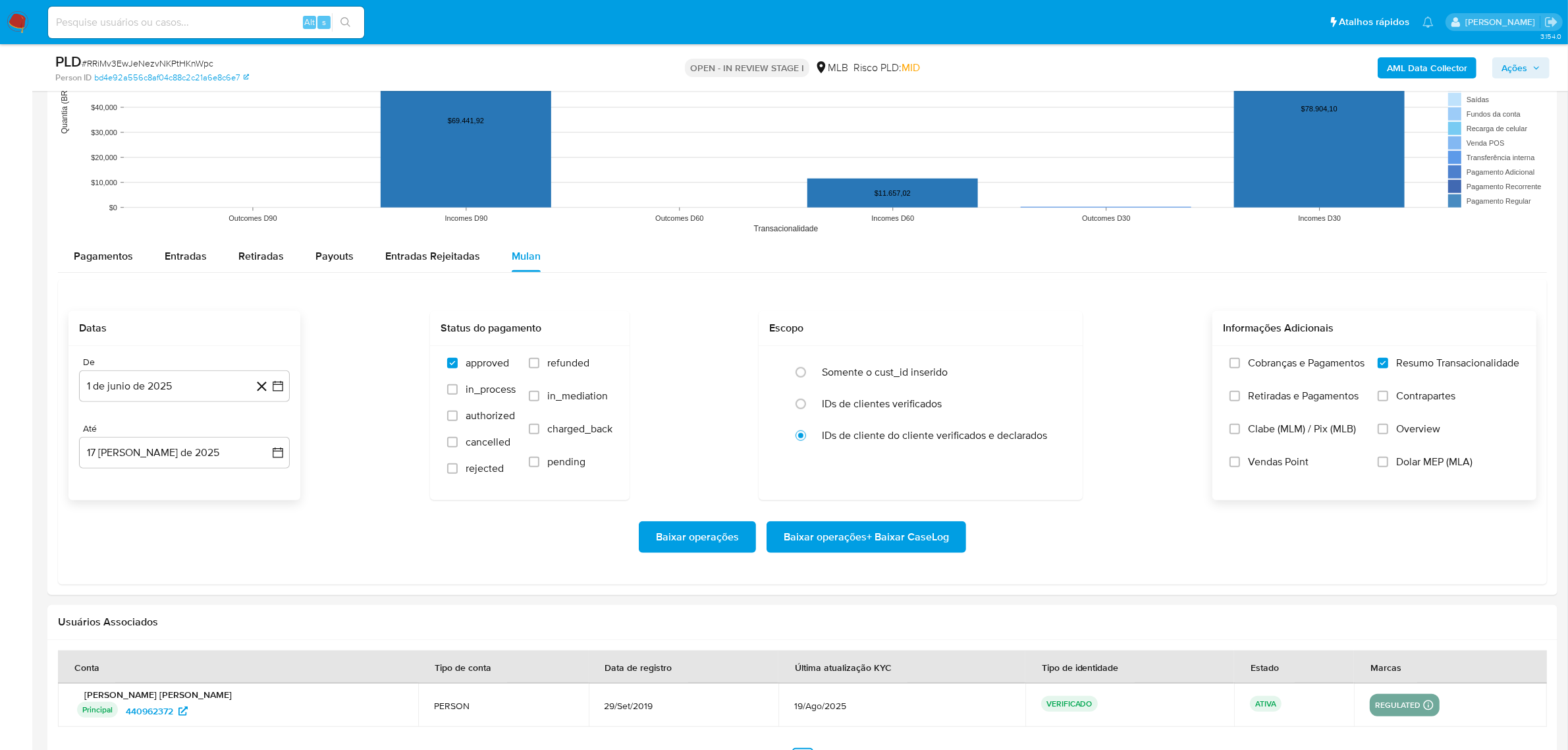
click at [842, 415] on span "Baixar operações + Baixar CaseLog" at bounding box center [866, 536] width 166 height 29
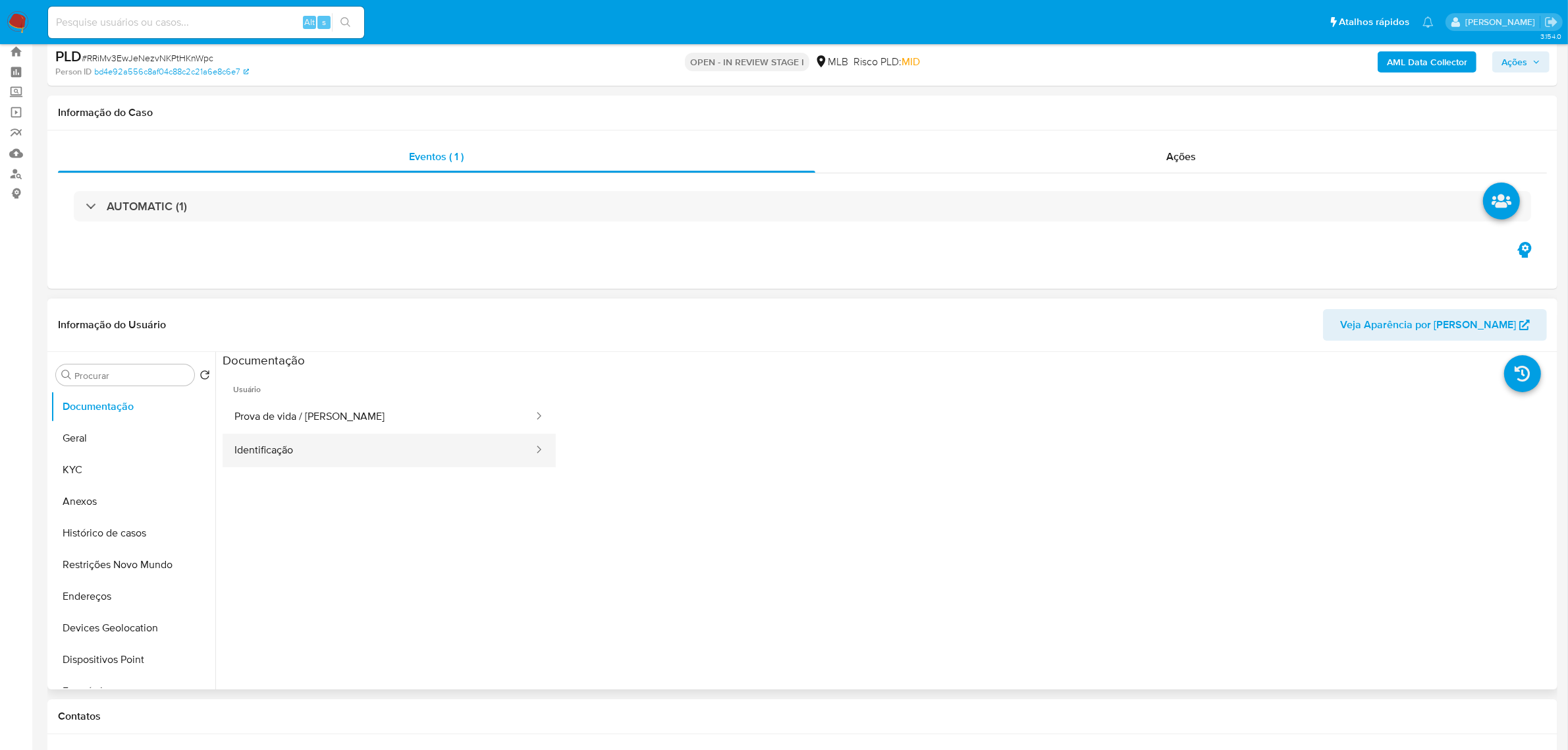
scroll to position [0, 0]
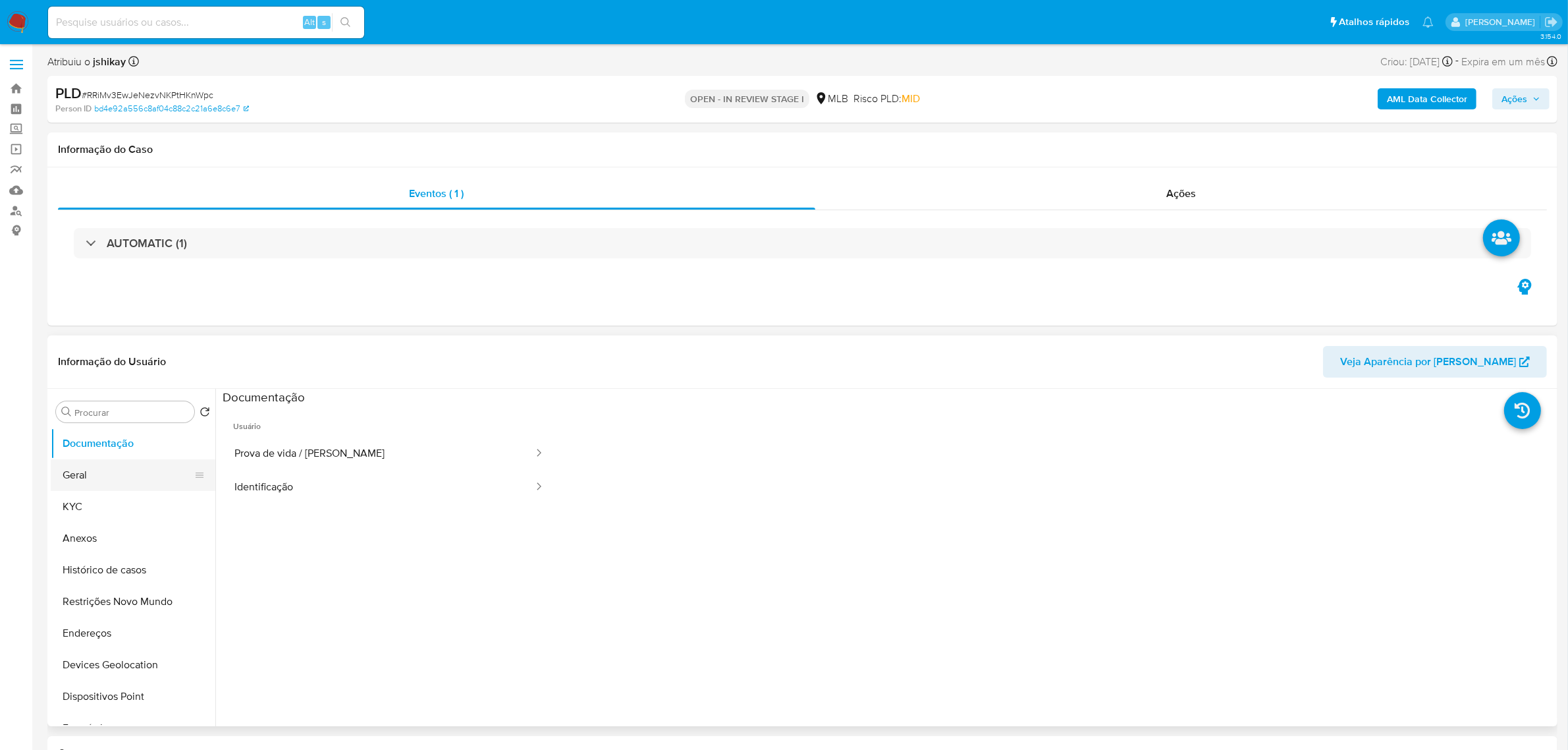
click at [102, 415] on button "Geral" at bounding box center [127, 475] width 154 height 32
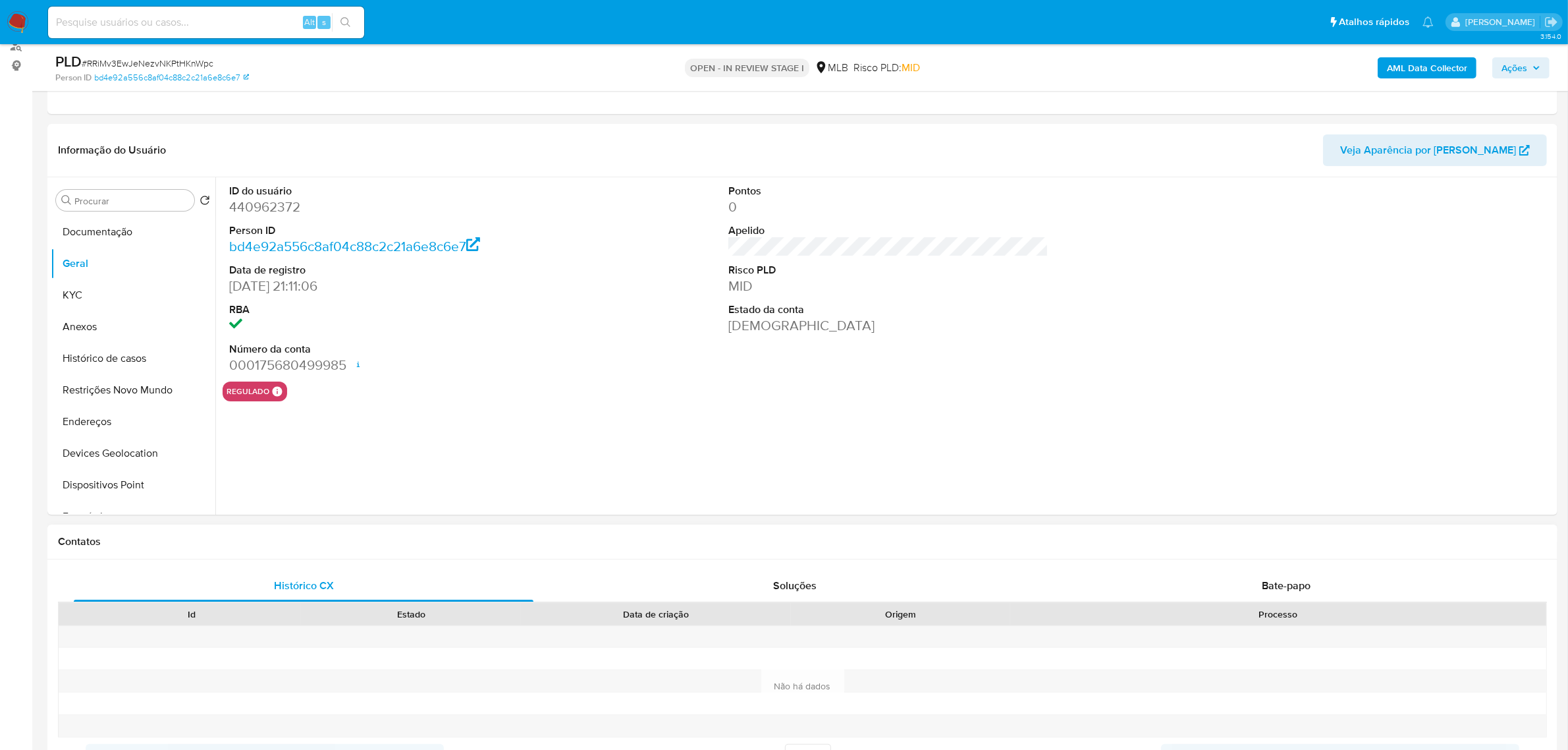
scroll to position [82, 0]
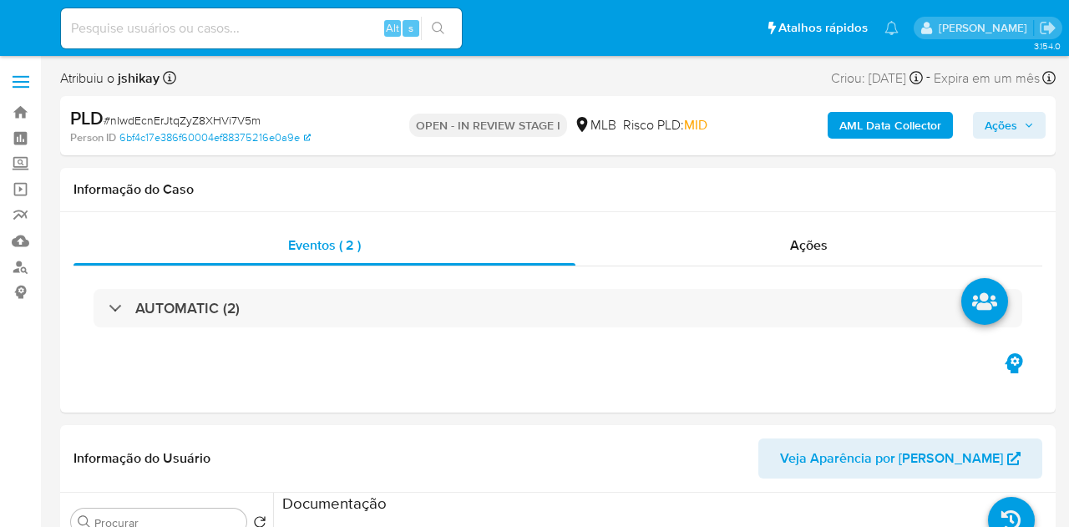
select select "10"
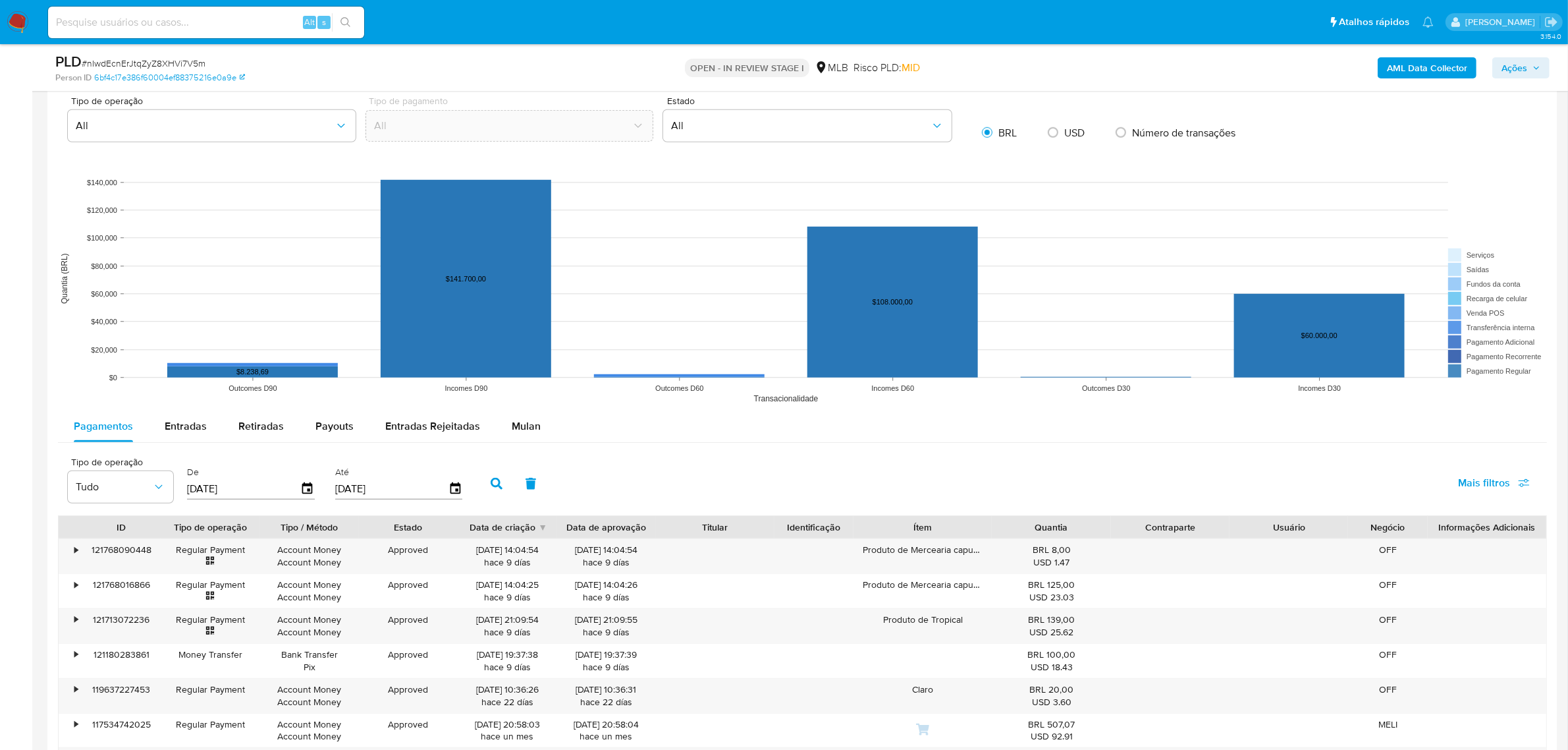
scroll to position [1070, 0]
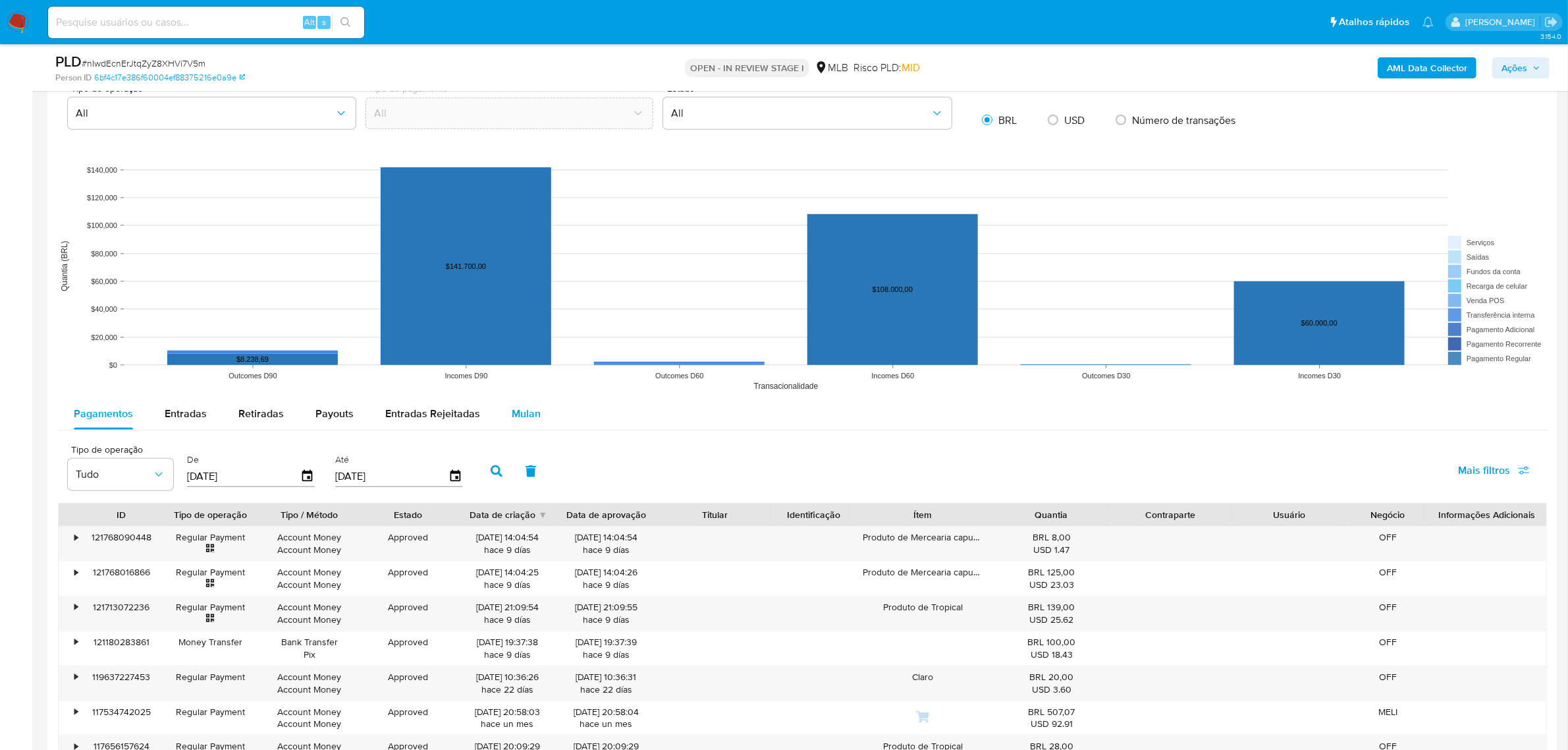
click at [523, 415] on div "Mulan" at bounding box center [526, 414] width 29 height 32
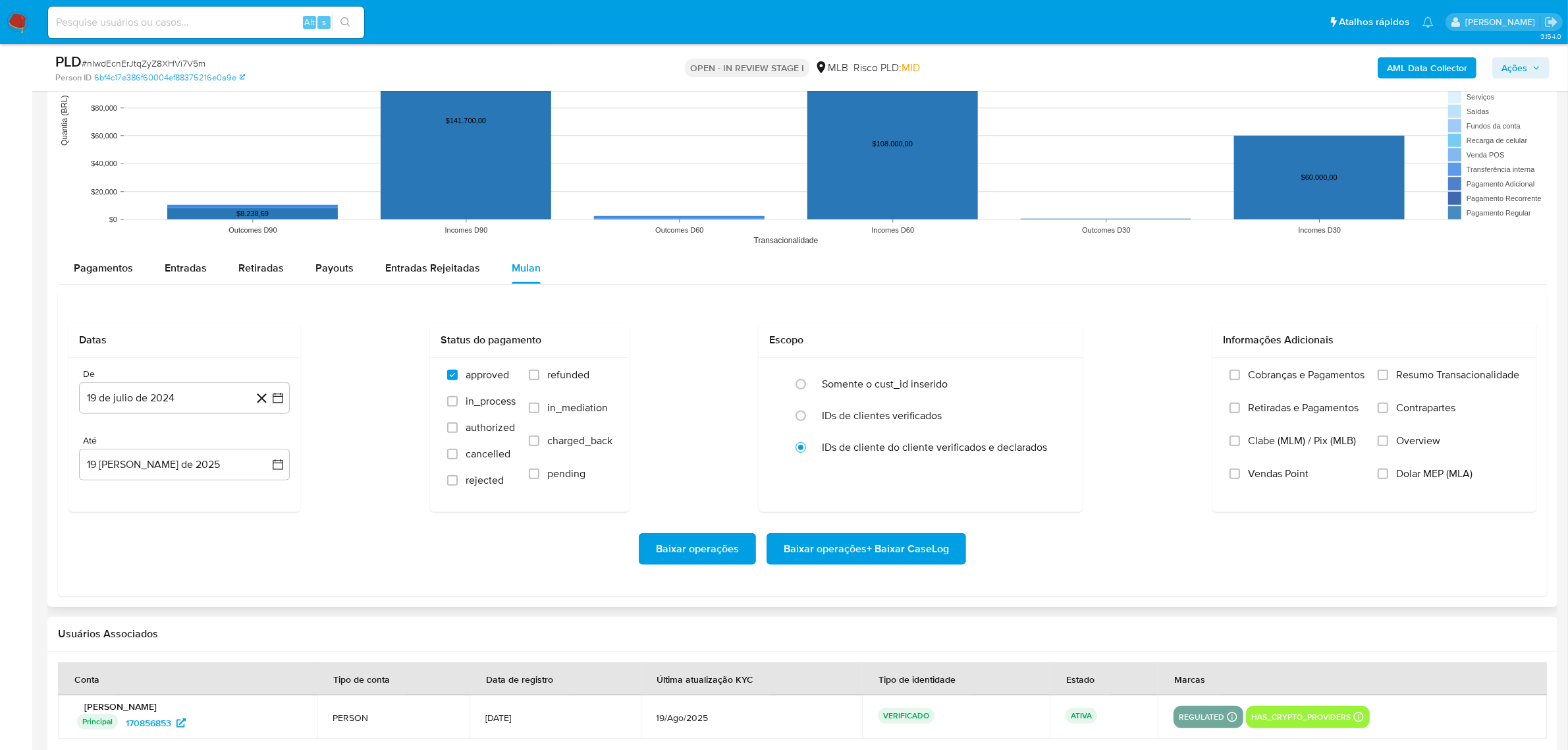
scroll to position [1235, 0]
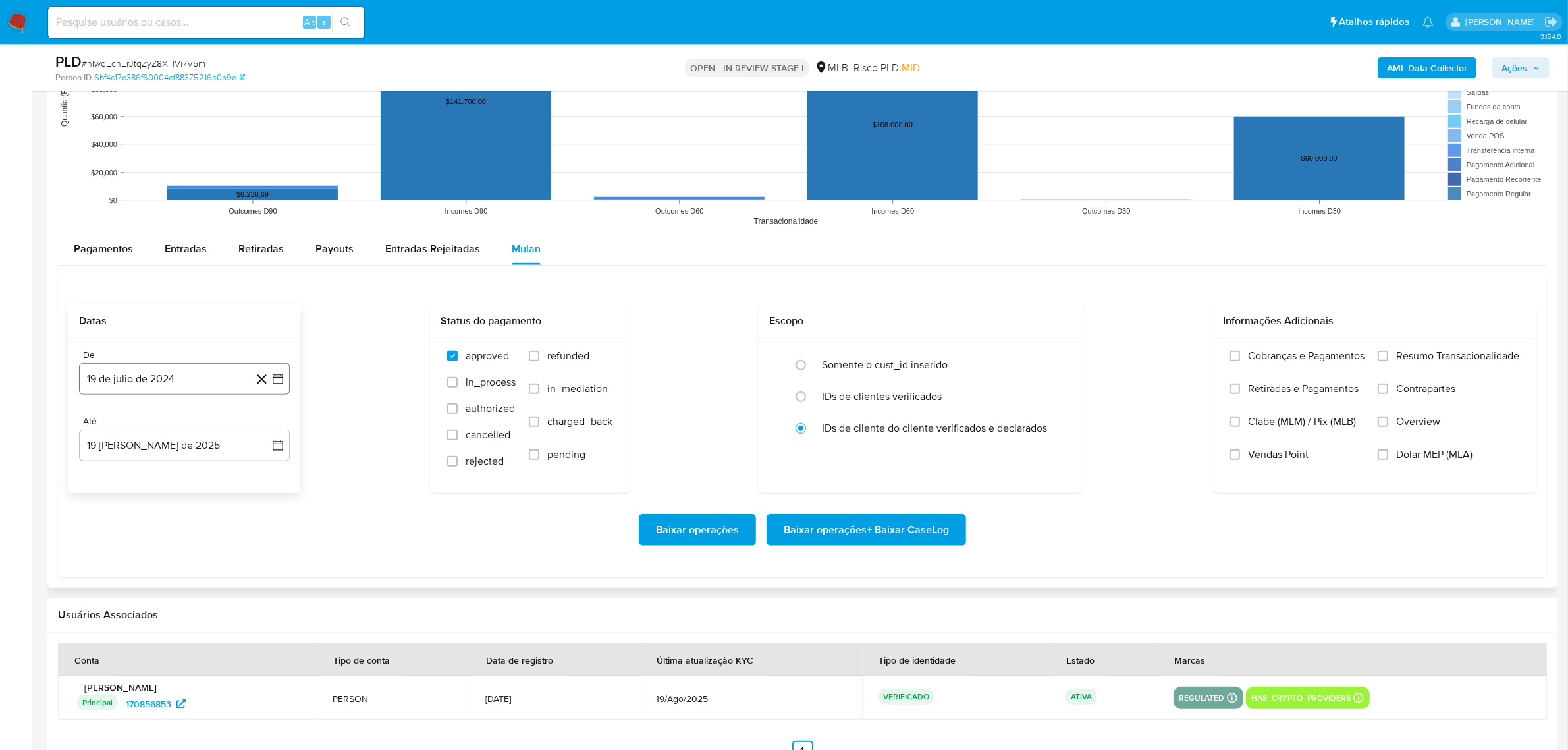
click at [277, 386] on button "19 de julio de 2024" at bounding box center [184, 379] width 210 height 32
click at [194, 415] on span "julio 2024" at bounding box center [178, 426] width 50 height 13
click at [258, 415] on icon "Año siguiente" at bounding box center [263, 426] width 16 height 16
click at [235, 415] on span "jun" at bounding box center [240, 510] width 15 height 10
click at [264, 415] on button "1" at bounding box center [263, 475] width 21 height 21
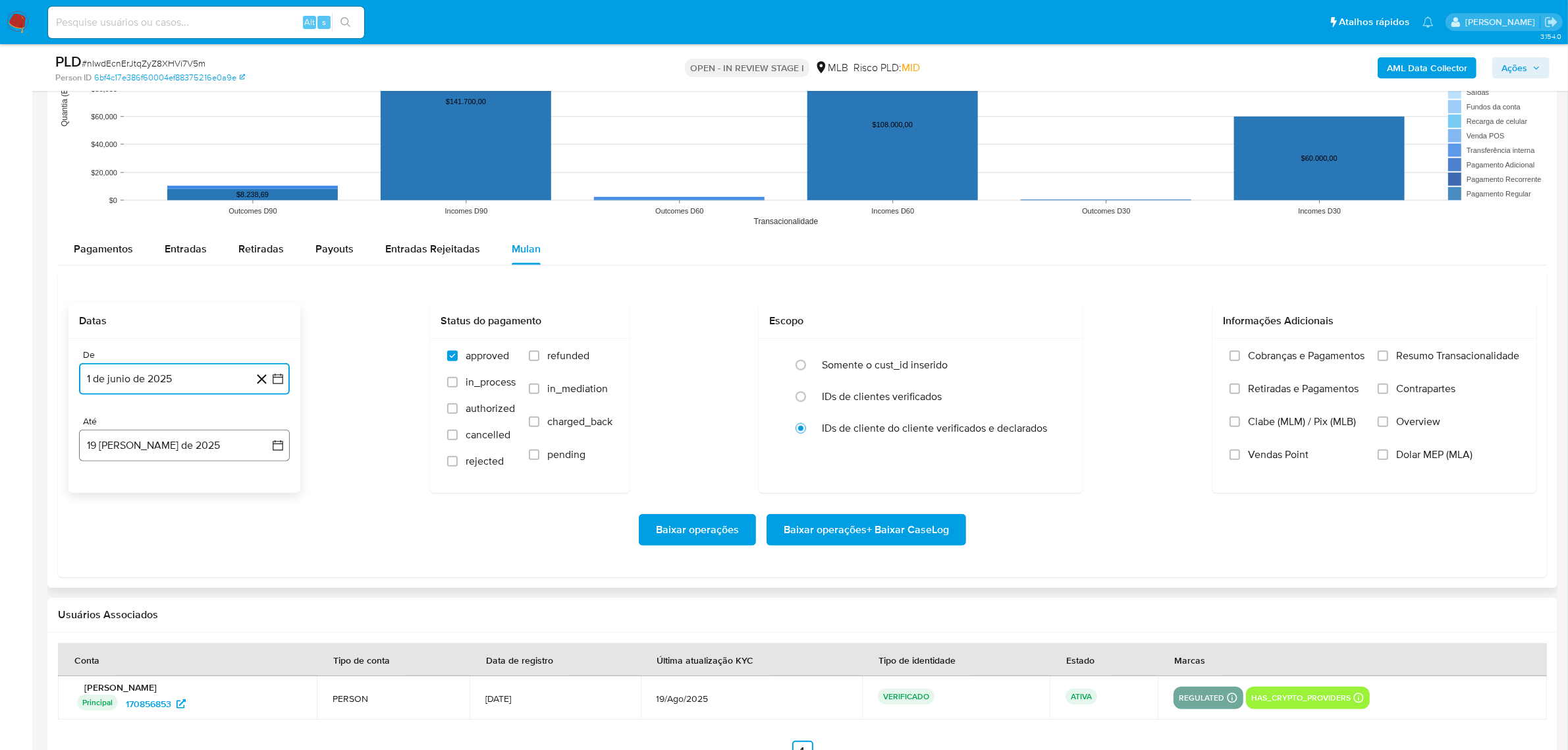
click at [283, 415] on icon "button" at bounding box center [277, 445] width 13 height 13
click at [265, 415] on button "17" at bounding box center [263, 594] width 21 height 21
click at [842, 362] on span "Resumo Transacionalidade" at bounding box center [1458, 356] width 123 height 13
click at [842, 361] on input "Resumo Transacionalidade" at bounding box center [1382, 355] width 10 height 10
click at [840, 415] on span "Baixar operações + Baixar CaseLog" at bounding box center [866, 529] width 166 height 29
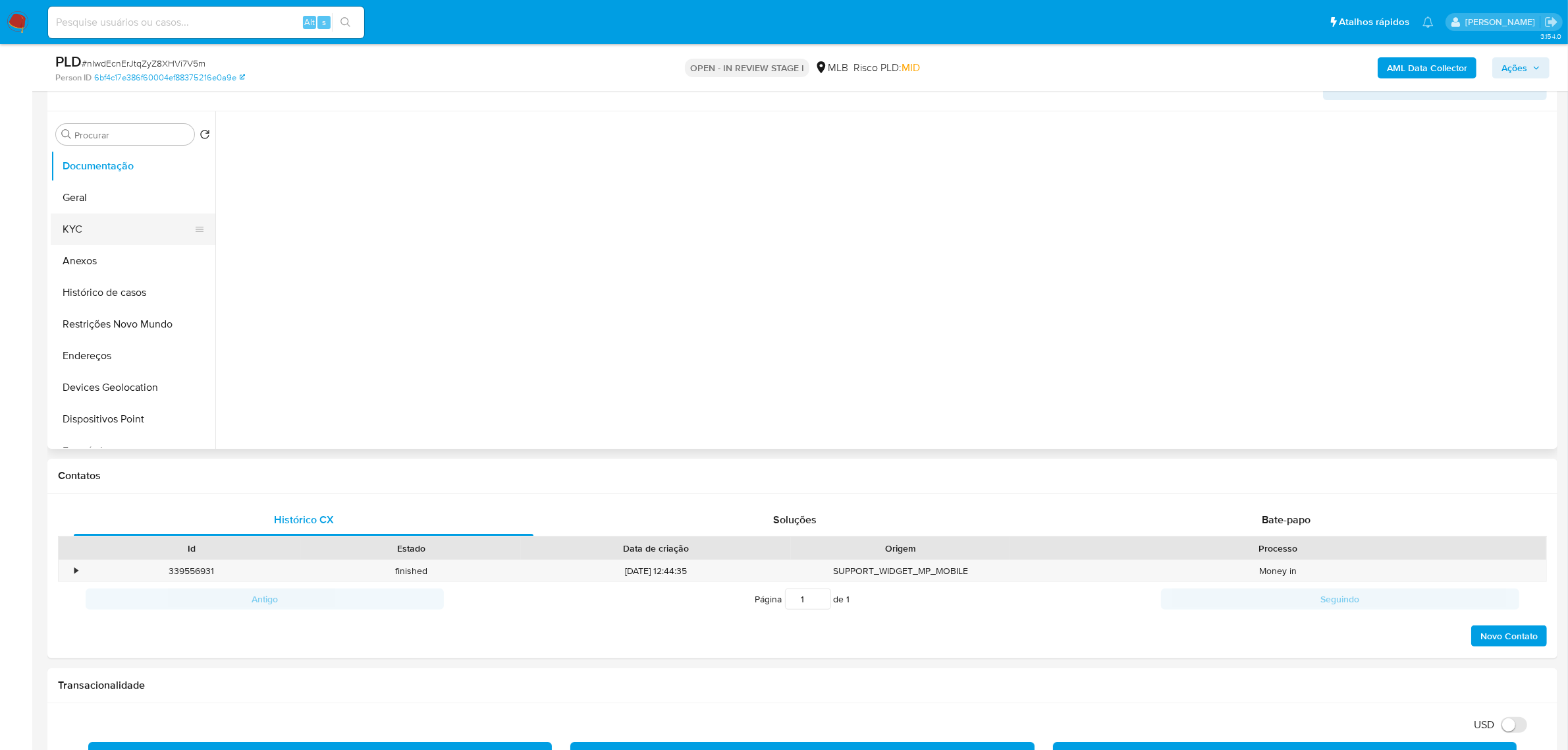
scroll to position [82, 0]
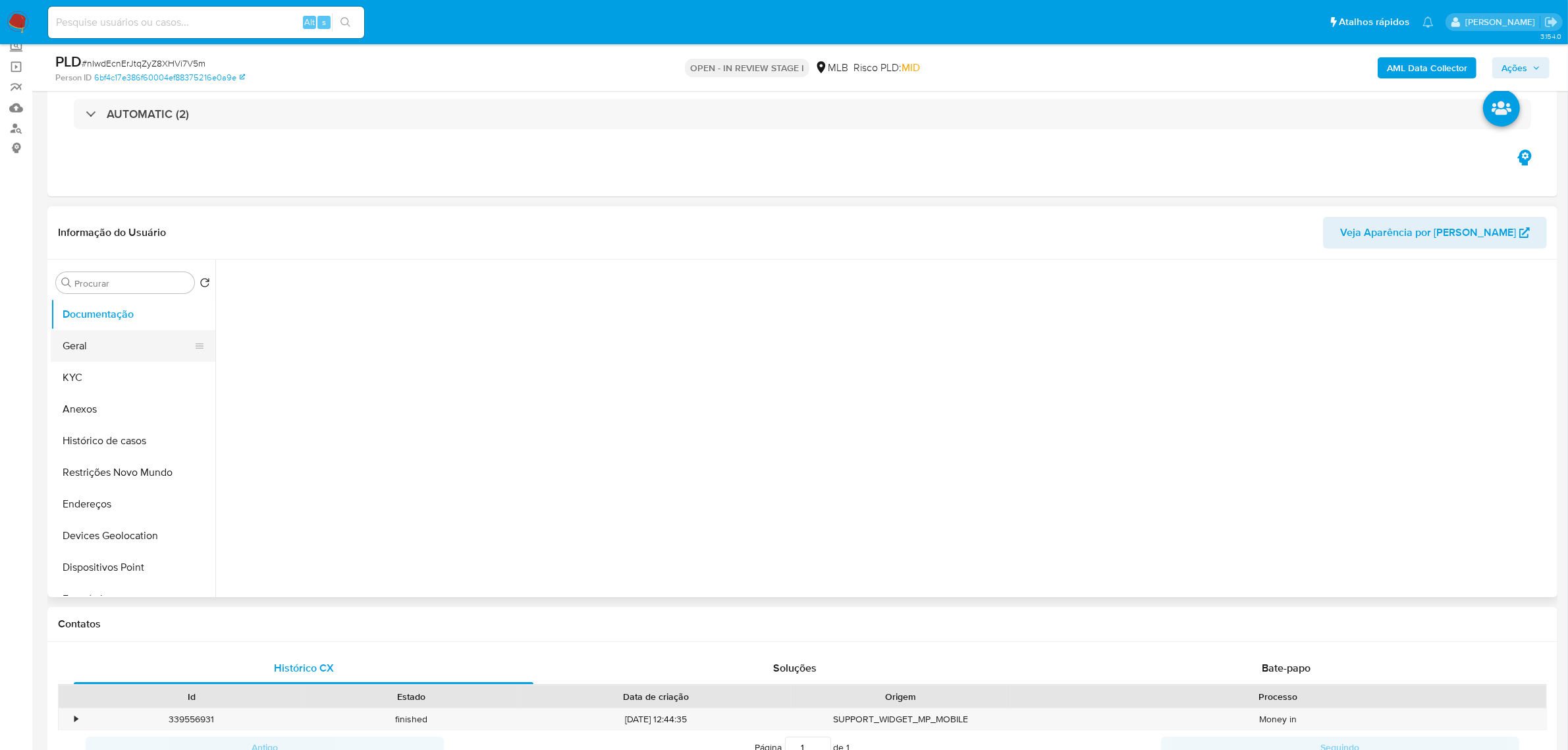
click at [106, 341] on button "Geral" at bounding box center [127, 345] width 154 height 32
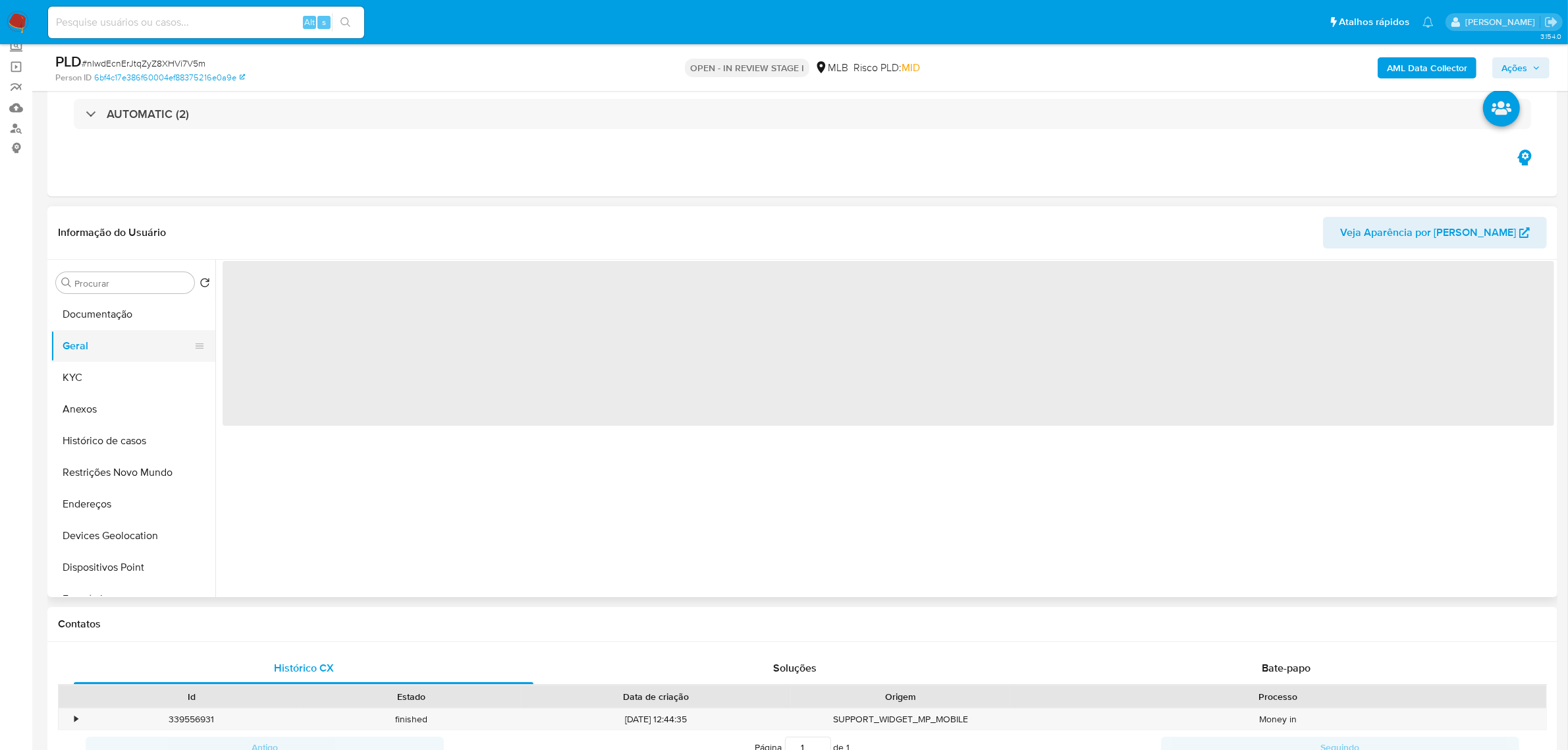
scroll to position [0, 0]
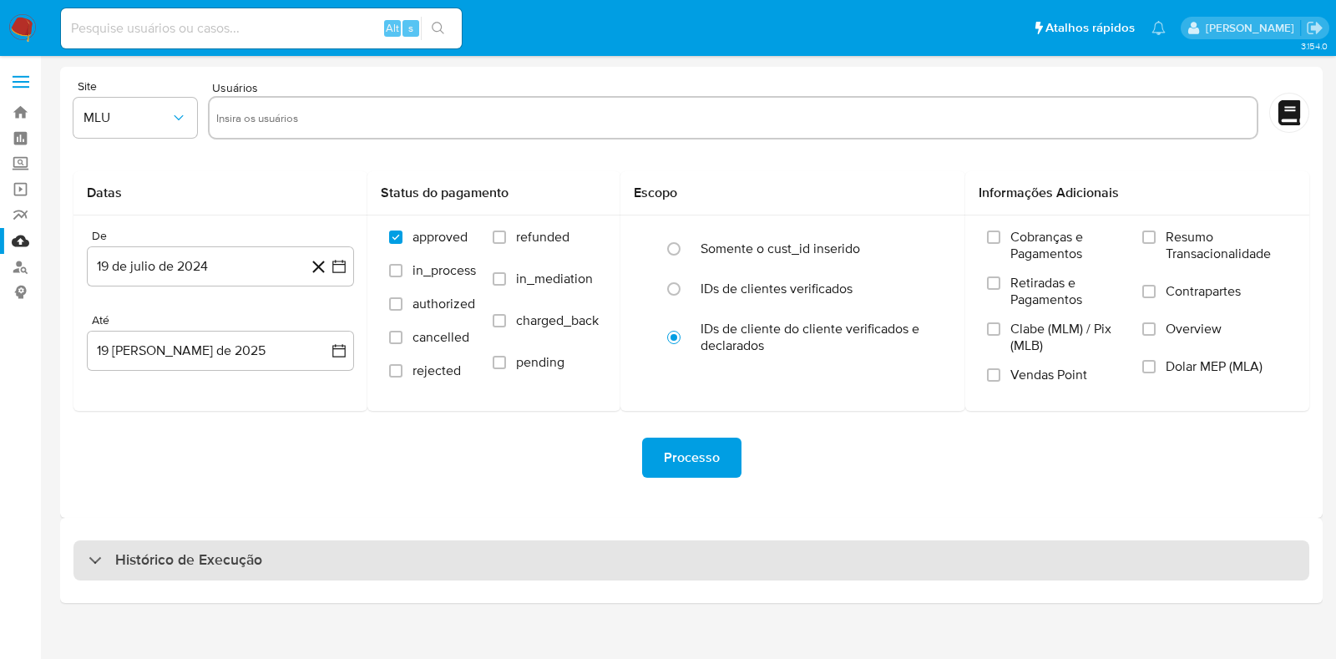
click at [312, 555] on div "Histórico de Execução" at bounding box center [692, 560] width 1236 height 40
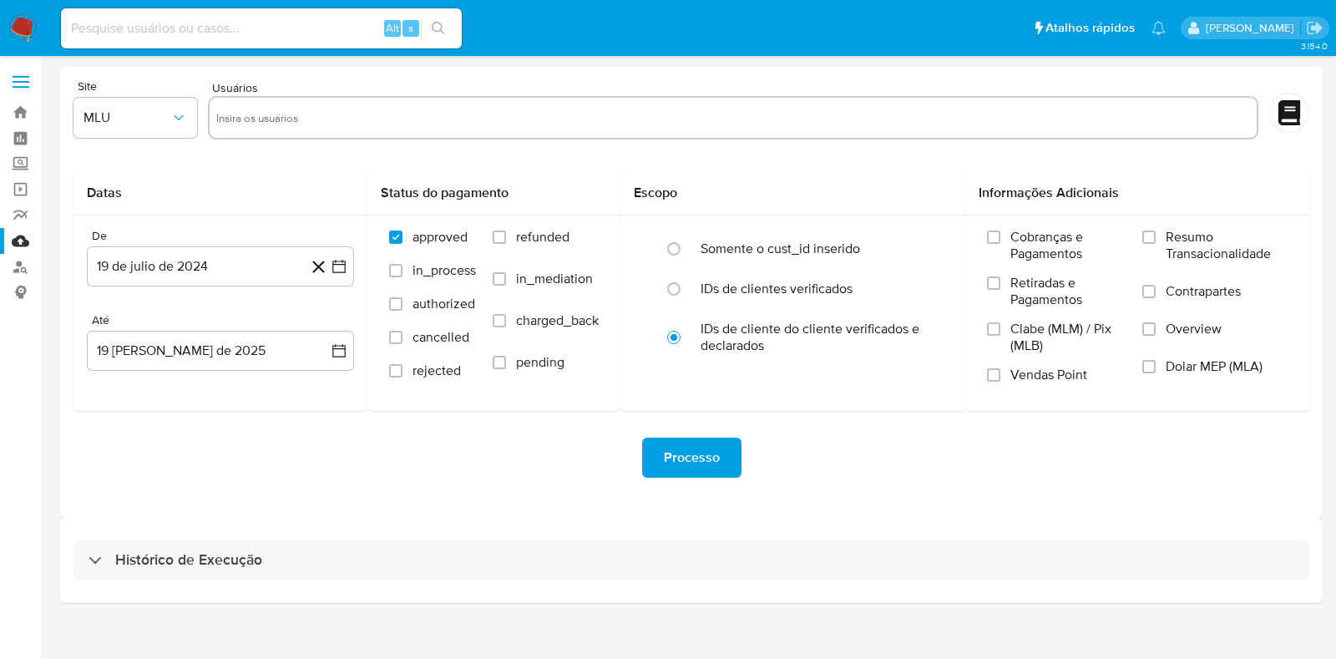
select select "10"
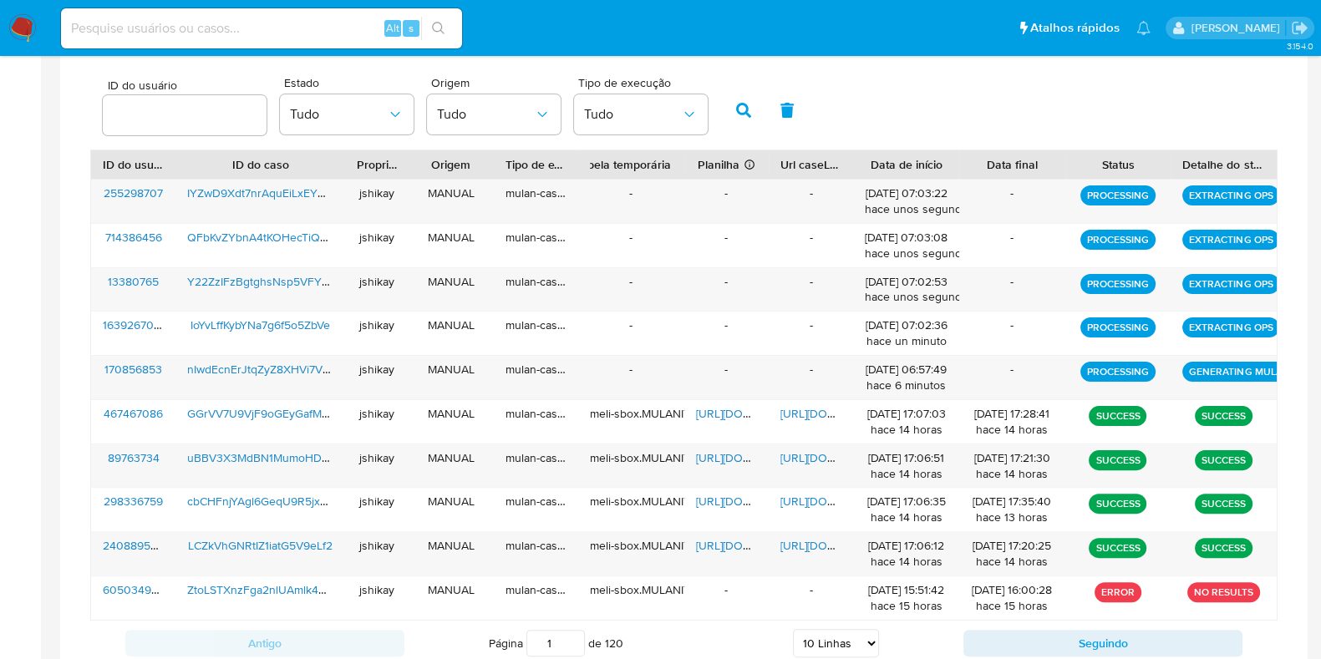
scroll to position [321, 0]
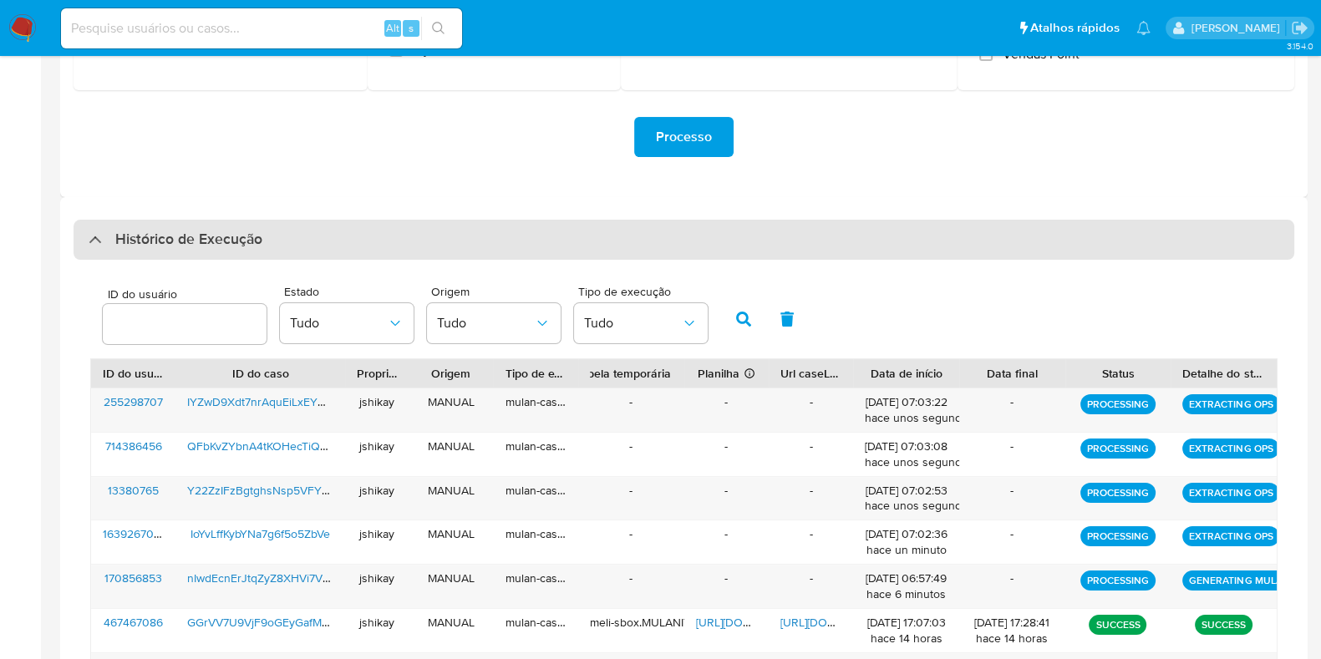
click at [178, 231] on h3 "Histórico de Execução" at bounding box center [188, 240] width 147 height 20
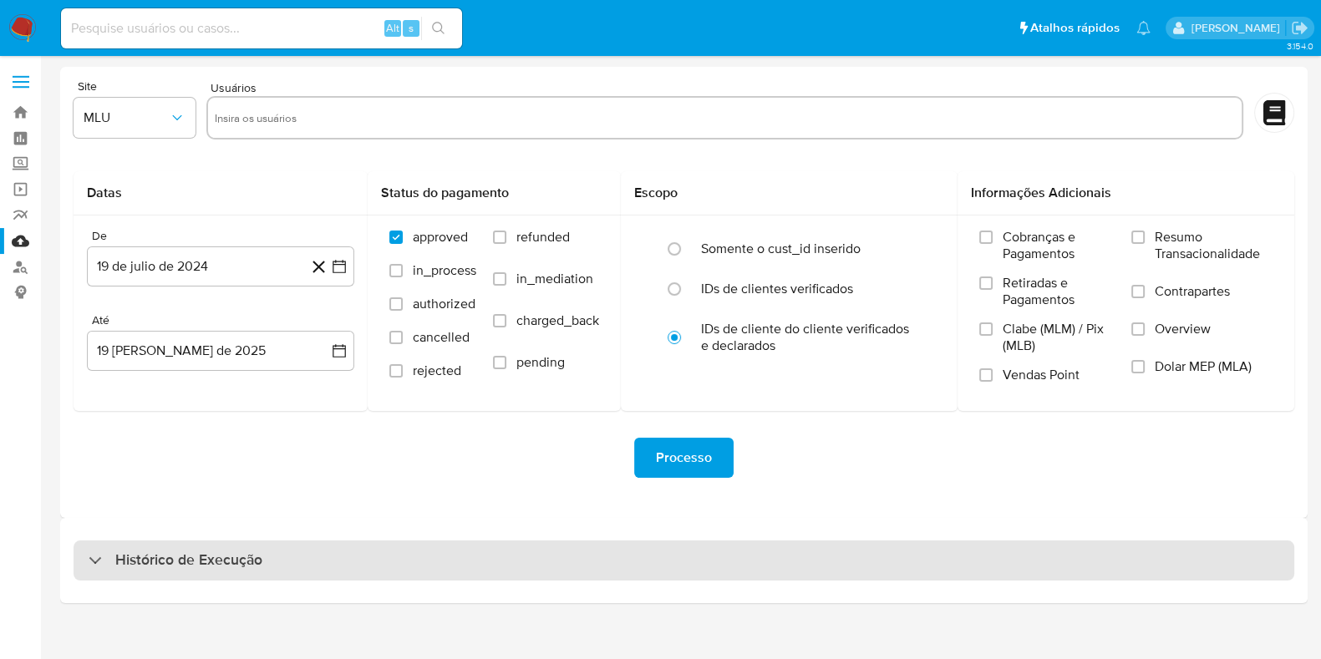
scroll to position [0, 0]
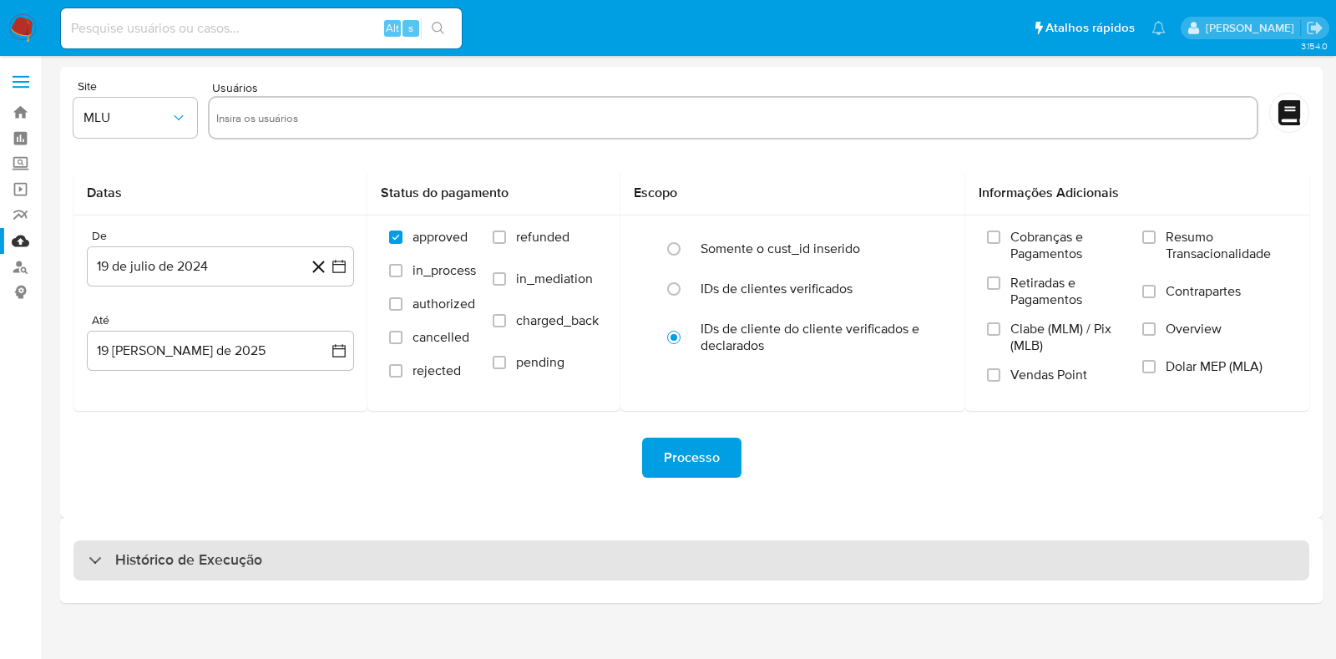
click at [169, 557] on h3 "Histórico de Execução" at bounding box center [188, 560] width 147 height 20
select select "10"
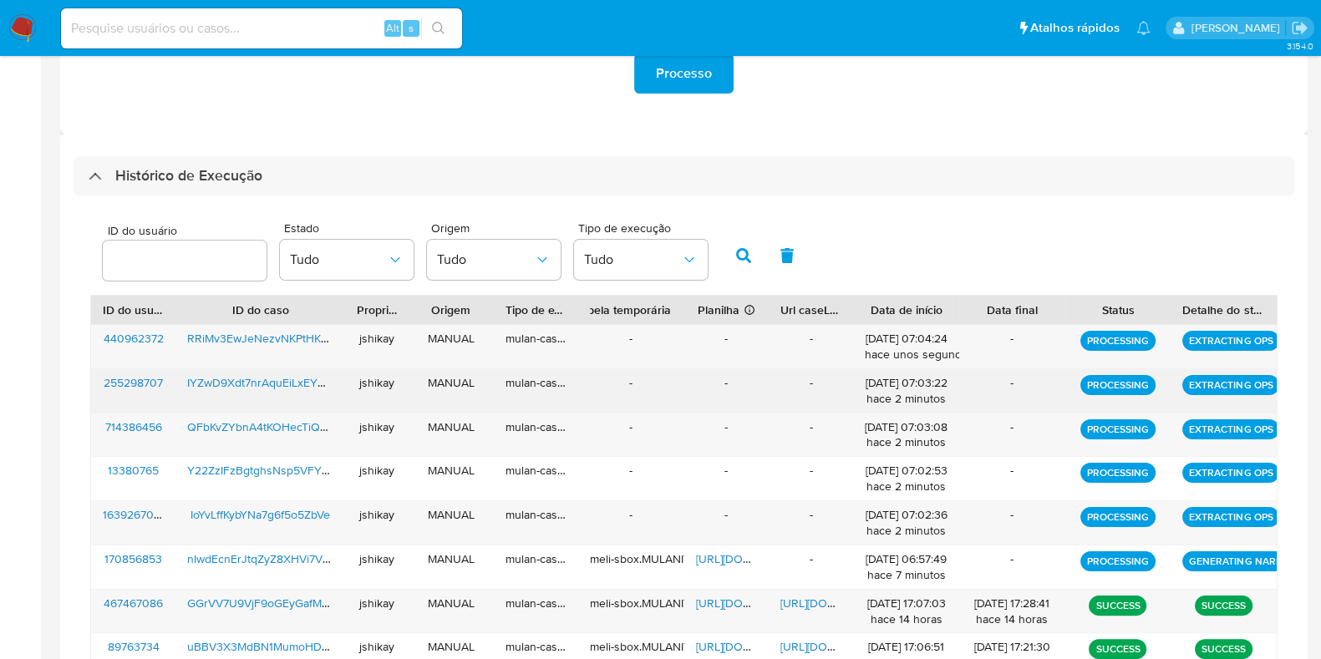
scroll to position [417, 0]
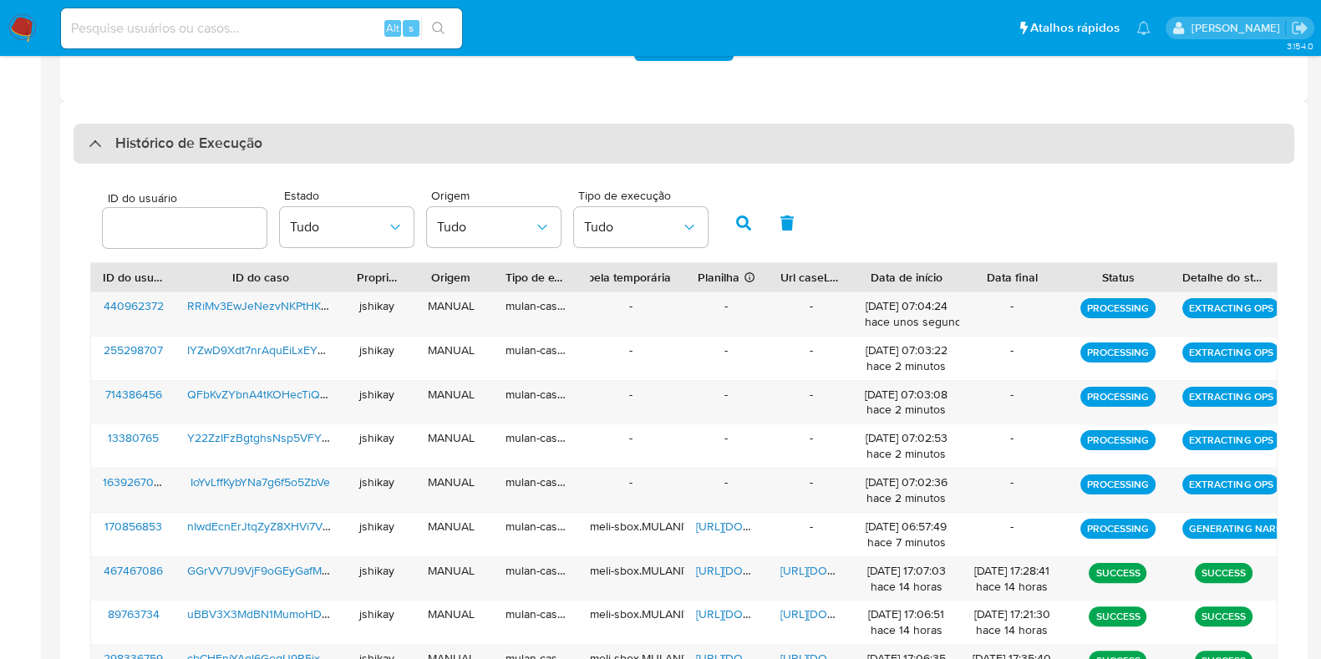
click at [282, 149] on div "Histórico de Execução" at bounding box center [684, 144] width 1220 height 40
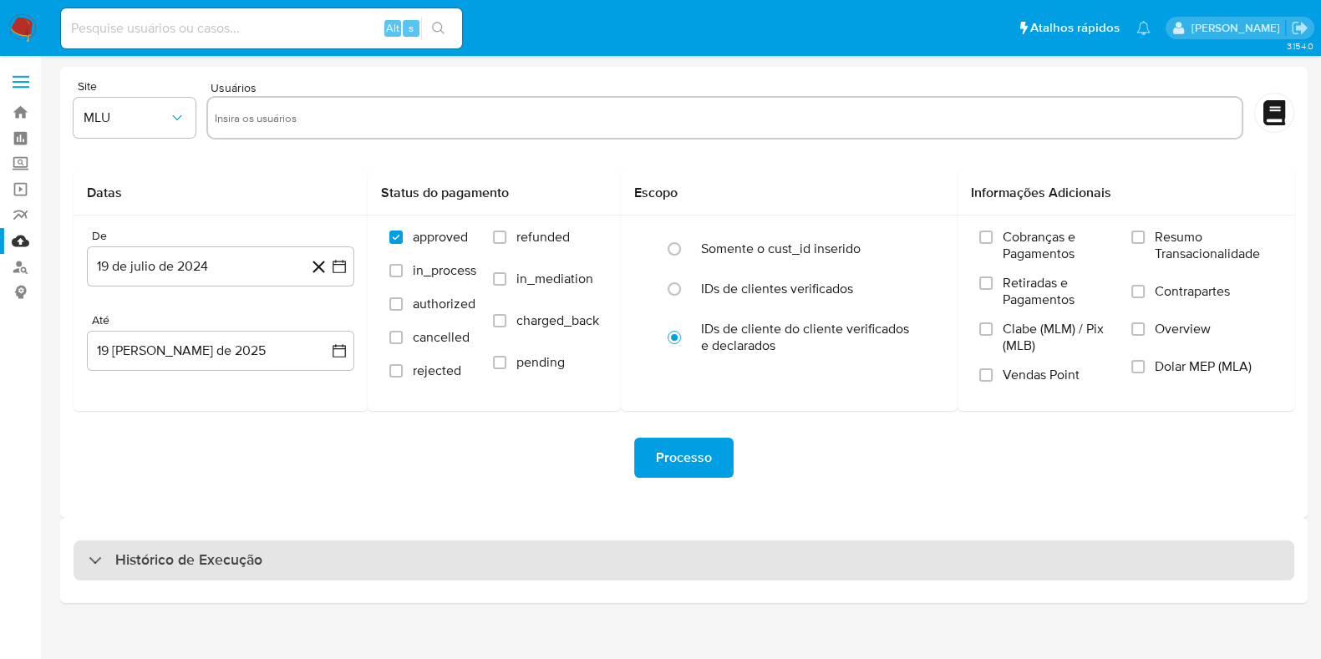
scroll to position [0, 0]
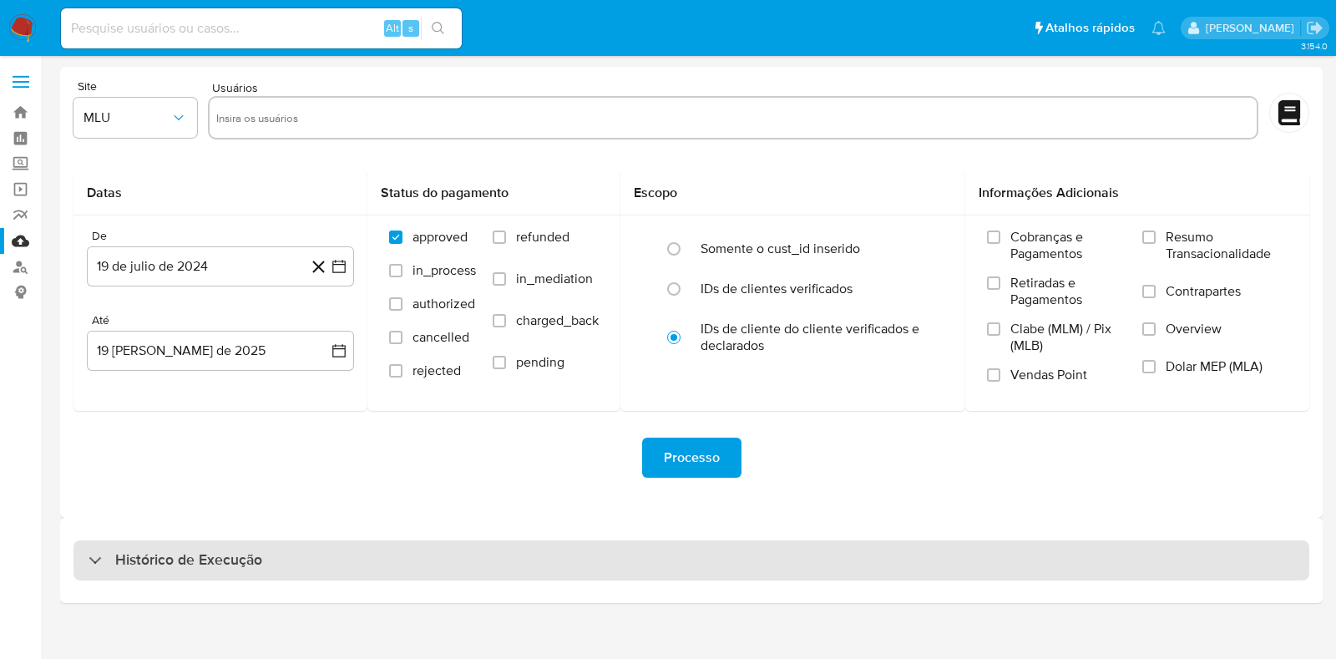
drag, startPoint x: 262, startPoint y: 535, endPoint x: 261, endPoint y: 550, distance: 15.1
click at [261, 538] on div "Histórico de Execução" at bounding box center [691, 560] width 1263 height 85
drag, startPoint x: 261, startPoint y: 553, endPoint x: 274, endPoint y: 546, distance: 14.2
click at [263, 553] on div "Histórico de Execução" at bounding box center [692, 560] width 1236 height 40
select select "10"
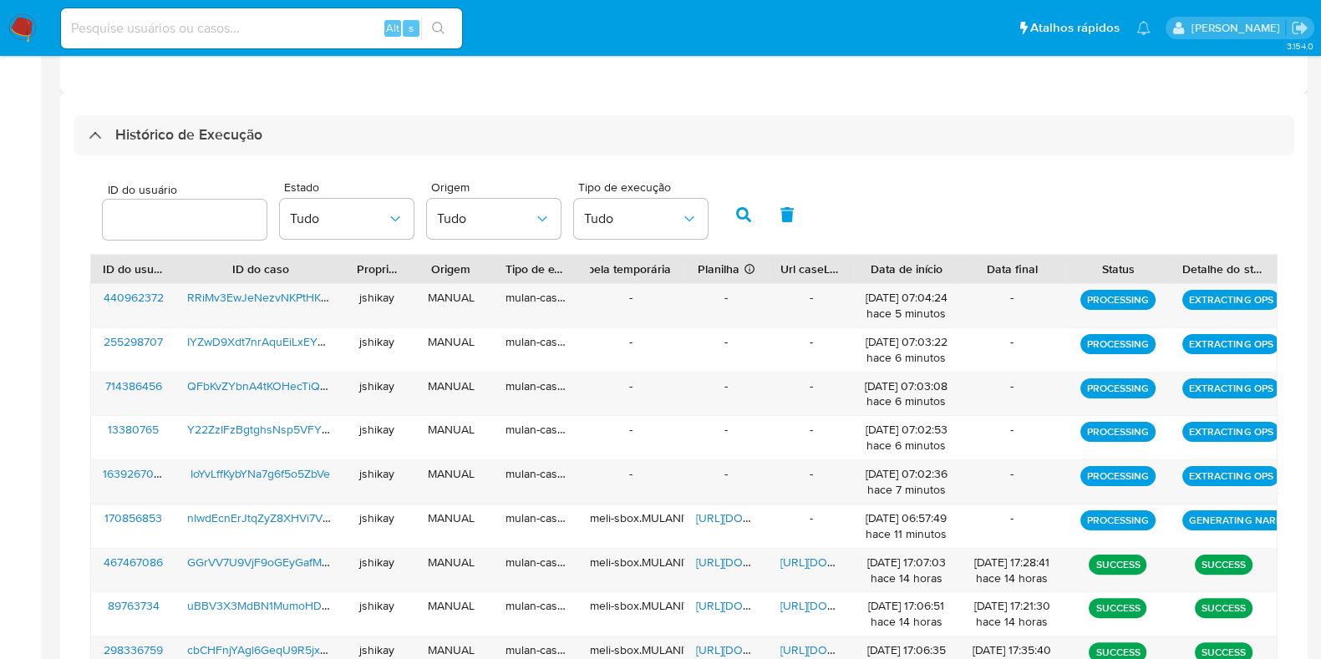
scroll to position [321, 0]
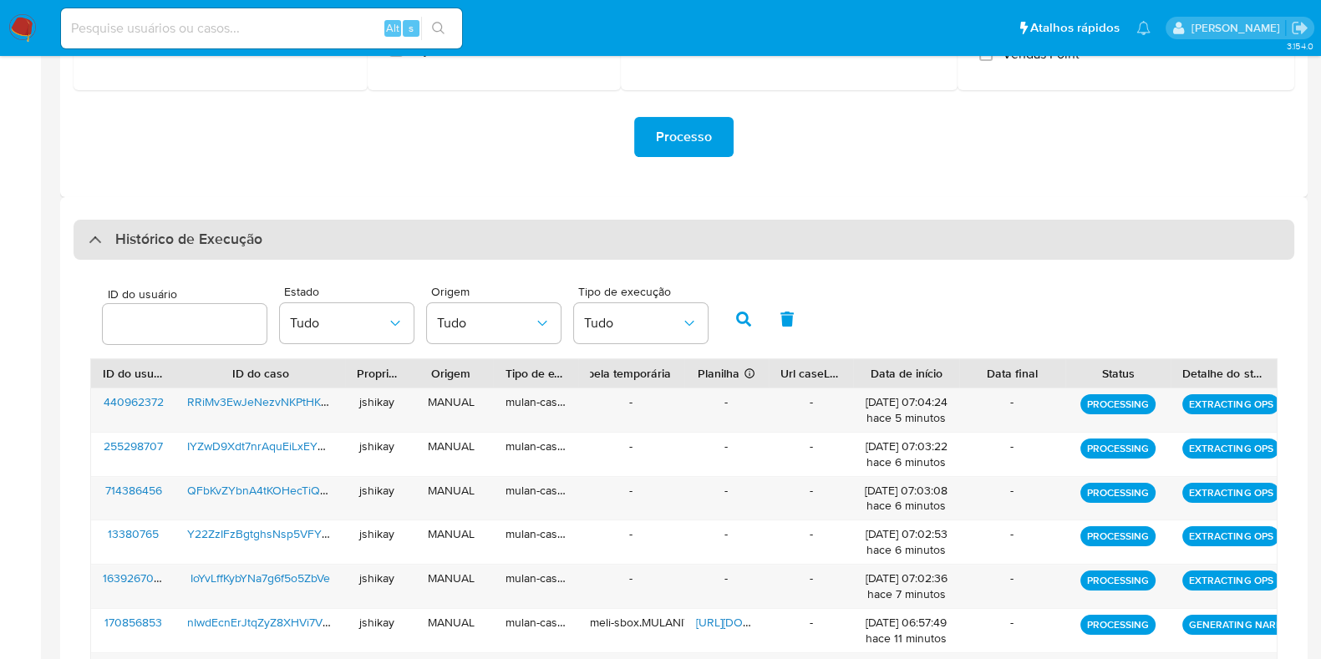
click at [351, 247] on div "Histórico de Execução" at bounding box center [684, 240] width 1220 height 40
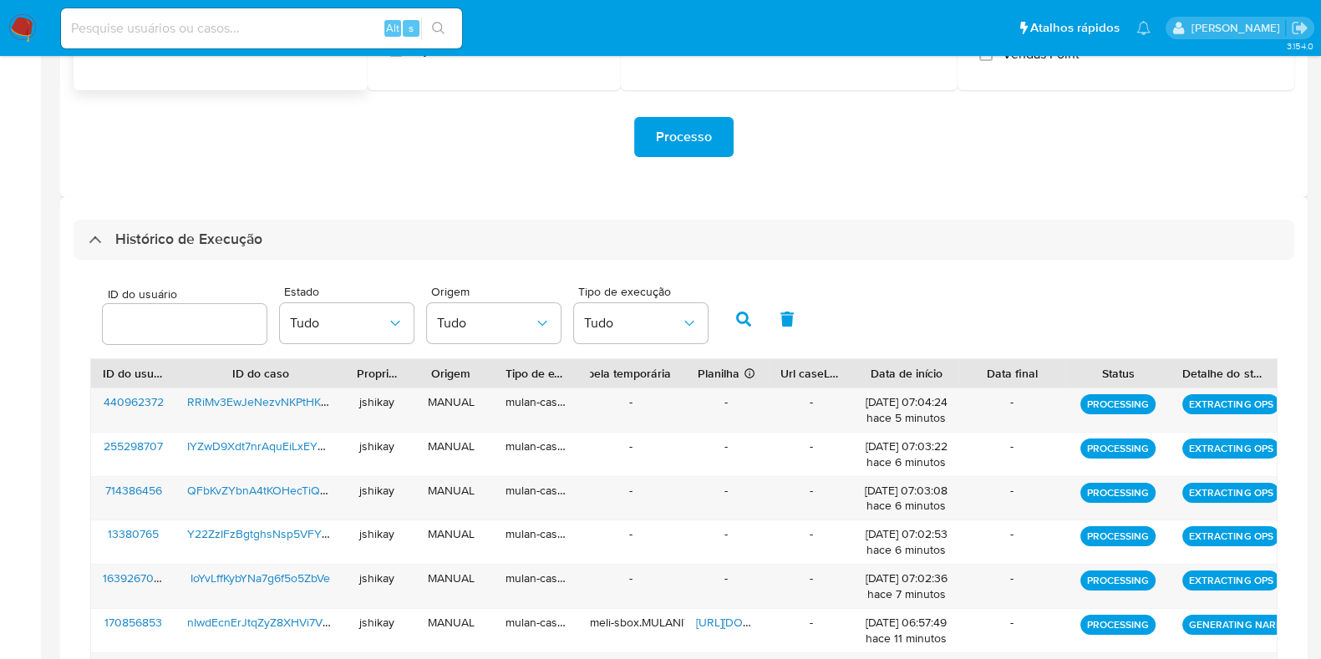
scroll to position [0, 0]
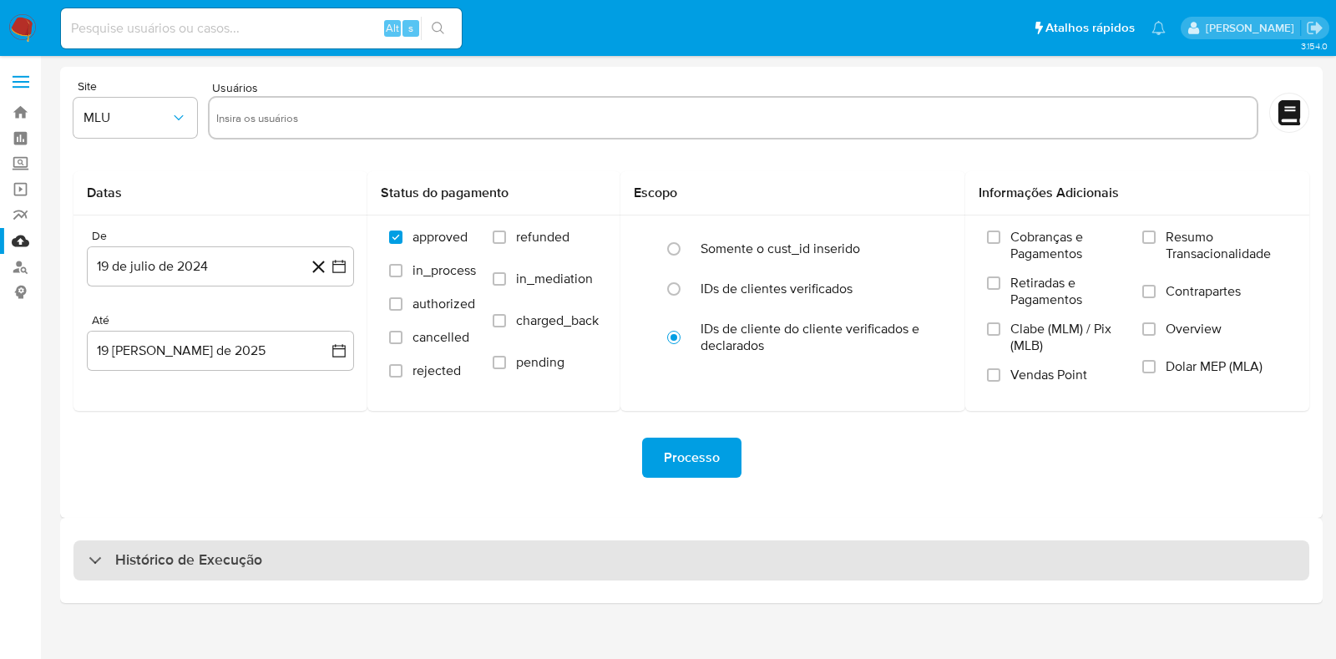
click at [187, 551] on h3 "Histórico de Execução" at bounding box center [188, 560] width 147 height 20
select select "10"
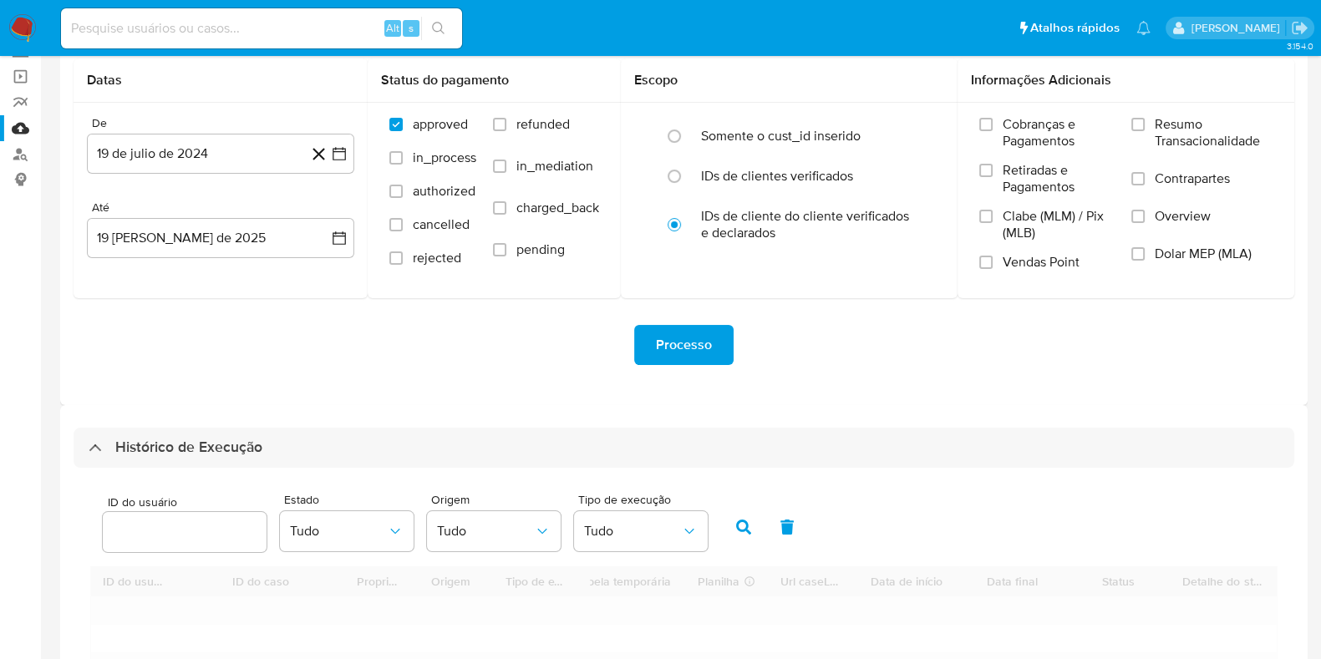
scroll to position [313, 0]
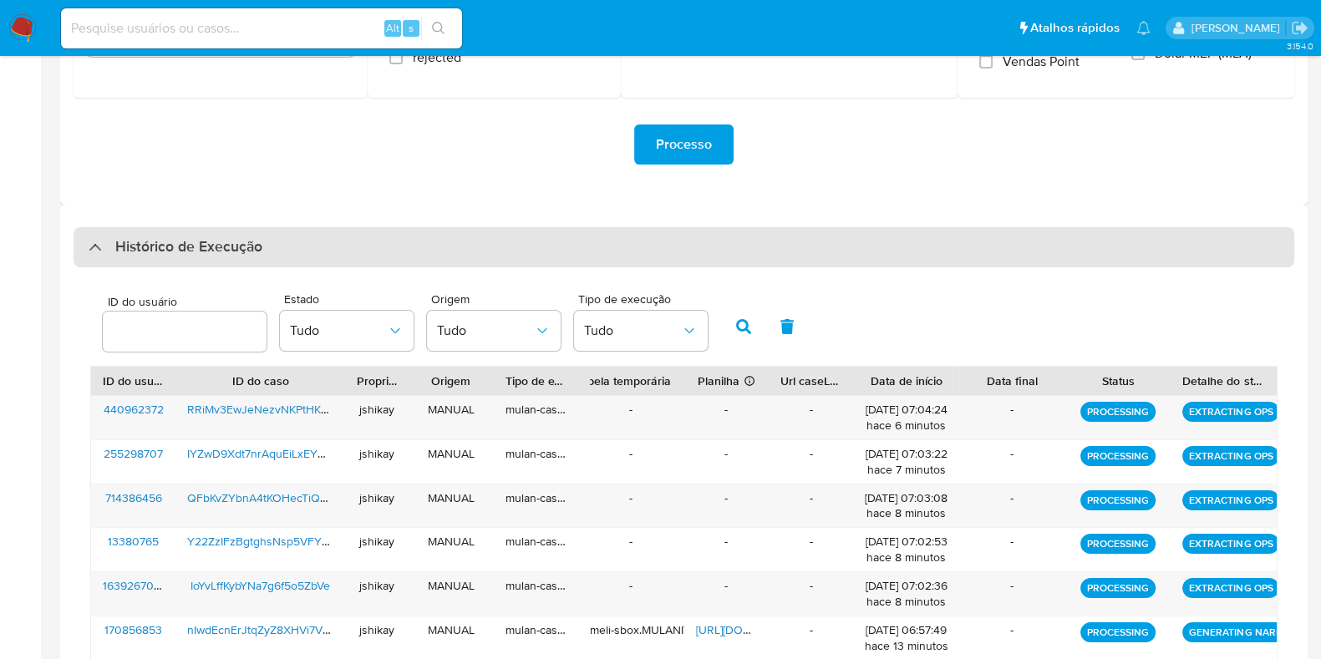
click at [153, 252] on h3 "Histórico de Execução" at bounding box center [188, 247] width 147 height 20
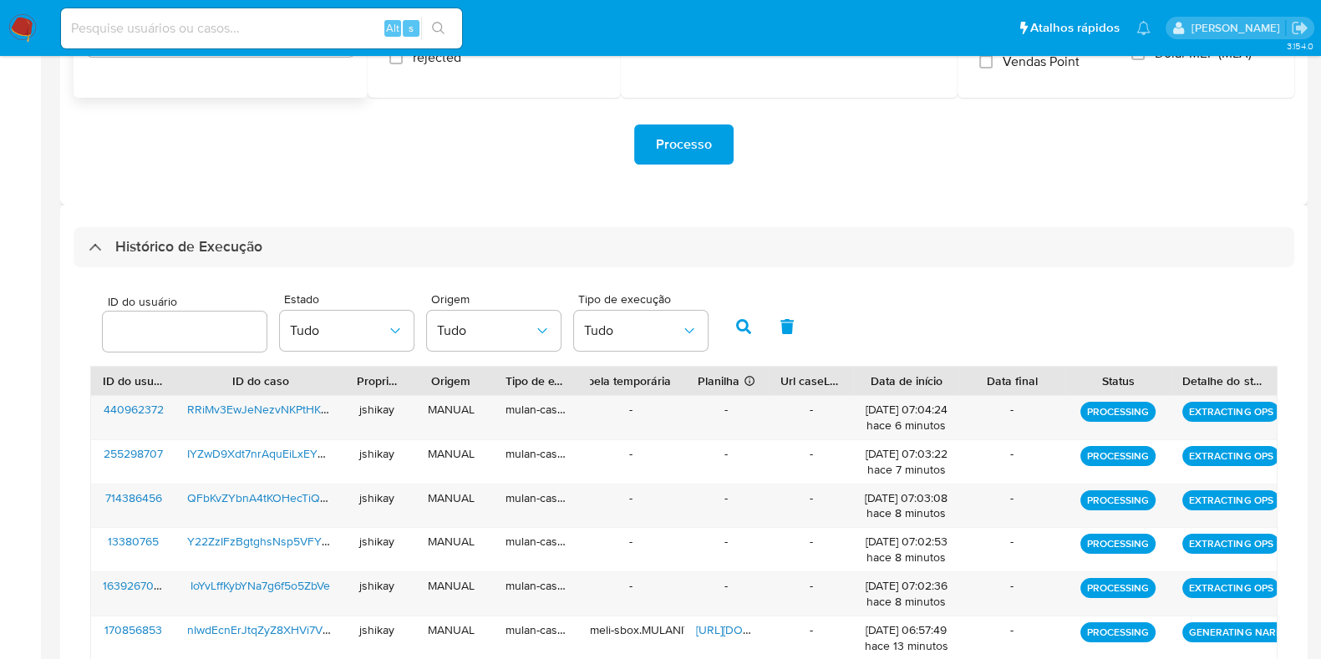
scroll to position [0, 0]
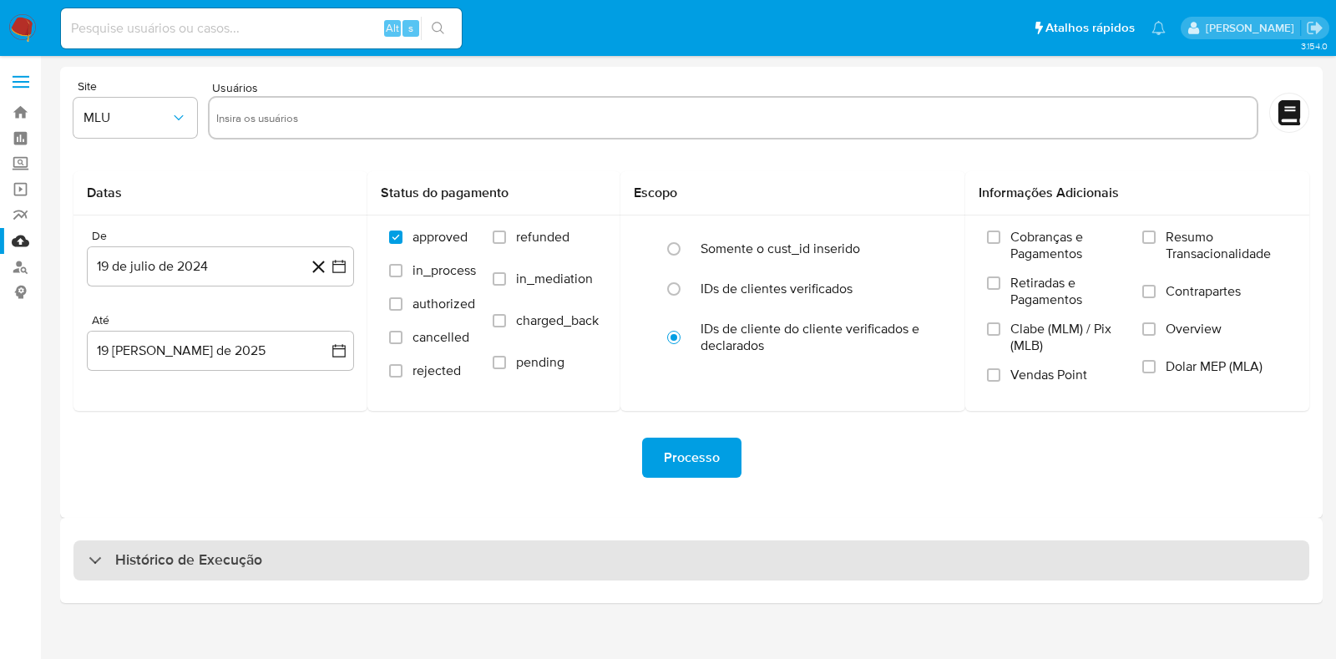
click at [155, 566] on h3 "Histórico de Execução" at bounding box center [188, 560] width 147 height 20
select select "10"
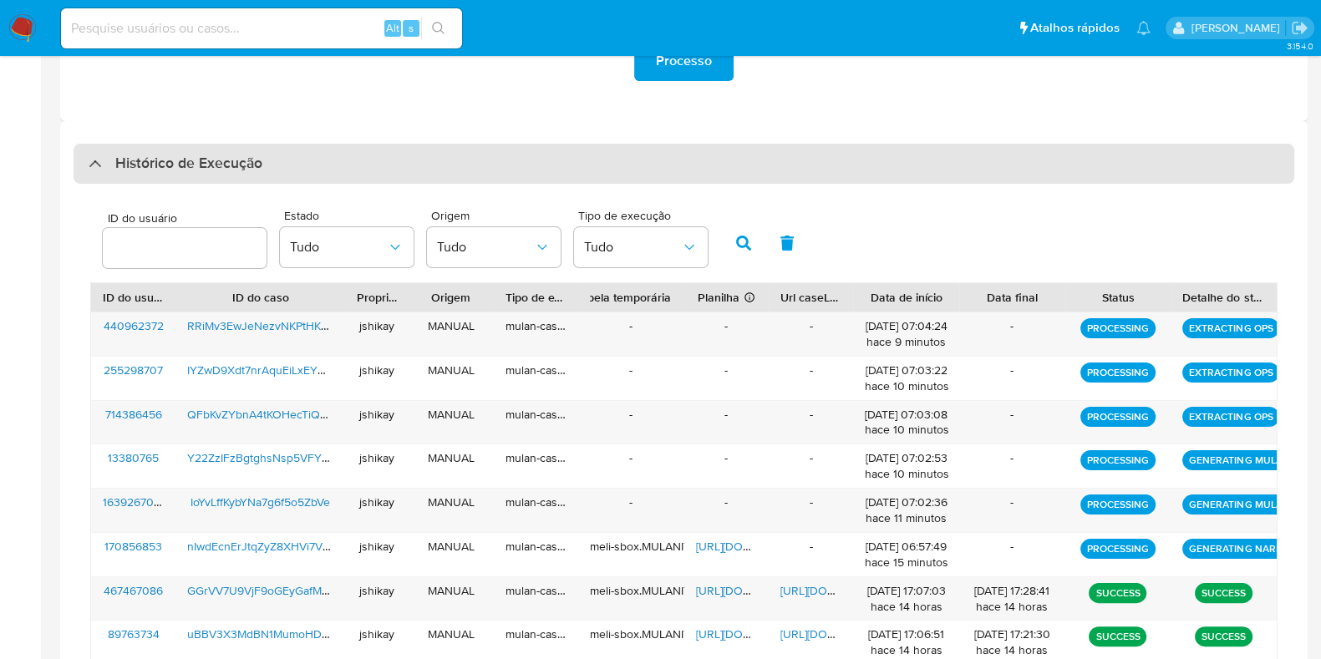
scroll to position [417, 0]
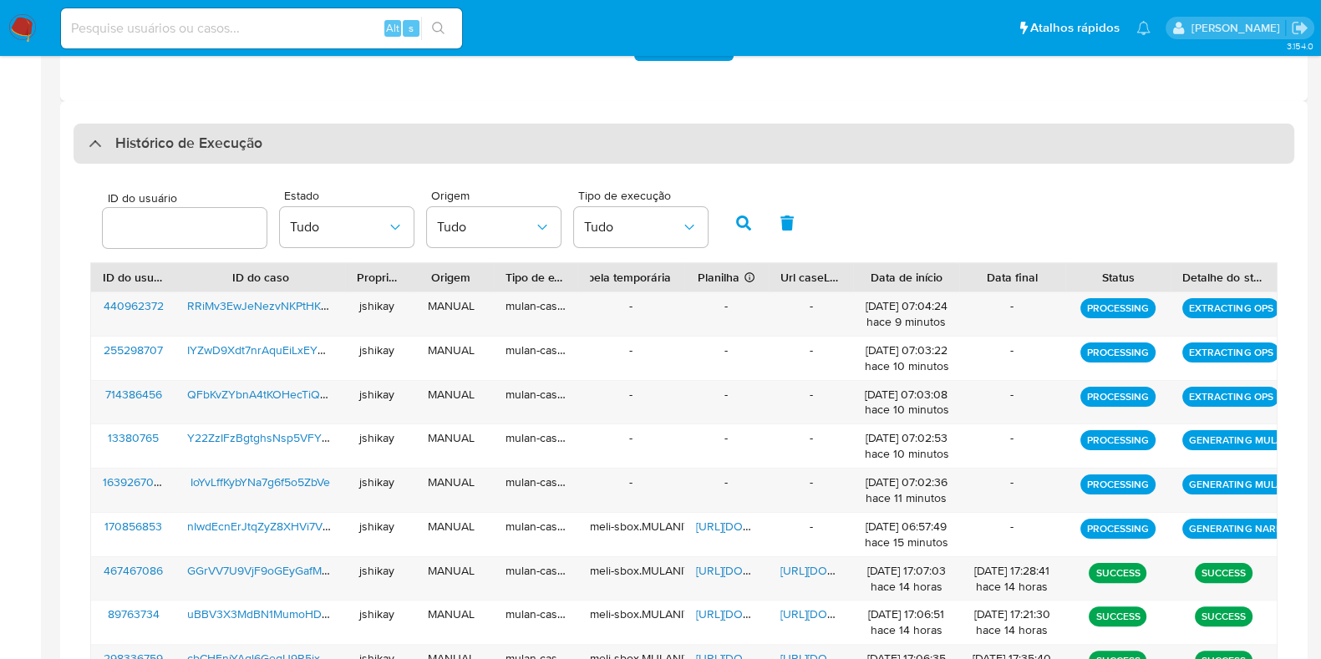
click at [195, 137] on h3 "Histórico de Execução" at bounding box center [188, 144] width 147 height 20
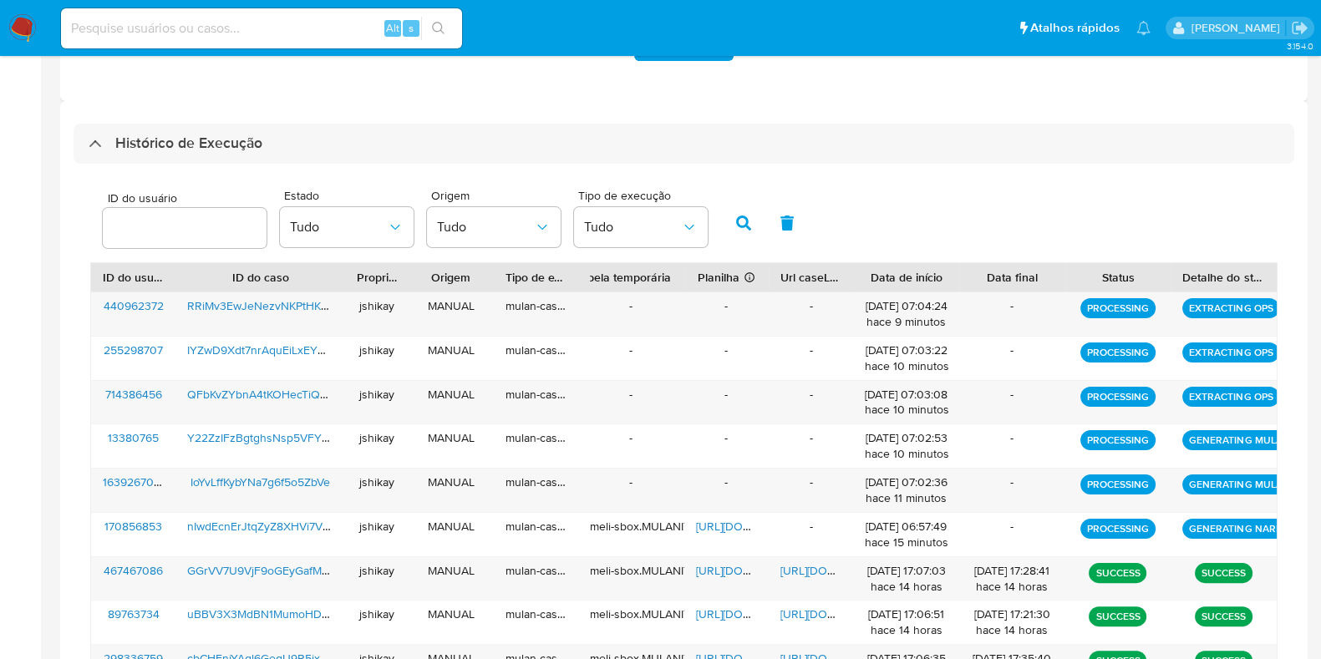
scroll to position [0, 0]
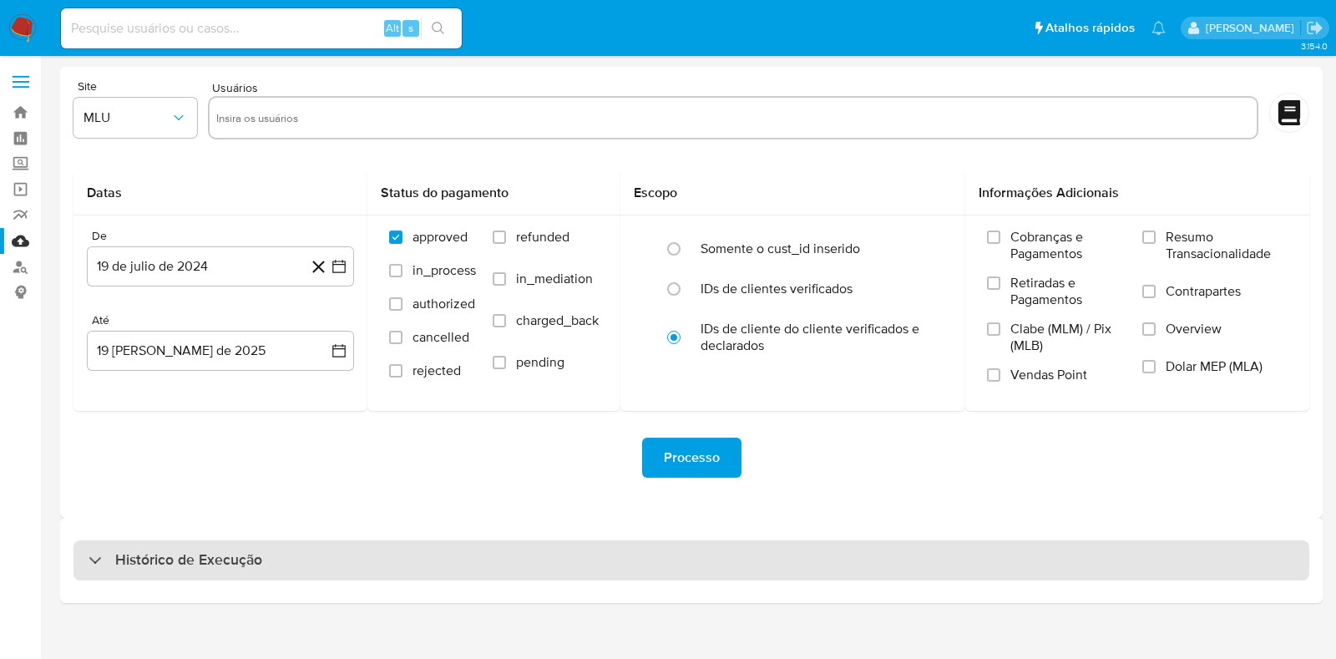
click at [221, 550] on div "Histórico de Execução" at bounding box center [691, 560] width 1263 height 85
drag, startPoint x: 222, startPoint y: 550, endPoint x: 228, endPoint y: 544, distance: 8.9
click at [225, 550] on h3 "Histórico de Execução" at bounding box center [188, 560] width 147 height 20
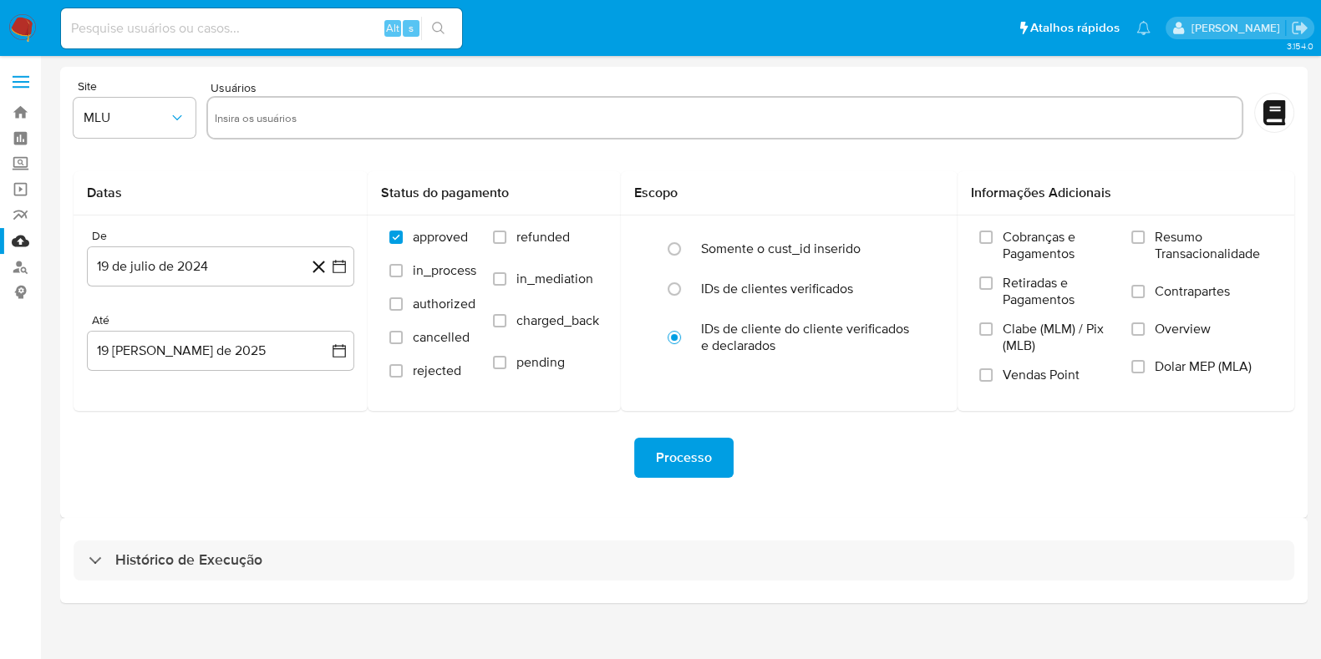
select select "10"
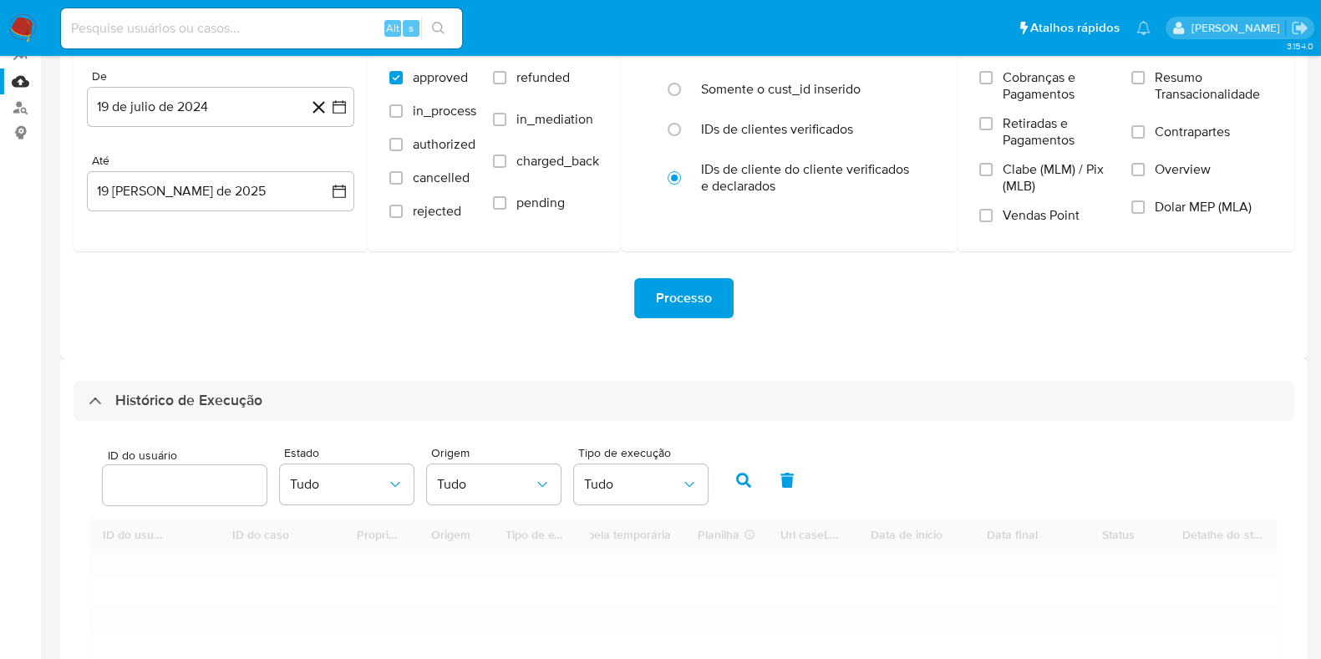
scroll to position [417, 0]
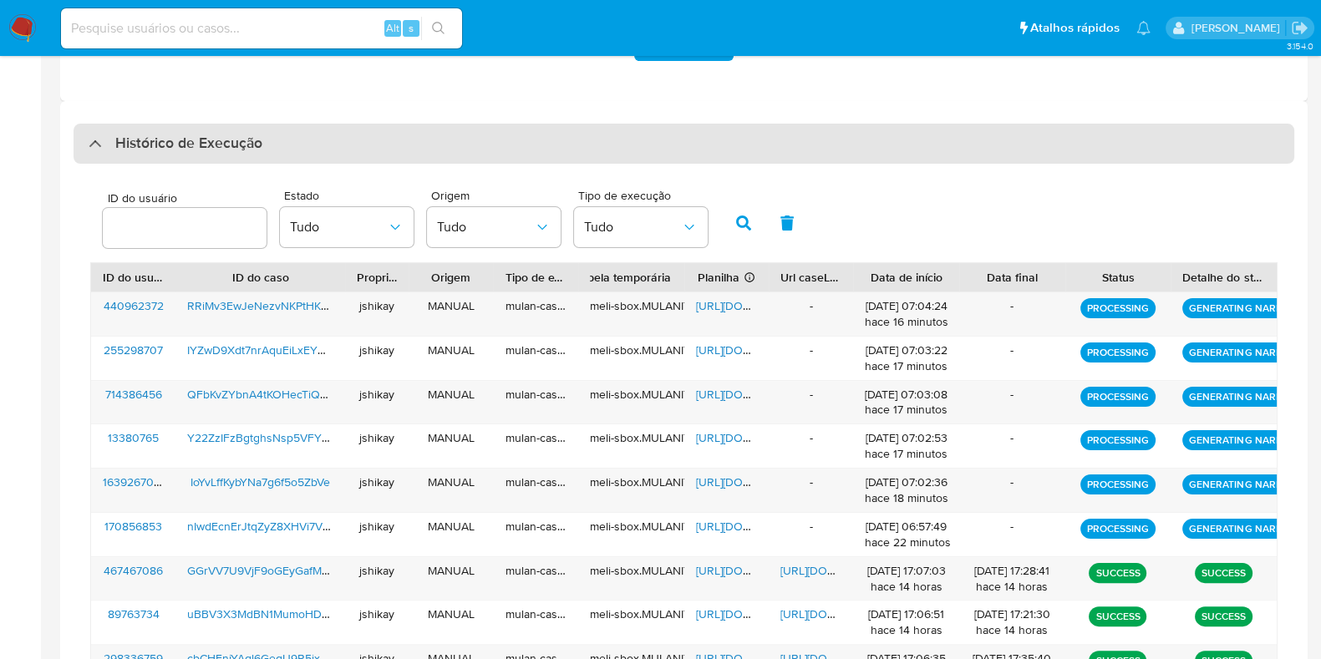
click at [219, 124] on div "Histórico de Execução" at bounding box center [684, 144] width 1220 height 40
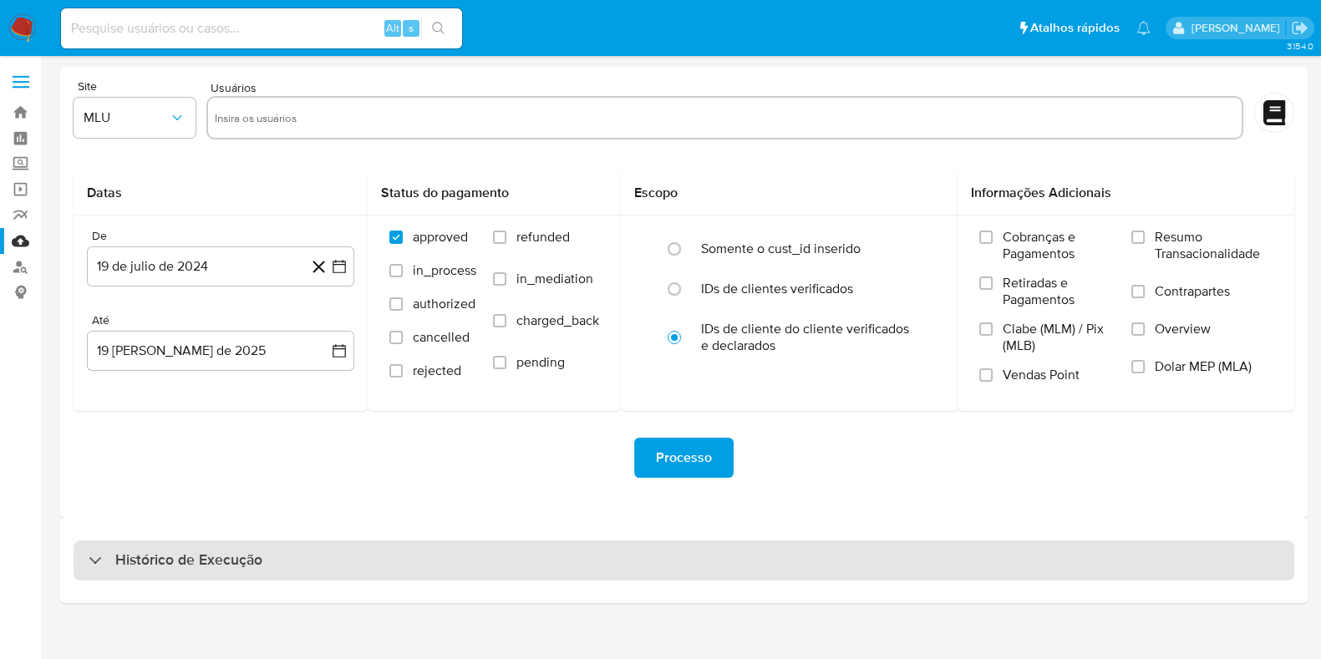
scroll to position [0, 0]
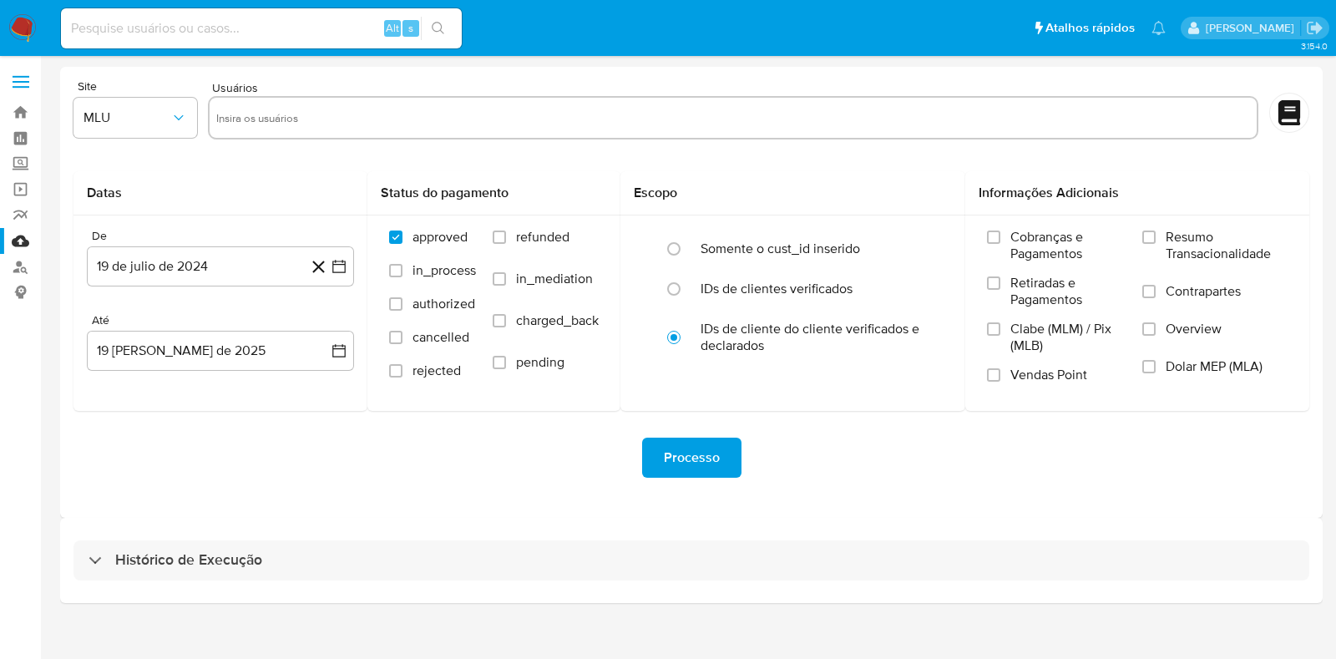
drag, startPoint x: 235, startPoint y: 553, endPoint x: 236, endPoint y: 525, distance: 28.4
click at [236, 545] on div "Histórico de Execução" at bounding box center [692, 560] width 1236 height 40
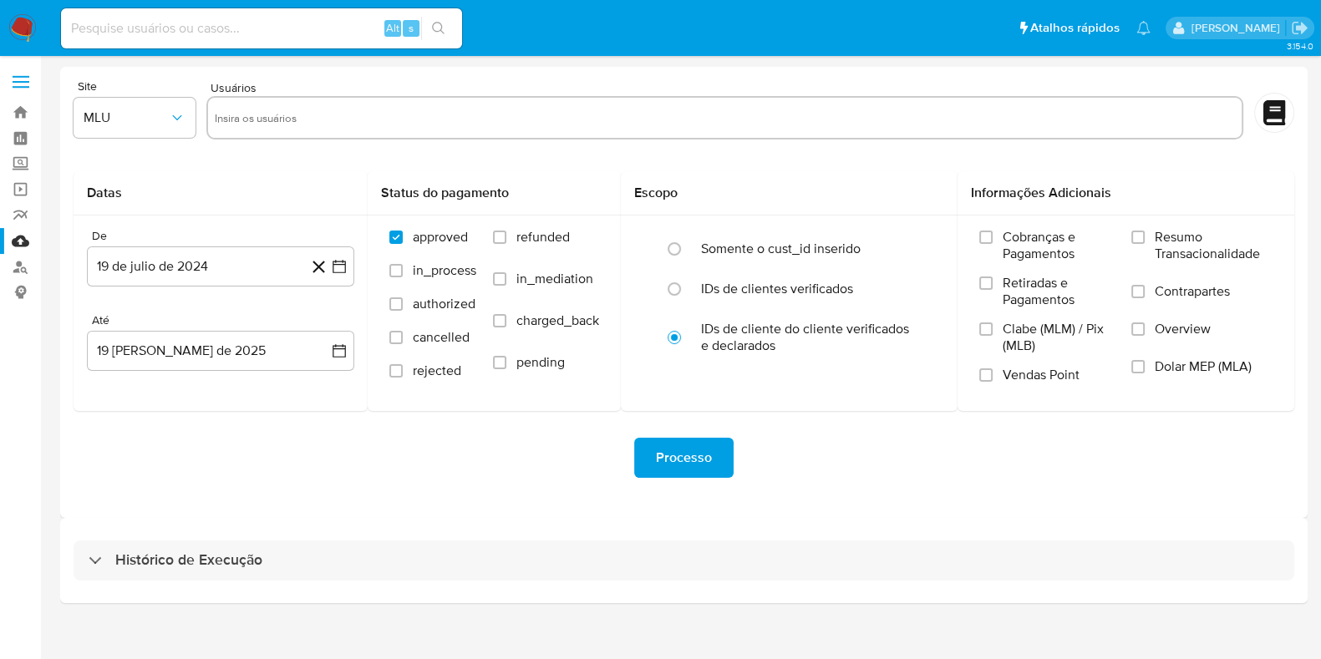
select select "10"
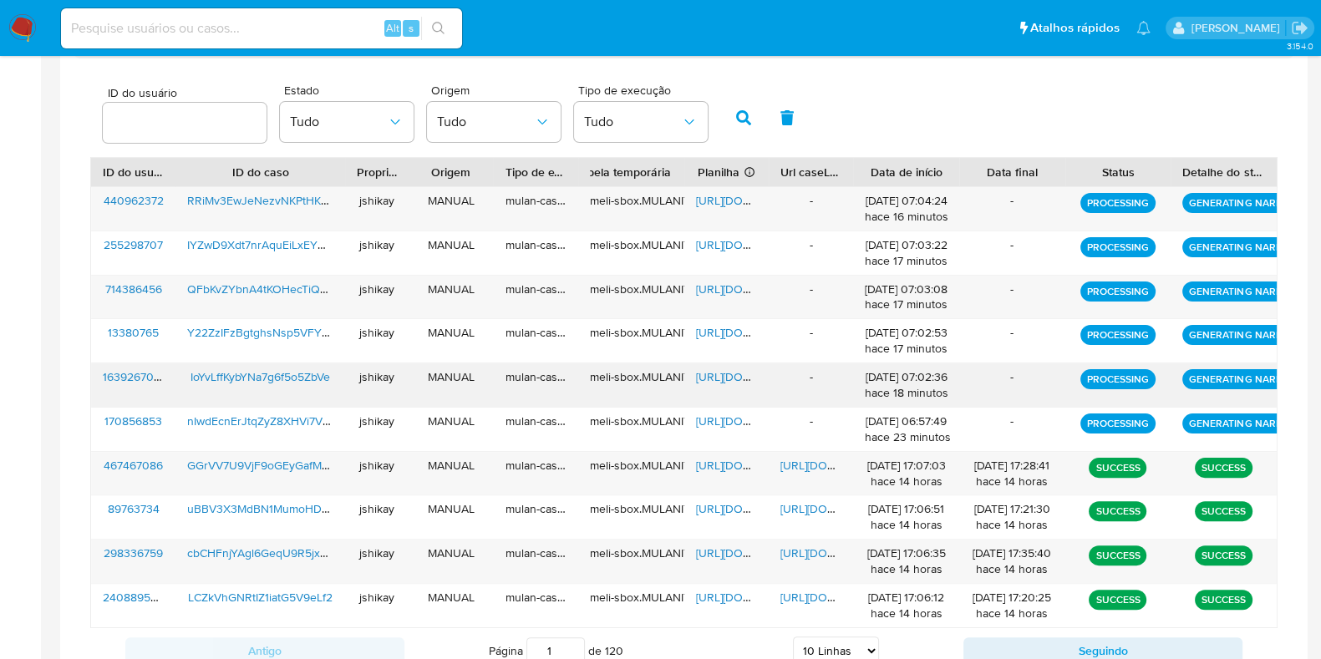
scroll to position [417, 0]
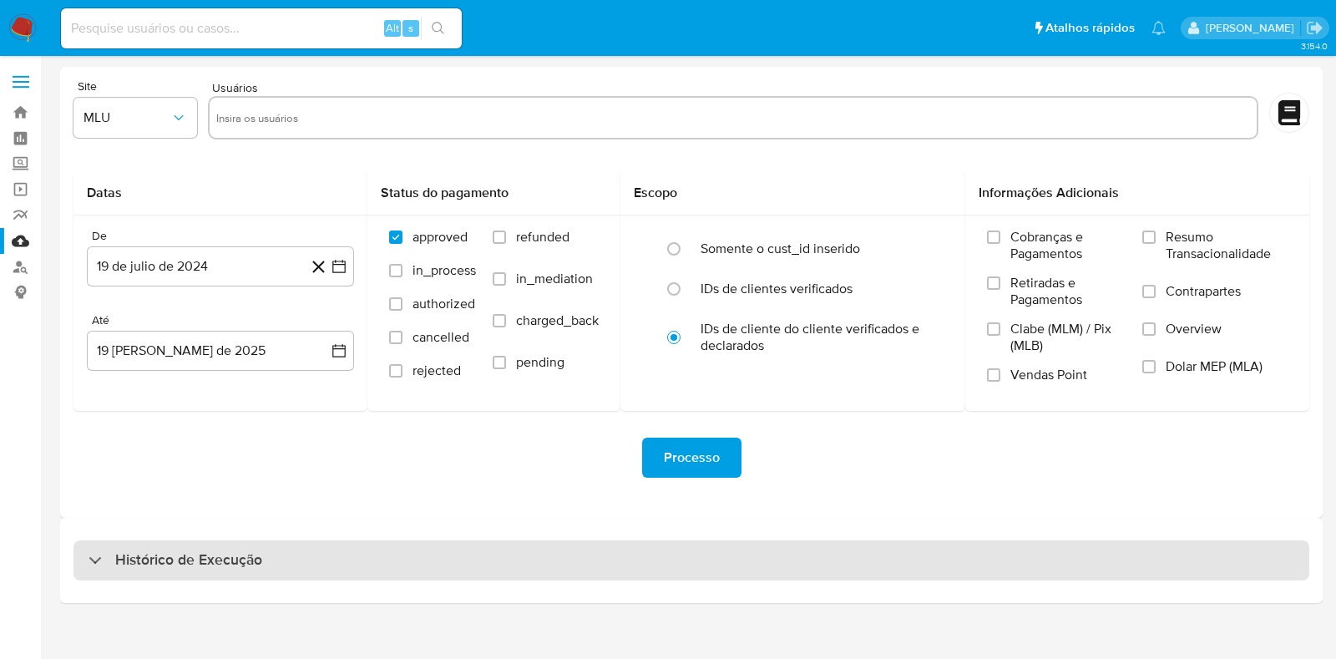
drag, startPoint x: 199, startPoint y: 572, endPoint x: 209, endPoint y: 551, distance: 23.2
click at [199, 571] on div "Histórico de Execução" at bounding box center [692, 560] width 1236 height 40
select select "10"
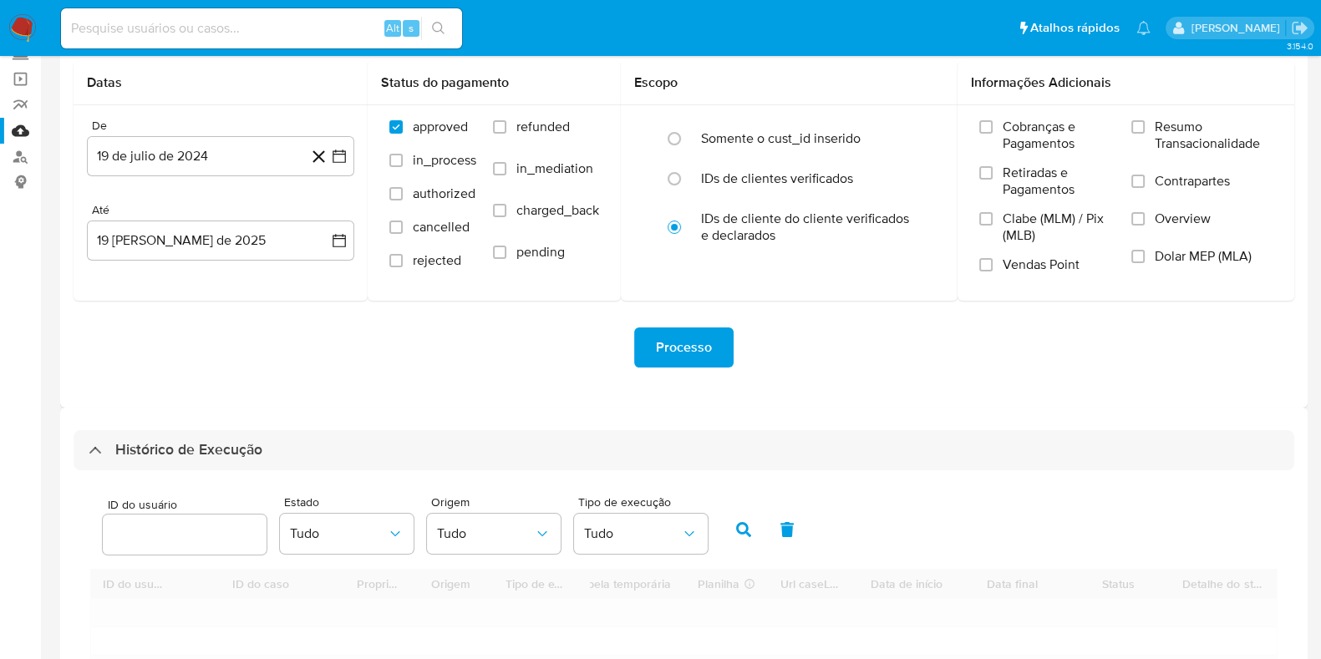
scroll to position [417, 0]
